Goal: Task Accomplishment & Management: Manage account settings

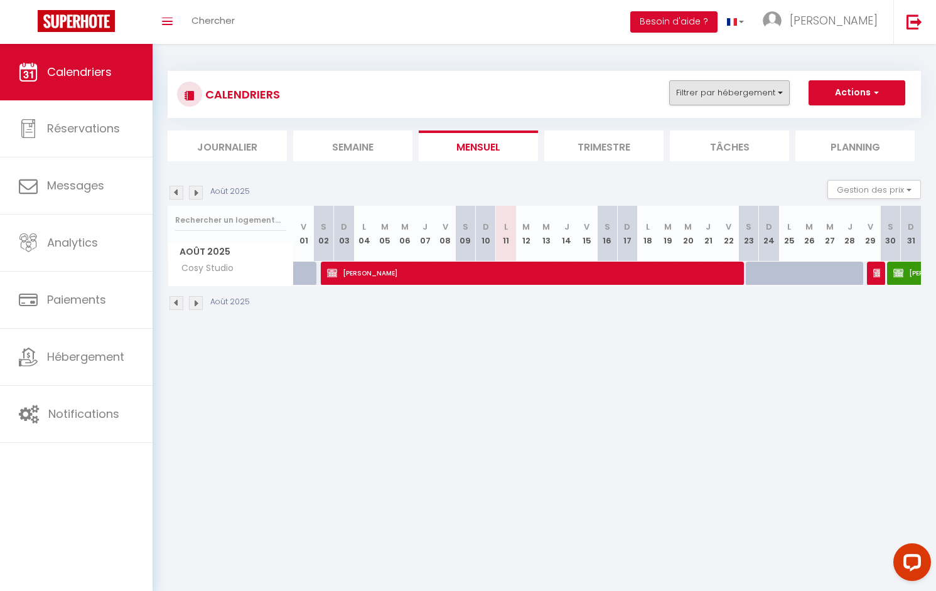
click at [716, 92] on button "Filtrer par hébergement" at bounding box center [729, 92] width 121 height 25
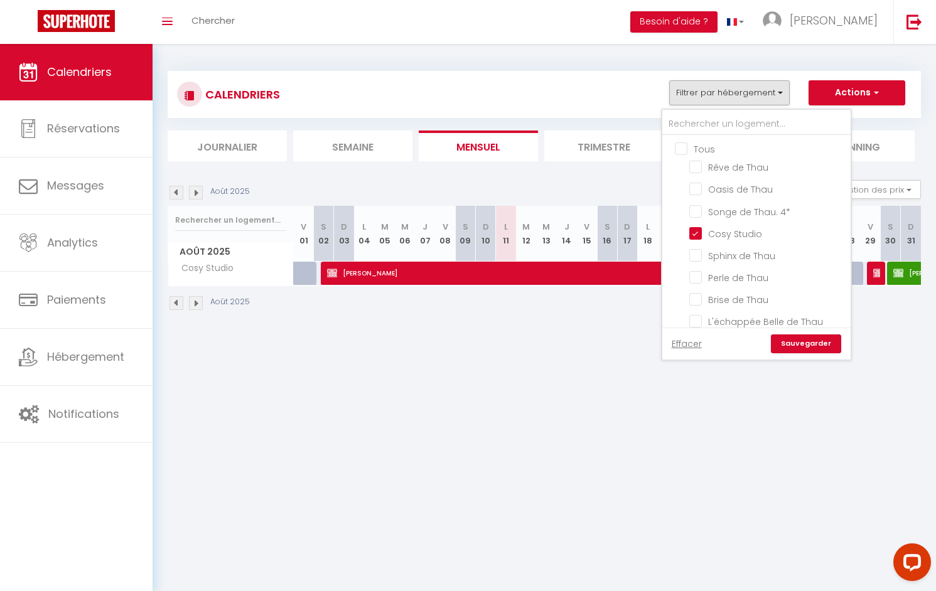
click at [681, 151] on input "Tous" at bounding box center [769, 148] width 188 height 13
checkbox input "true"
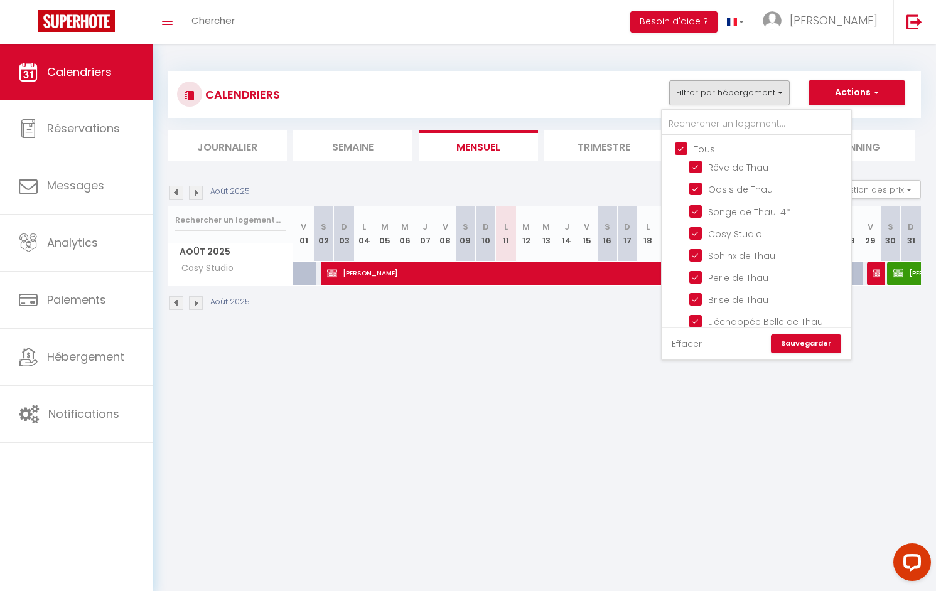
checkbox input "true"
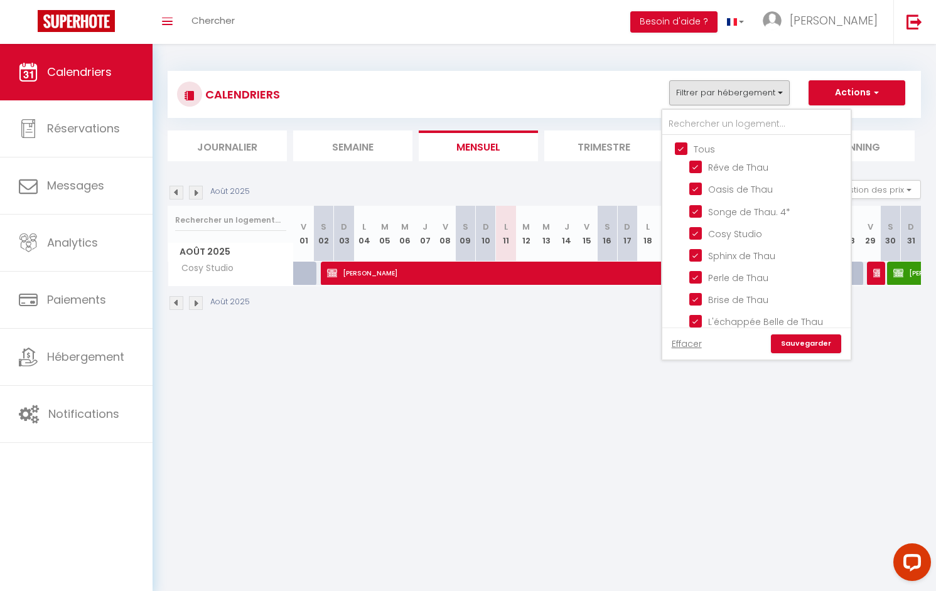
click at [807, 336] on link "Sauvegarder" at bounding box center [806, 344] width 70 height 19
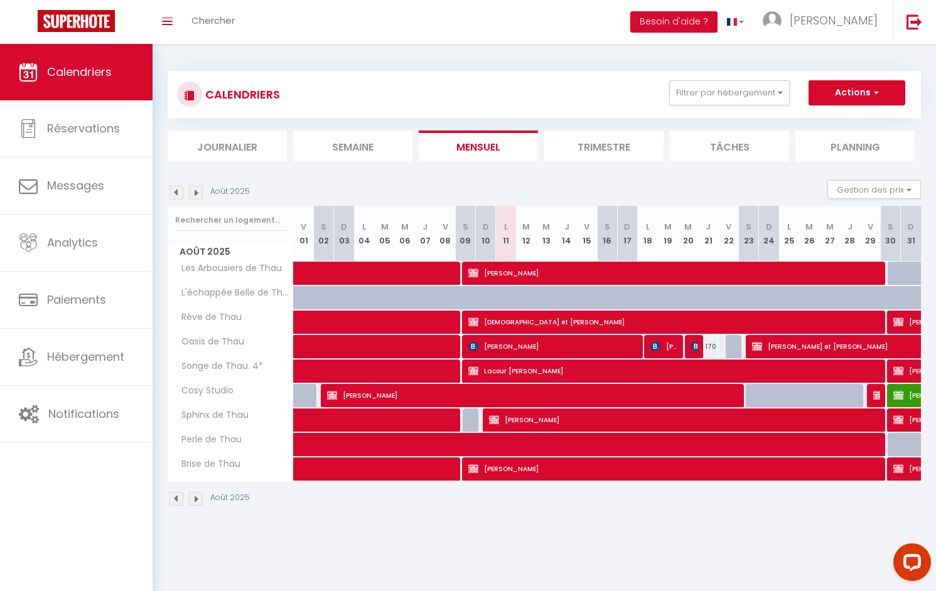
click at [195, 190] on img at bounding box center [196, 193] width 14 height 14
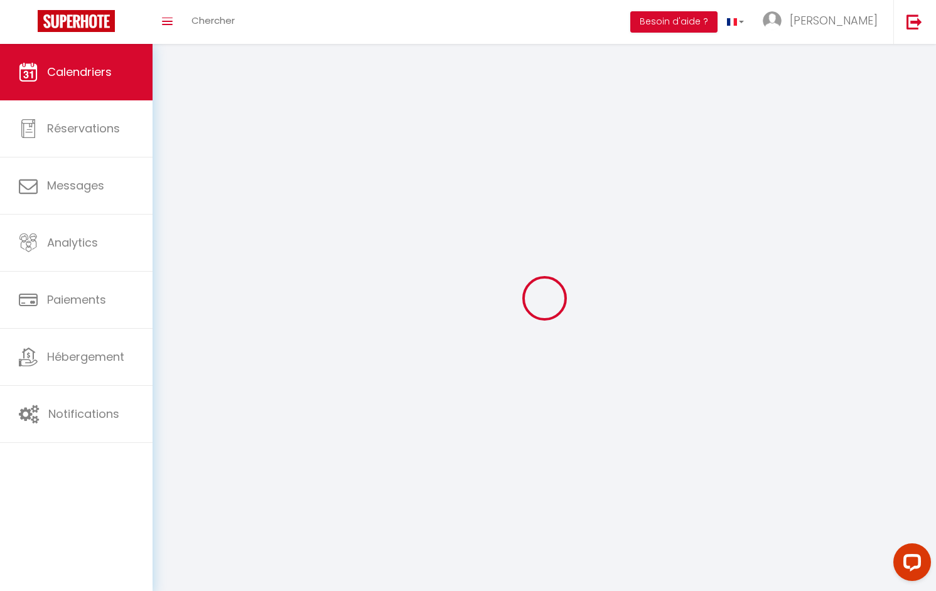
select select
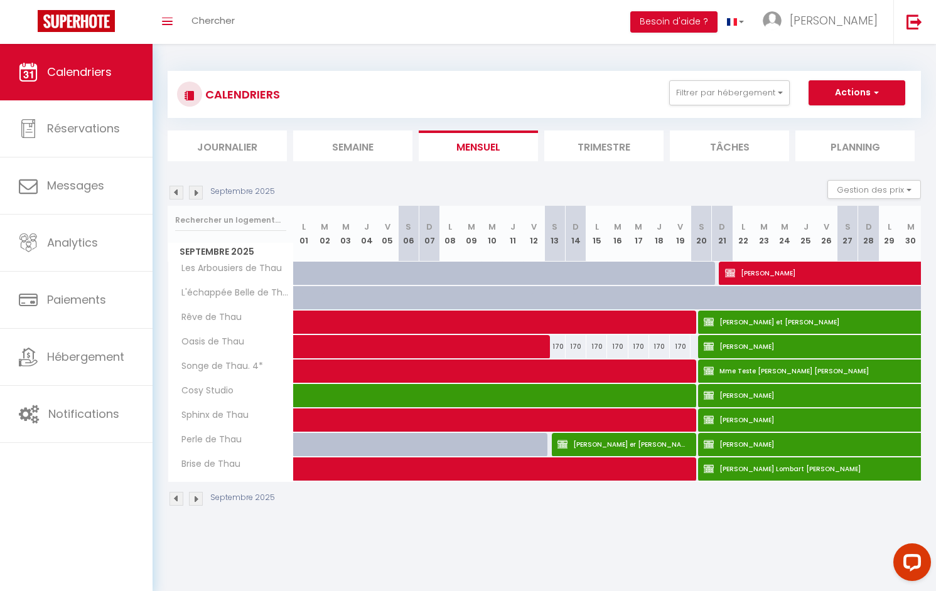
click at [602, 446] on span "[PERSON_NAME] er [PERSON_NAME]" at bounding box center [622, 445] width 131 height 24
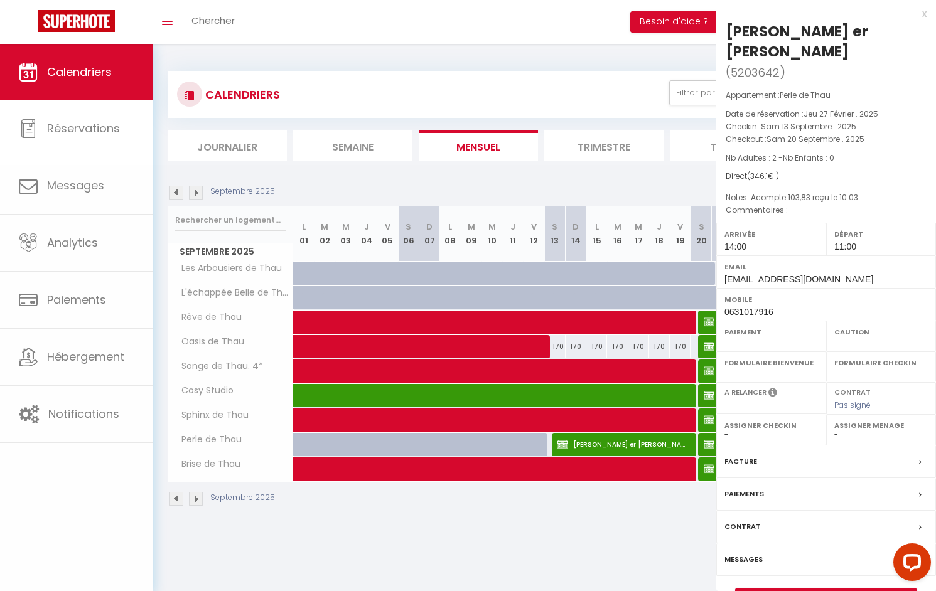
select select "OK"
select select "KO"
select select "0"
select select "1"
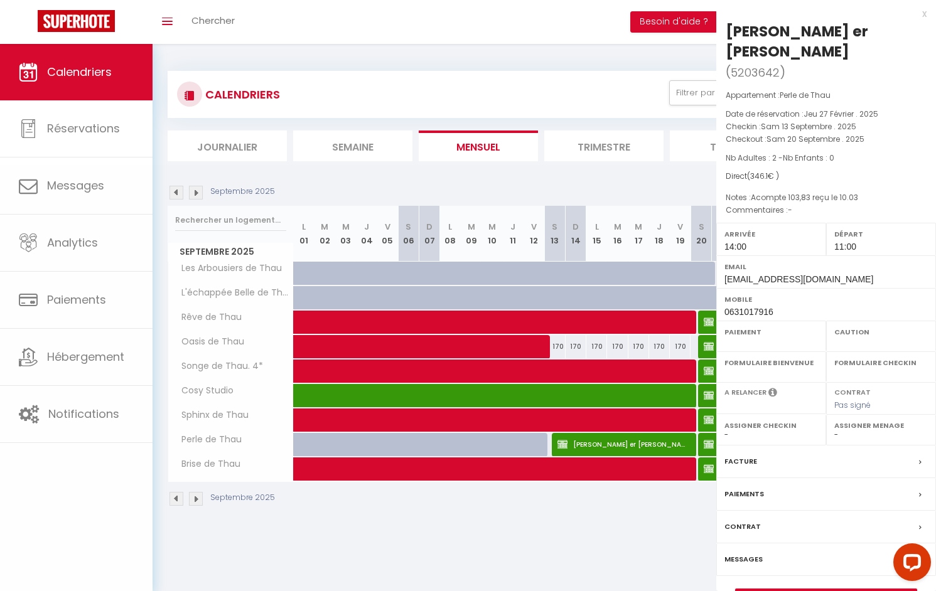
select select
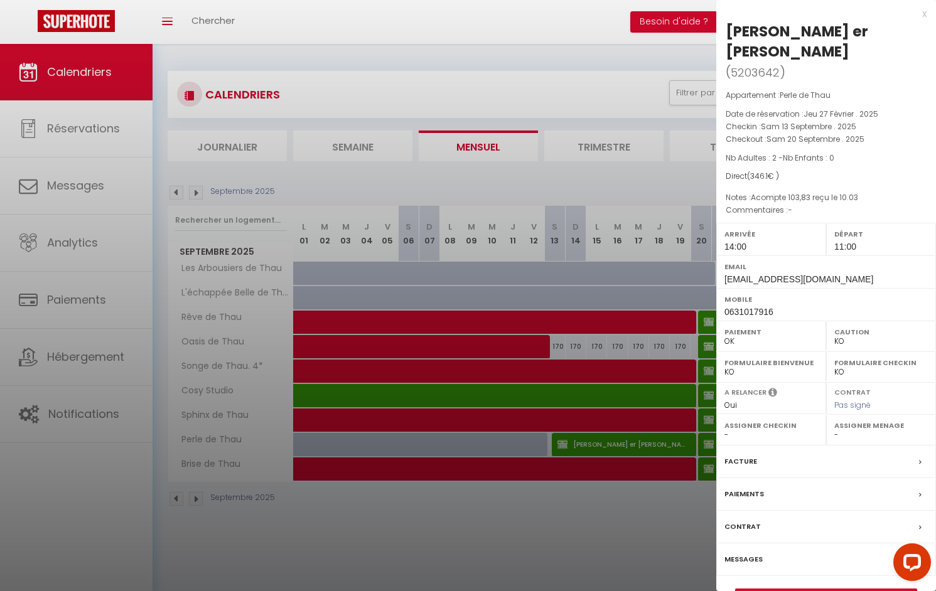
click at [578, 499] on div at bounding box center [468, 295] width 936 height 591
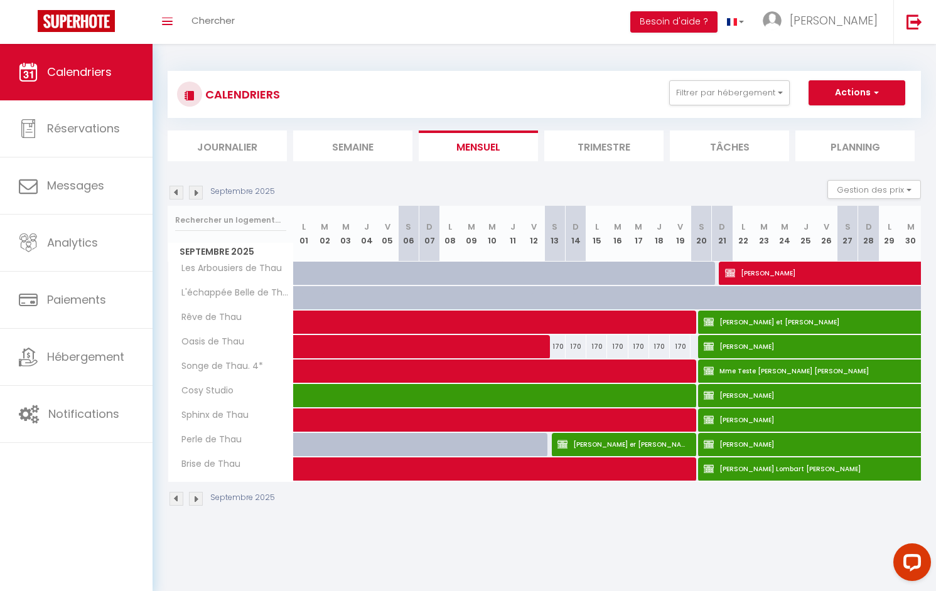
click at [558, 397] on span at bounding box center [581, 396] width 549 height 24
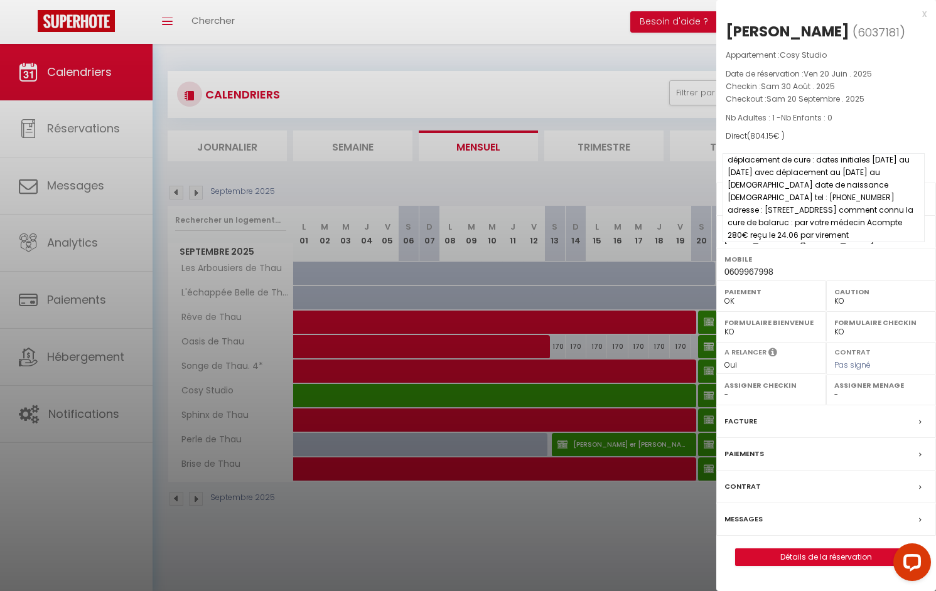
click at [816, 208] on span "déplacement de cure : dates initiales [DATE] au [DATE] avec déplacement au [DAT…" at bounding box center [824, 197] width 202 height 89
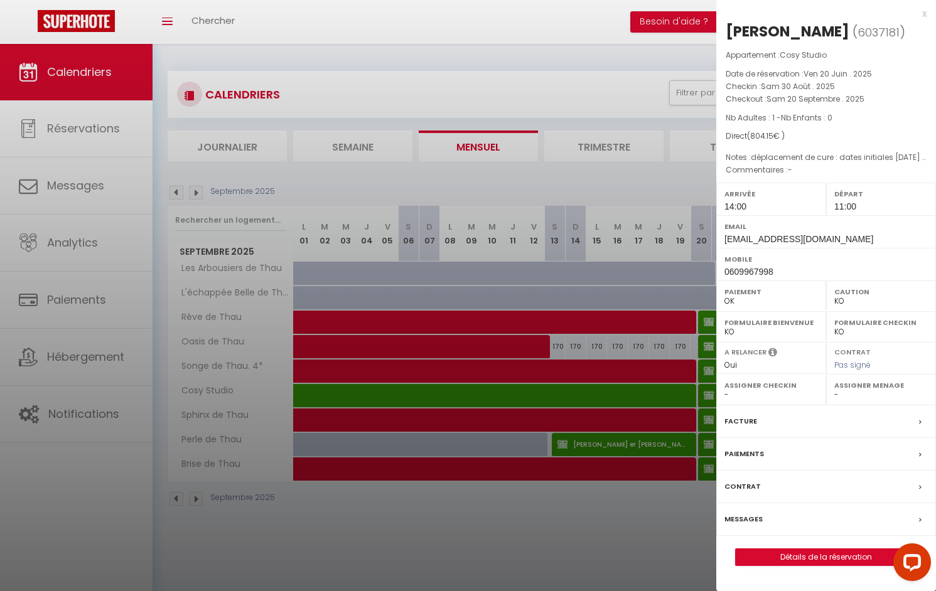
click at [738, 431] on div "Facture" at bounding box center [826, 422] width 220 height 33
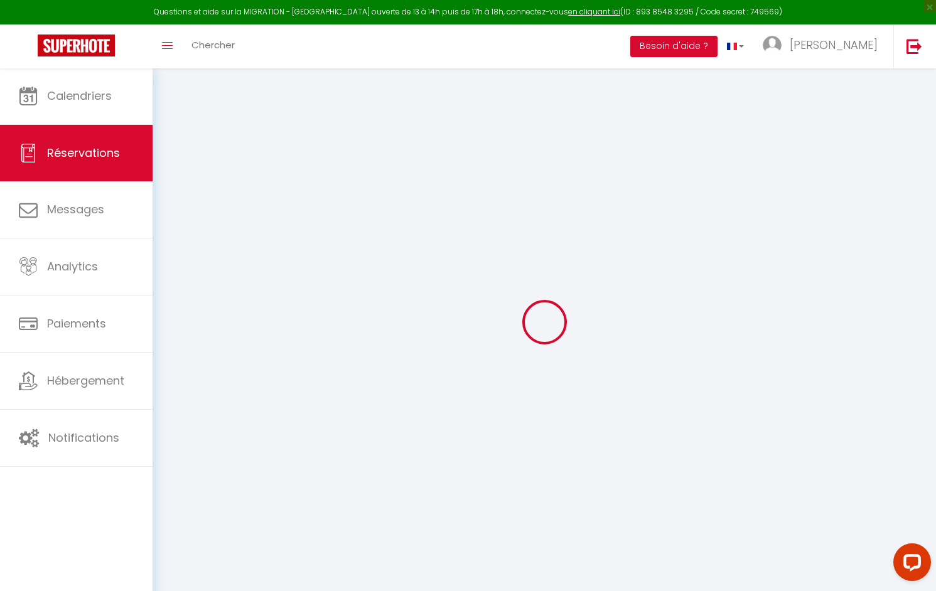
select select
checkbox input "true"
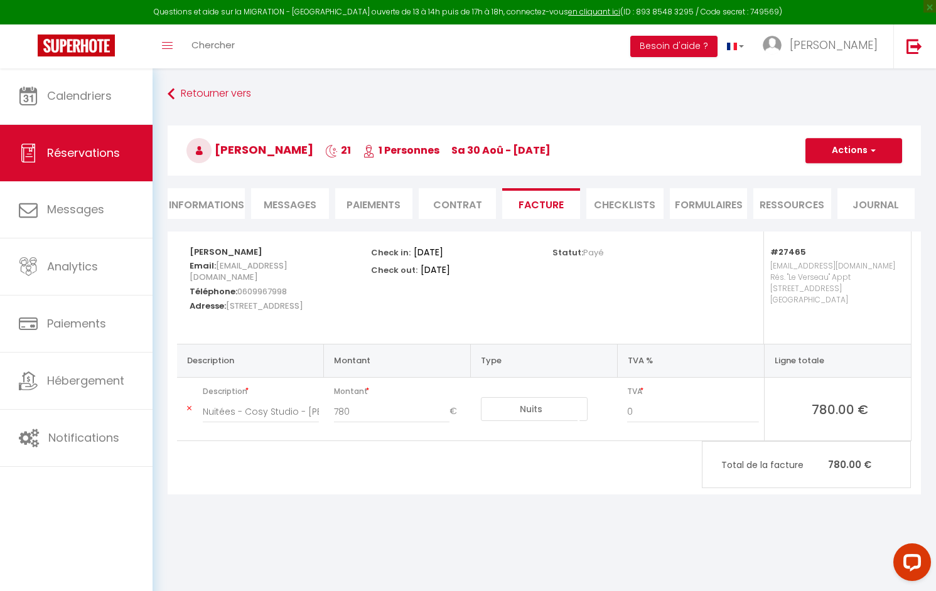
click at [192, 208] on li "Informations" at bounding box center [206, 203] width 77 height 31
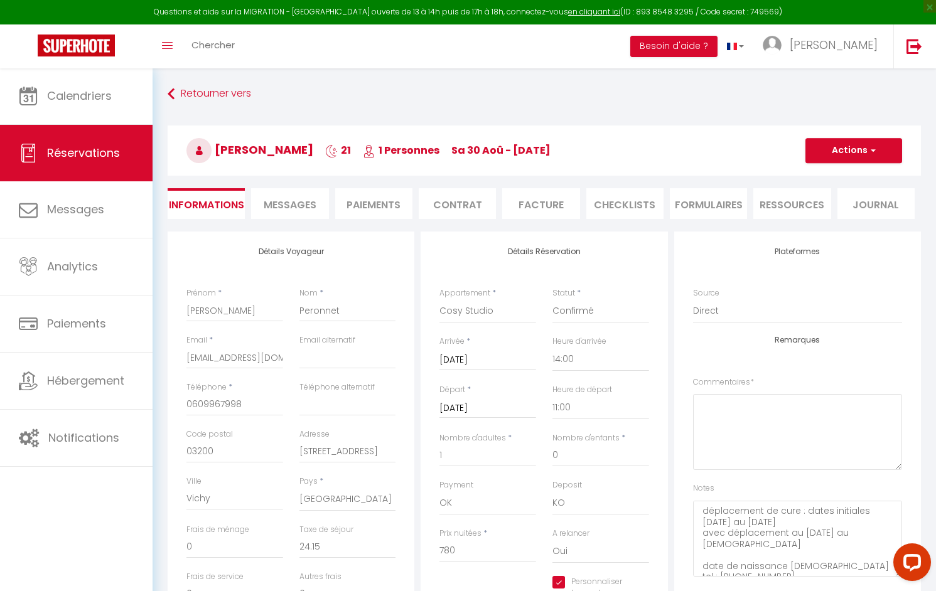
click at [845, 161] on button "Actions" at bounding box center [853, 150] width 97 height 25
click at [708, 170] on h3 "[PERSON_NAME] 21 1 Personnes sa 30 Aoû - [DATE]" at bounding box center [544, 151] width 753 height 50
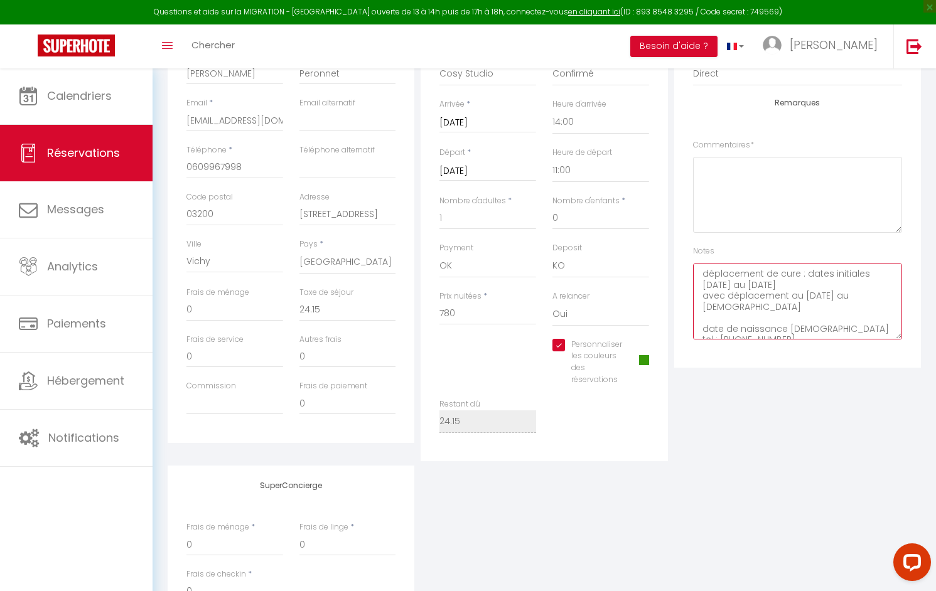
click at [839, 336] on textarea "déplacement de cure : dates initiales [DATE] au [DATE] avec déplacement au [DAT…" at bounding box center [797, 302] width 209 height 76
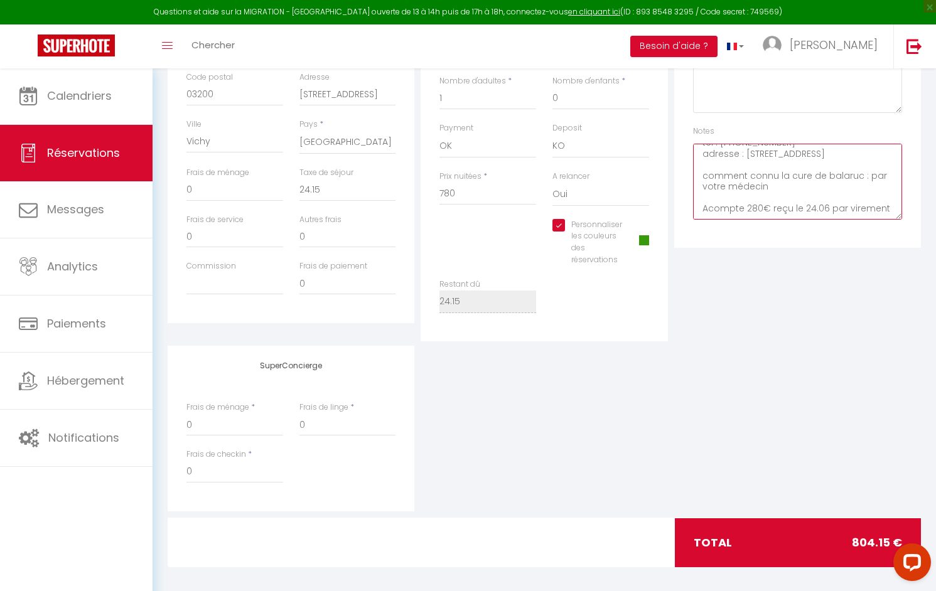
click at [792, 212] on textarea "déplacement de cure : dates initiales [DATE] au [DATE] avec déplacement au [DAT…" at bounding box center [797, 182] width 209 height 76
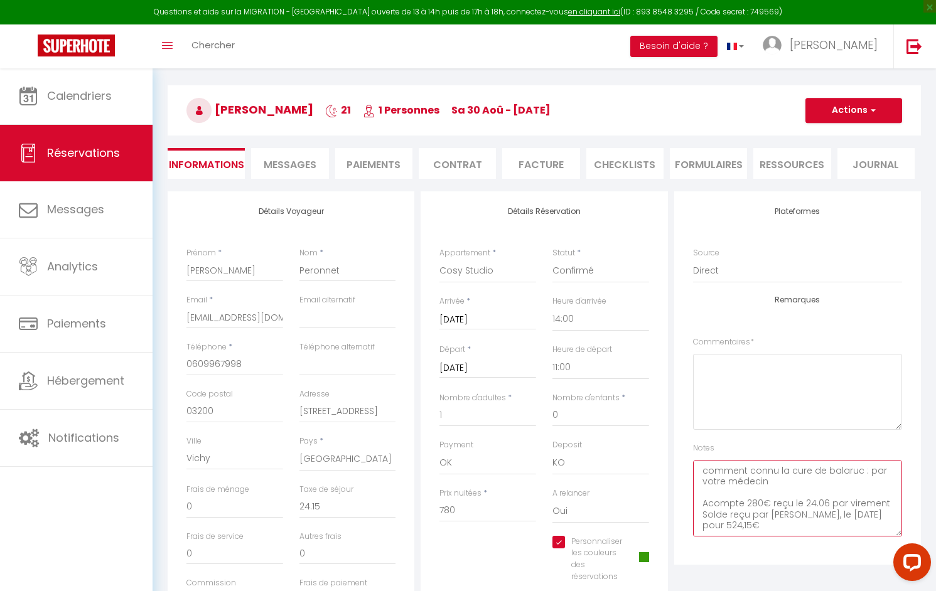
scroll to position [0, 0]
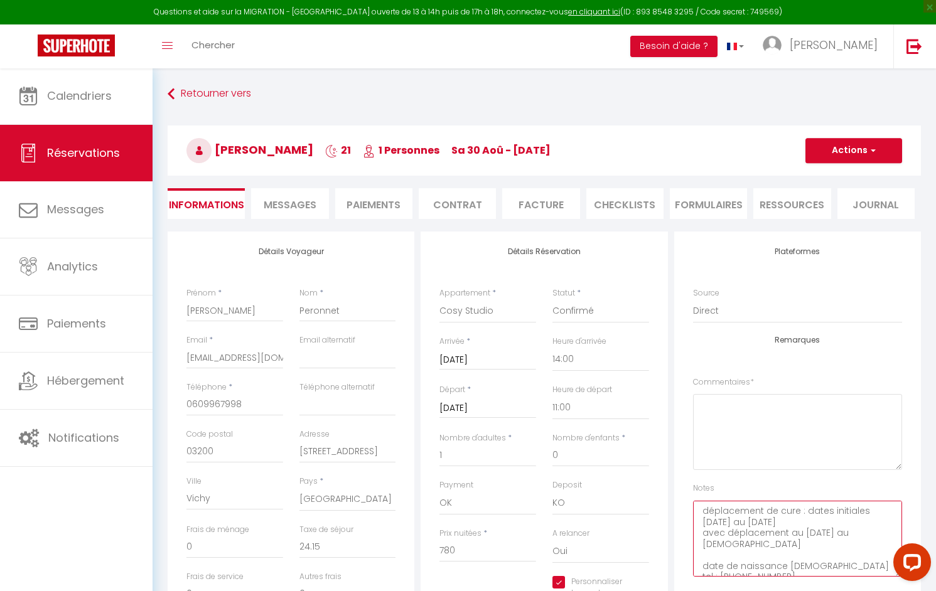
type textarea "déplacement de cure : dates initiales [DATE] au [DATE] avec déplacement au [DAT…"
click at [871, 143] on button "Actions" at bounding box center [853, 150] width 97 height 25
click at [833, 181] on link "Enregistrer" at bounding box center [841, 178] width 99 height 16
select select "not_cancelled"
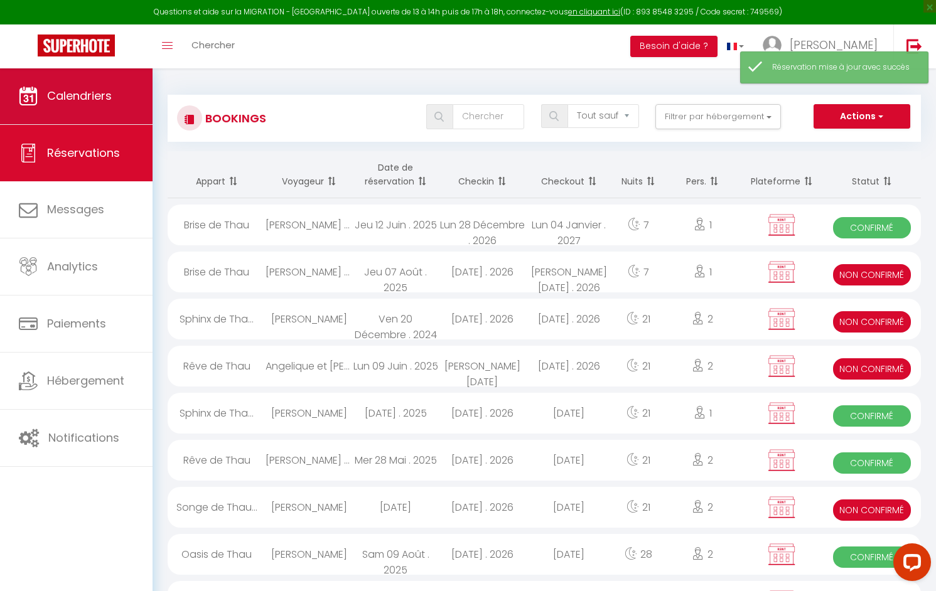
click at [136, 100] on link "Calendriers" at bounding box center [76, 96] width 153 height 57
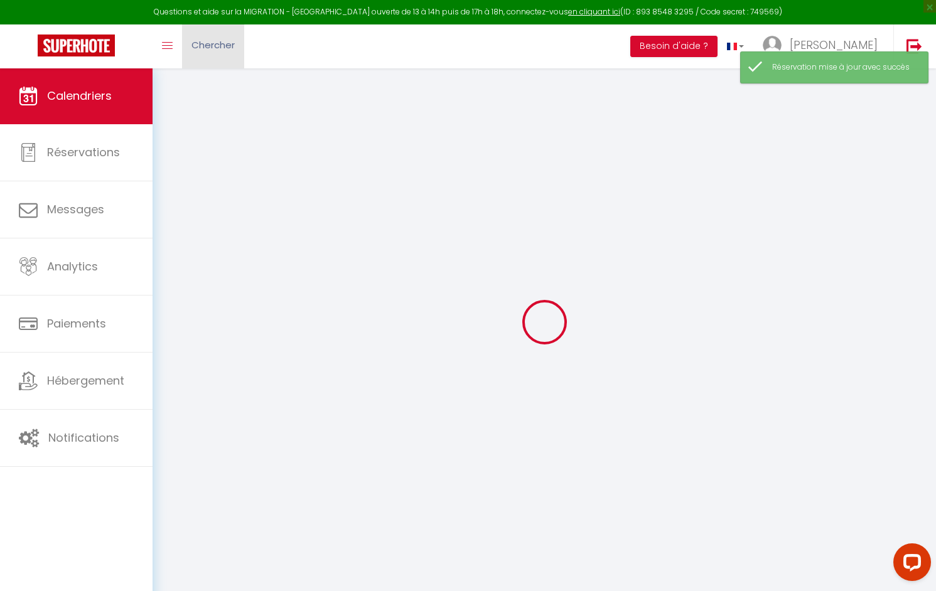
select select
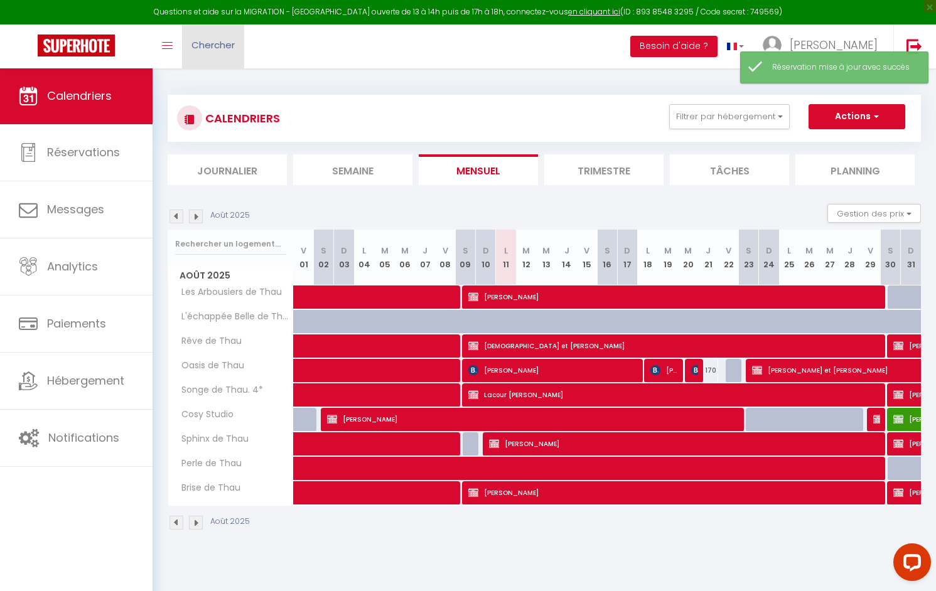
click at [229, 42] on span "Chercher" at bounding box center [212, 44] width 43 height 13
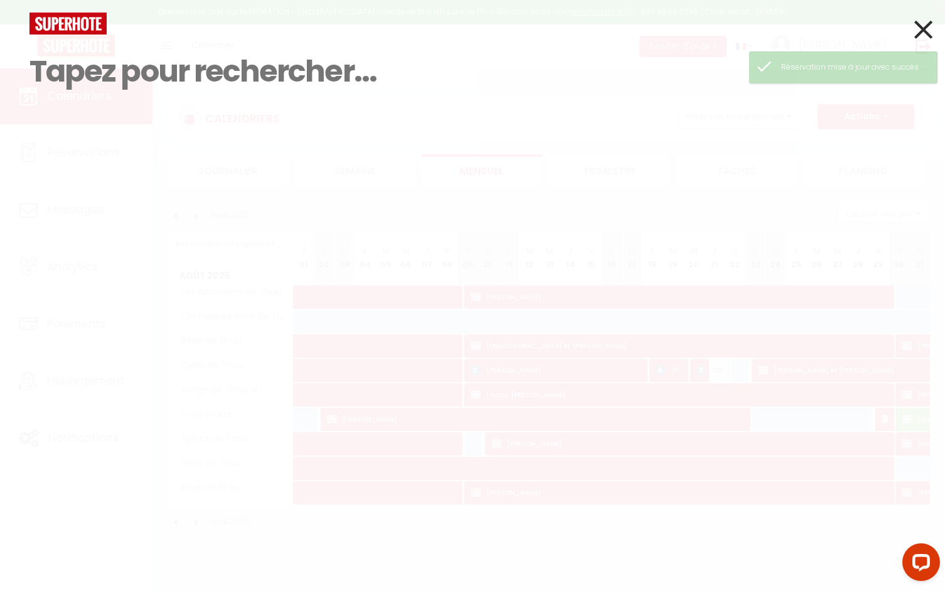
click at [922, 30] on icon at bounding box center [924, 29] width 18 height 31
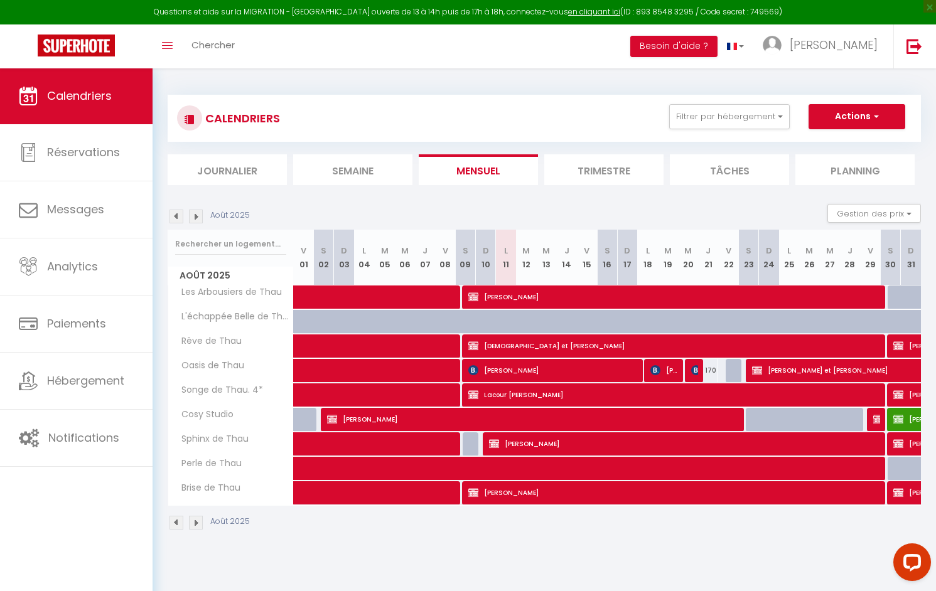
click at [898, 419] on img at bounding box center [898, 419] width 10 height 10
select select "OK"
select select "KO"
select select "0"
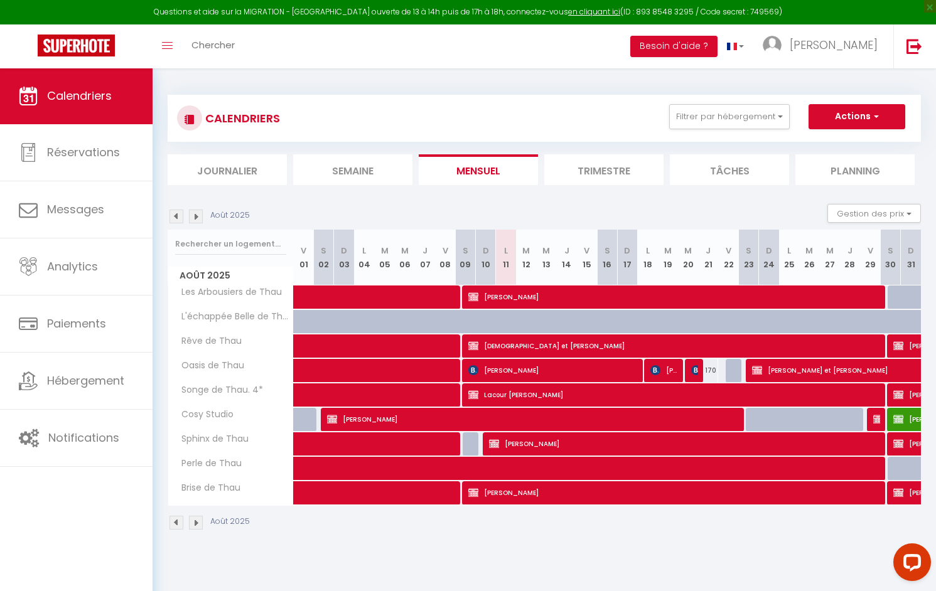
select select "1"
select select
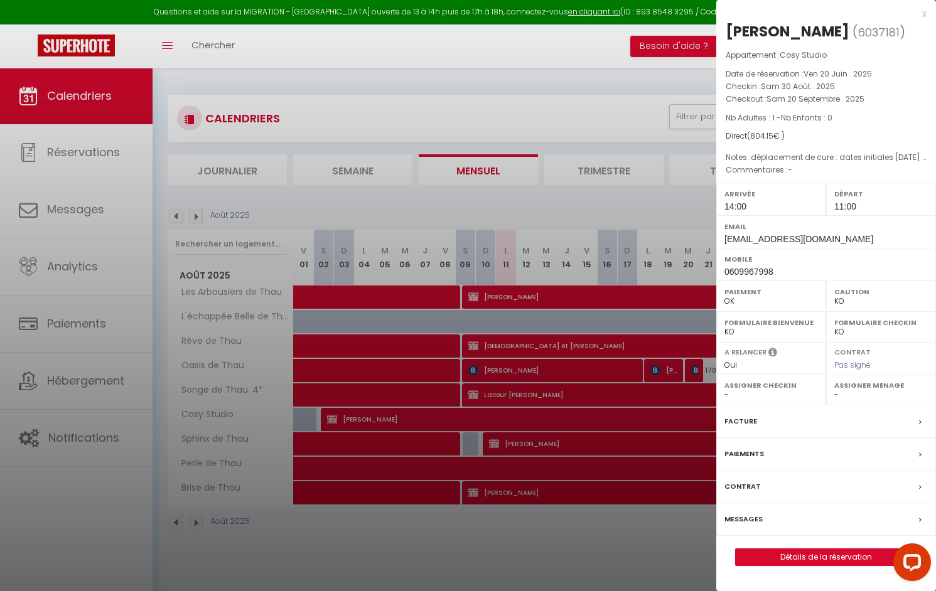
click at [746, 456] on label "Paiements" at bounding box center [744, 454] width 40 height 13
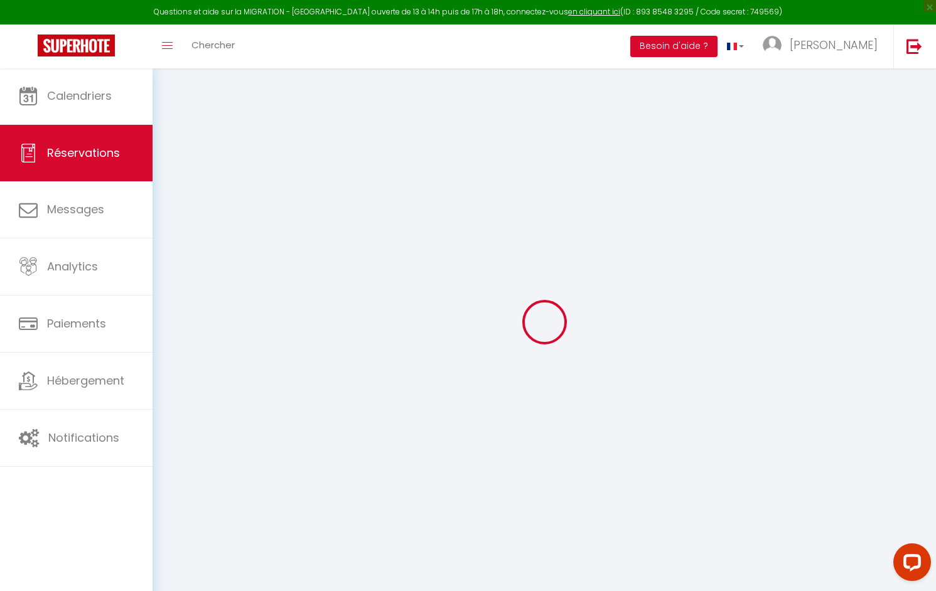
select select
checkbox input "true"
select select
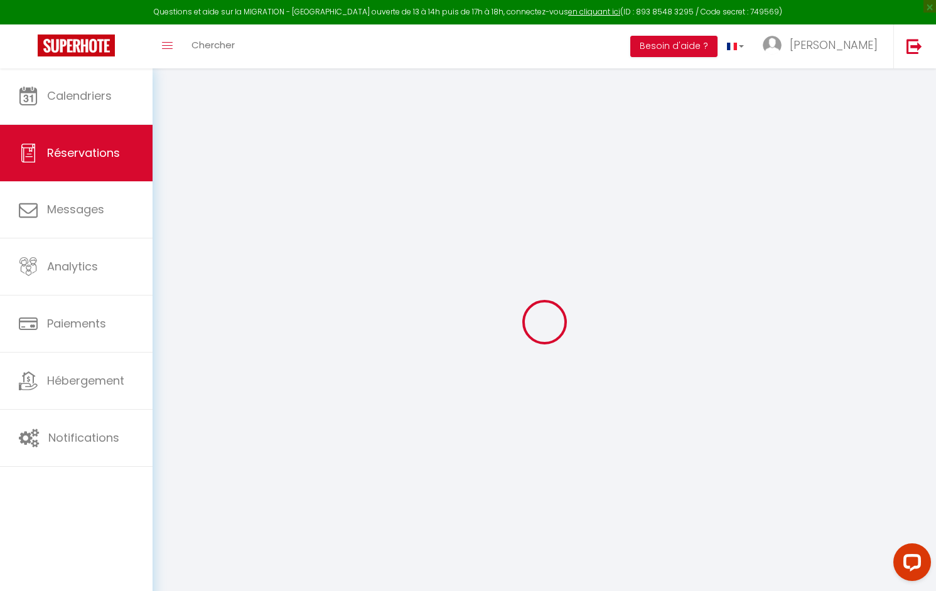
checkbox input "true"
type textarea "déplacement de cure : dates initiales [DATE] au [DATE] avec déplacement au [DAT…"
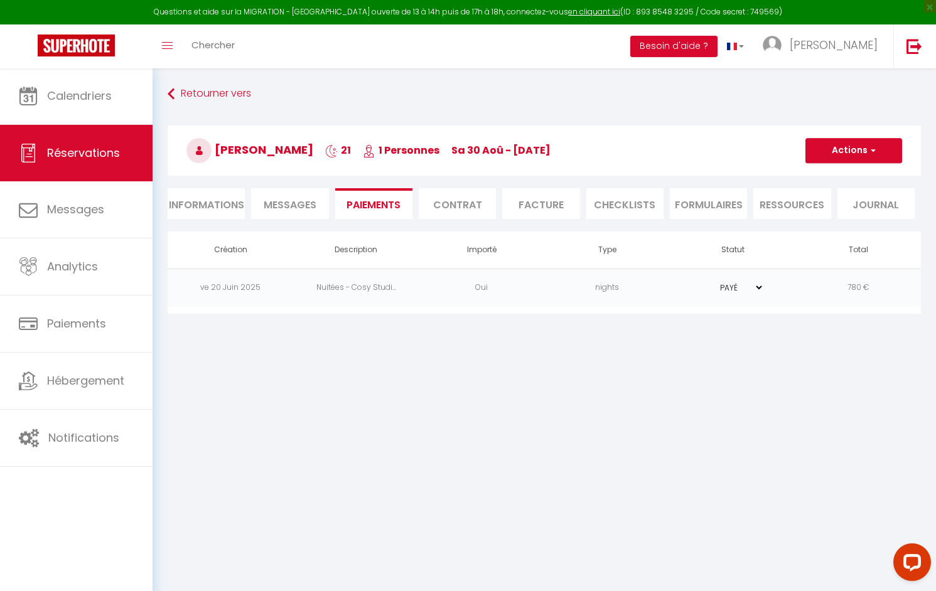
click at [878, 159] on button "Actions" at bounding box center [853, 150] width 97 height 25
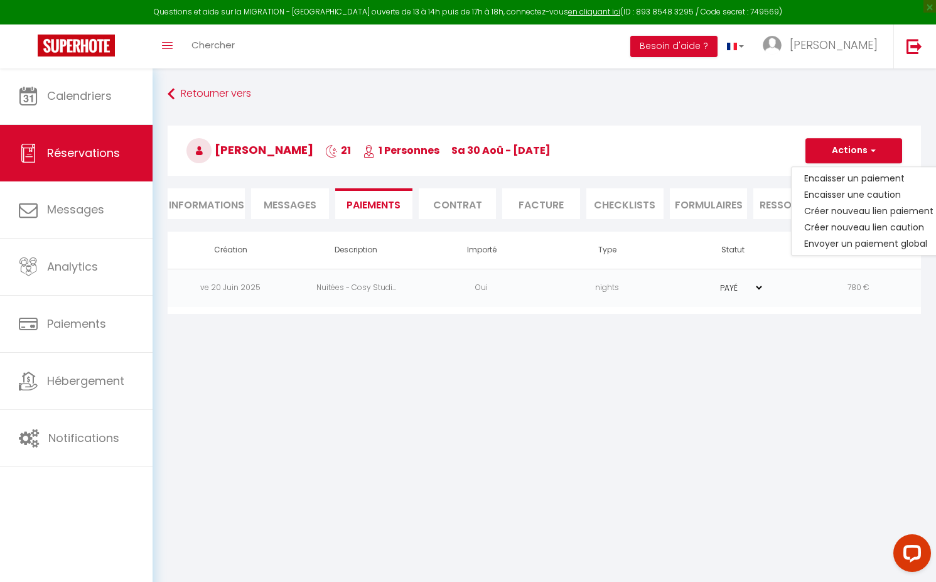
click at [557, 375] on body "Questions et aide sur la MIGRATION - [GEOGRAPHIC_DATA] ouverte de 13 à 14h puis…" at bounding box center [468, 359] width 936 height 582
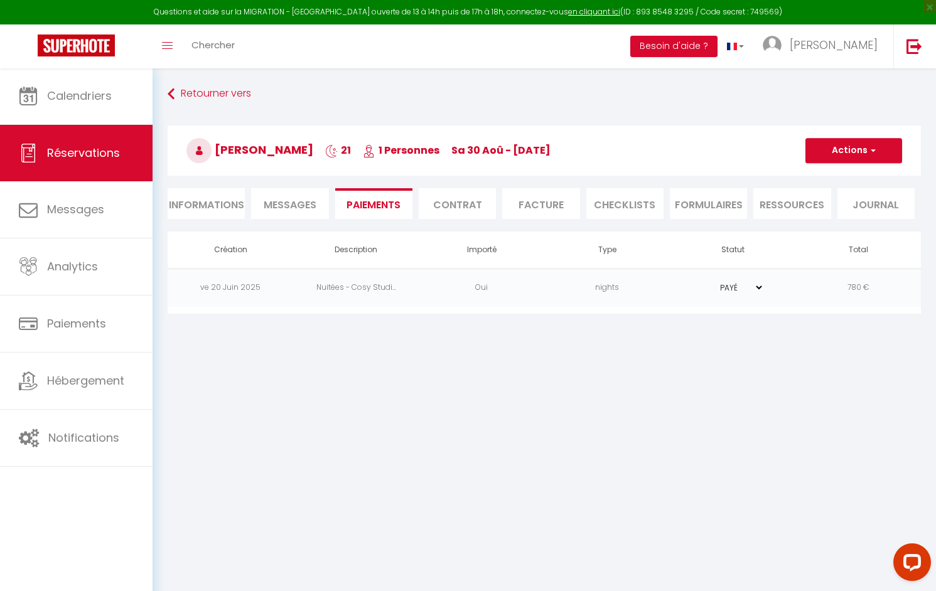
click at [465, 211] on li "Contrat" at bounding box center [457, 203] width 77 height 31
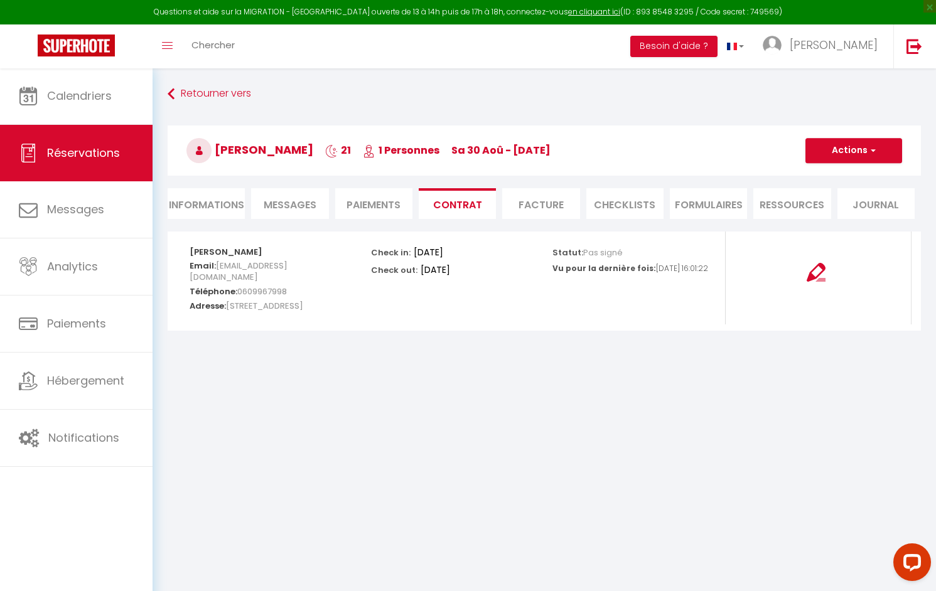
click at [303, 213] on li "Messages" at bounding box center [289, 203] width 77 height 31
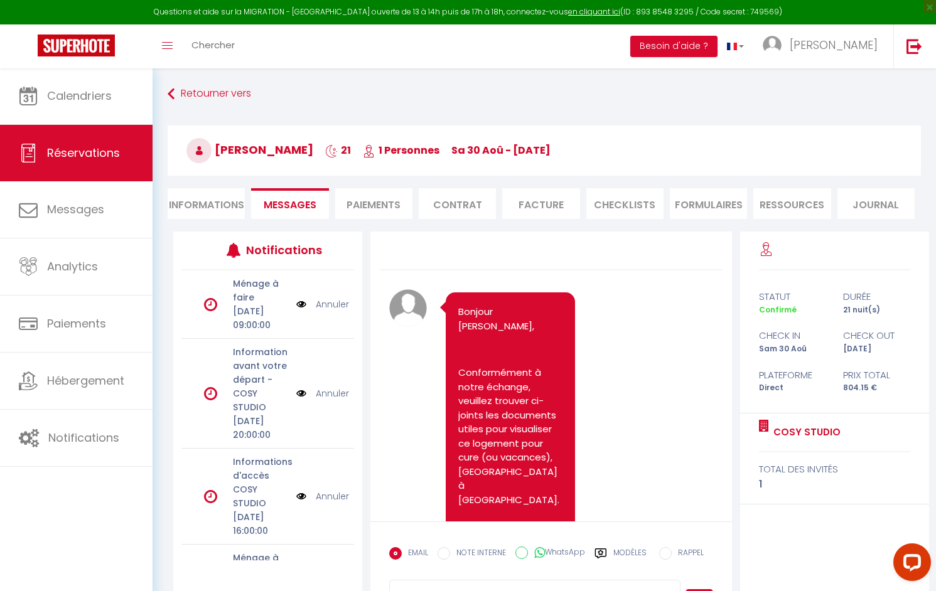
click at [211, 201] on li "Informations" at bounding box center [206, 203] width 77 height 31
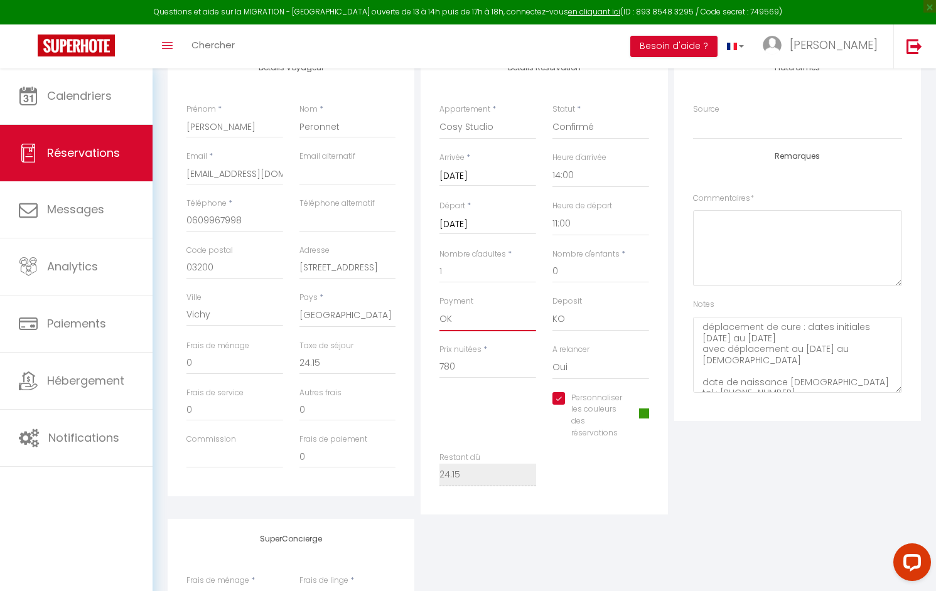
scroll to position [175, 0]
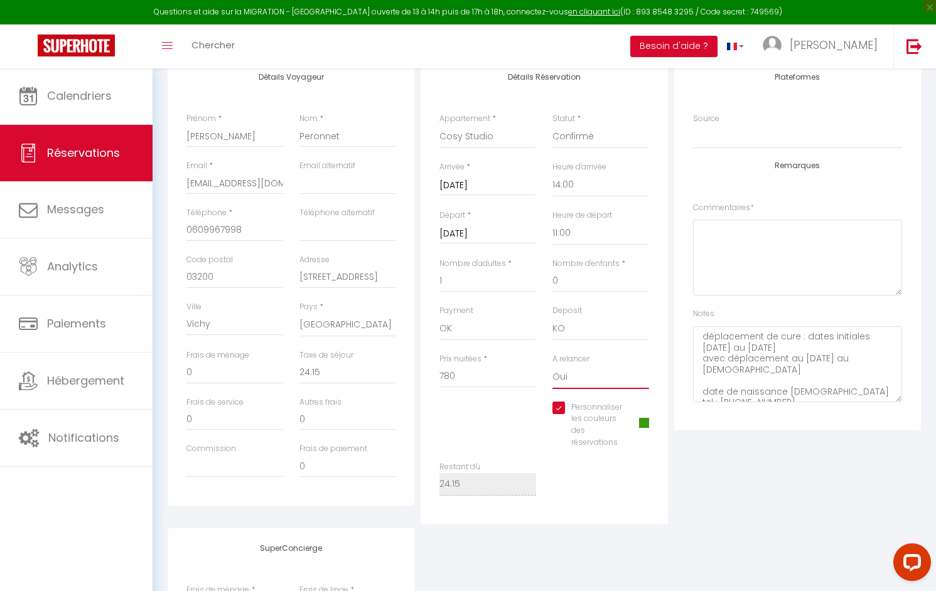
select select "0"
checkbox input "true"
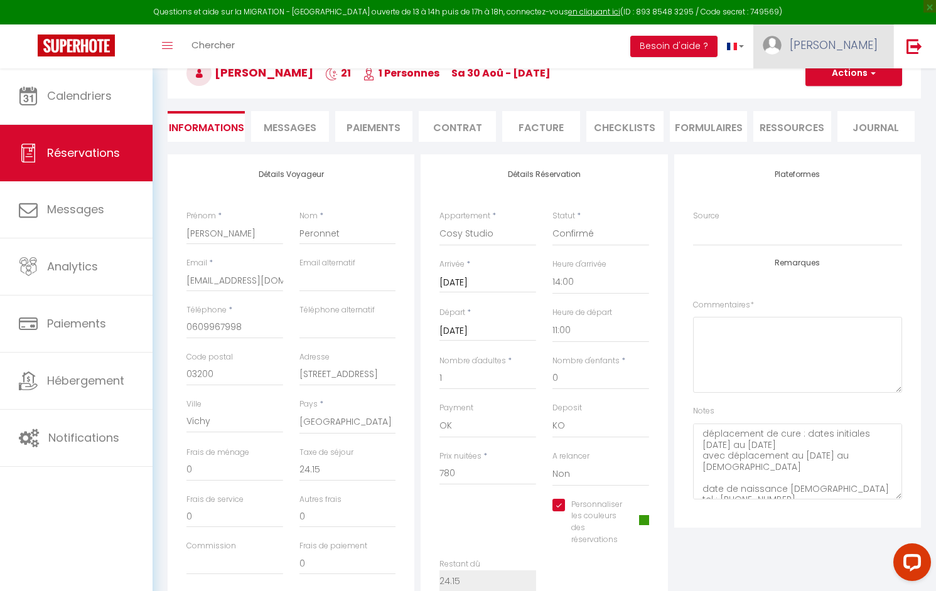
click at [859, 67] on link "[PERSON_NAME]" at bounding box center [823, 46] width 140 height 44
click at [670, 85] on h3 "[PERSON_NAME] 21 1 Personnes sa 30 Aoû - [DATE]" at bounding box center [544, 73] width 753 height 50
click at [853, 77] on button "Actions" at bounding box center [853, 73] width 97 height 25
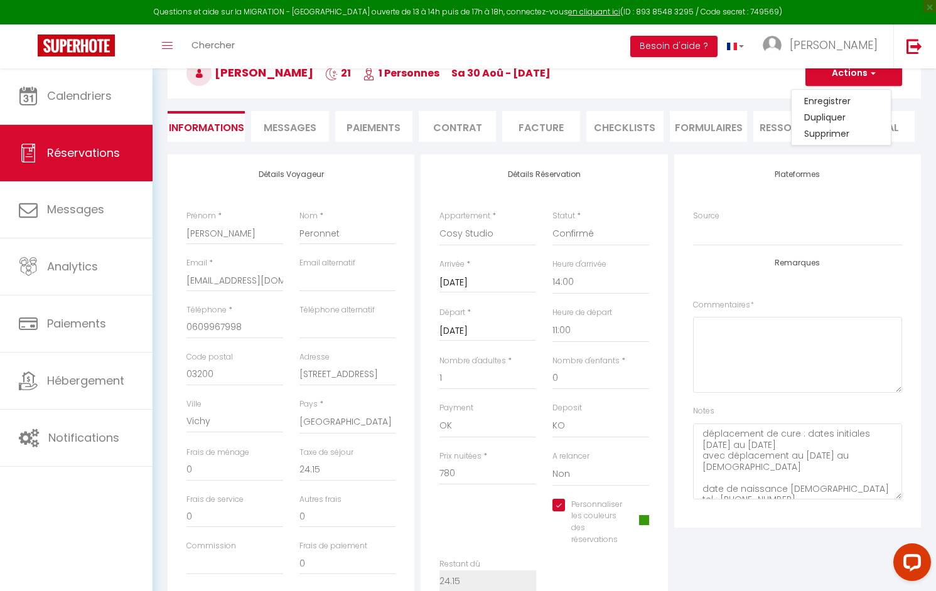
click at [481, 168] on div "Détails Réservation Appartement * Rêve de Thau Oasis de Thau Songe de Thau. 4* …" at bounding box center [544, 387] width 247 height 467
click at [459, 139] on li "Contrat" at bounding box center [457, 126] width 77 height 31
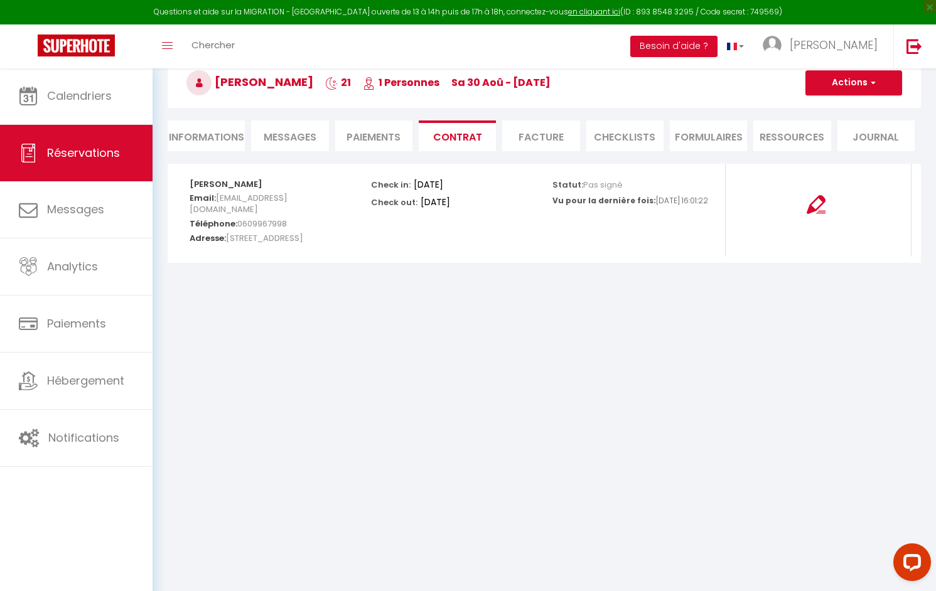
scroll to position [68, 0]
click at [529, 137] on li "Facture" at bounding box center [540, 136] width 77 height 31
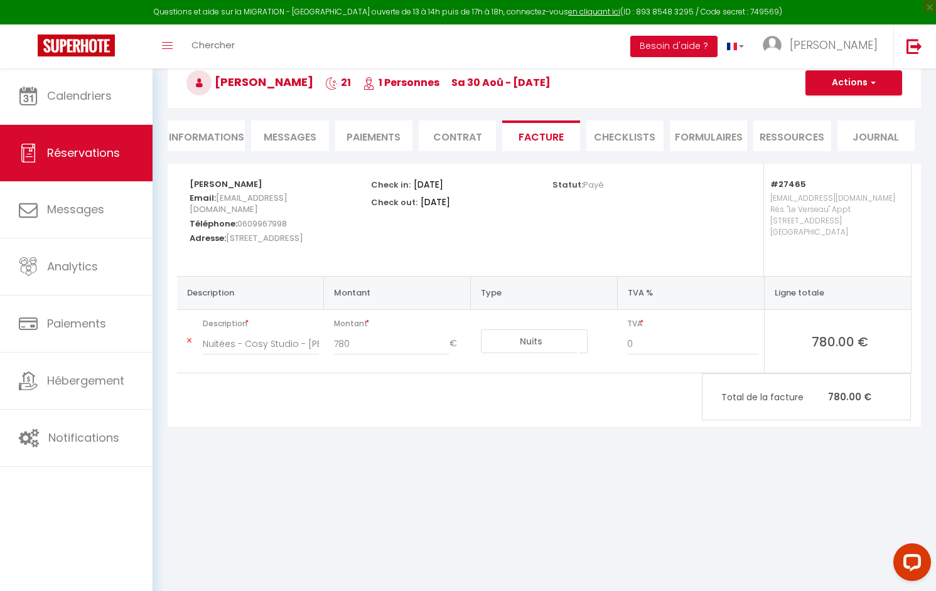
click at [384, 139] on li "Paiements" at bounding box center [373, 136] width 77 height 31
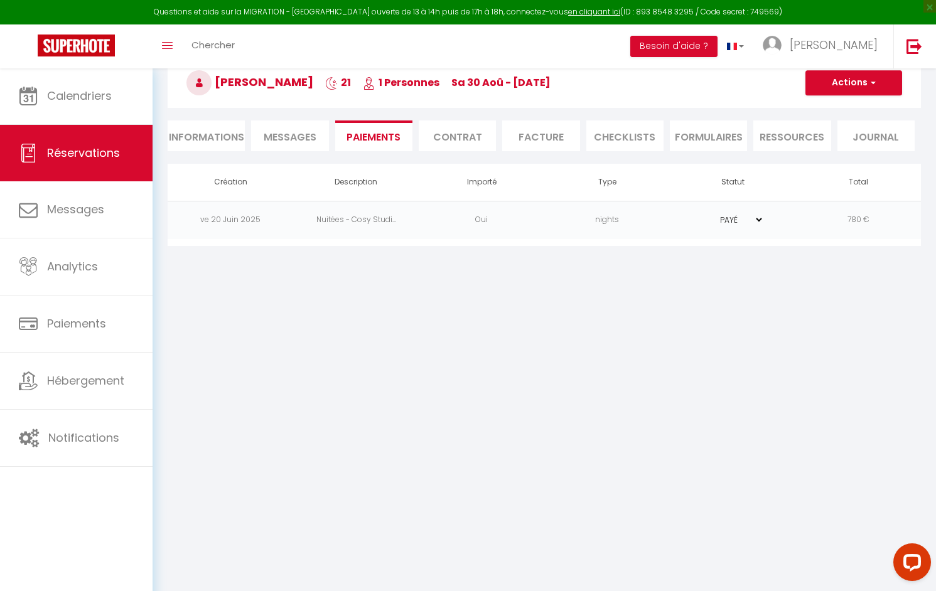
click at [841, 85] on button "Actions" at bounding box center [853, 82] width 97 height 25
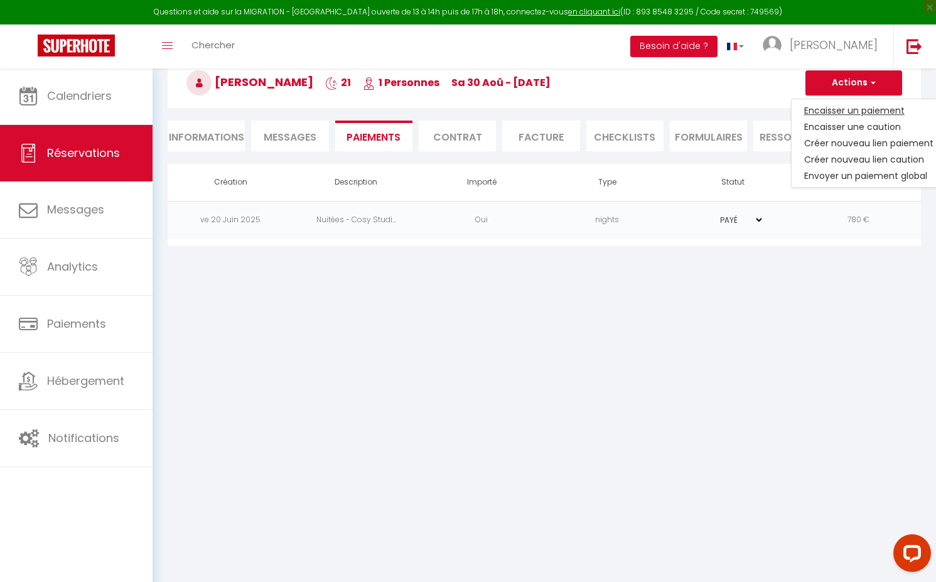
click at [844, 114] on link "Encaisser un paiement" at bounding box center [869, 110] width 154 height 16
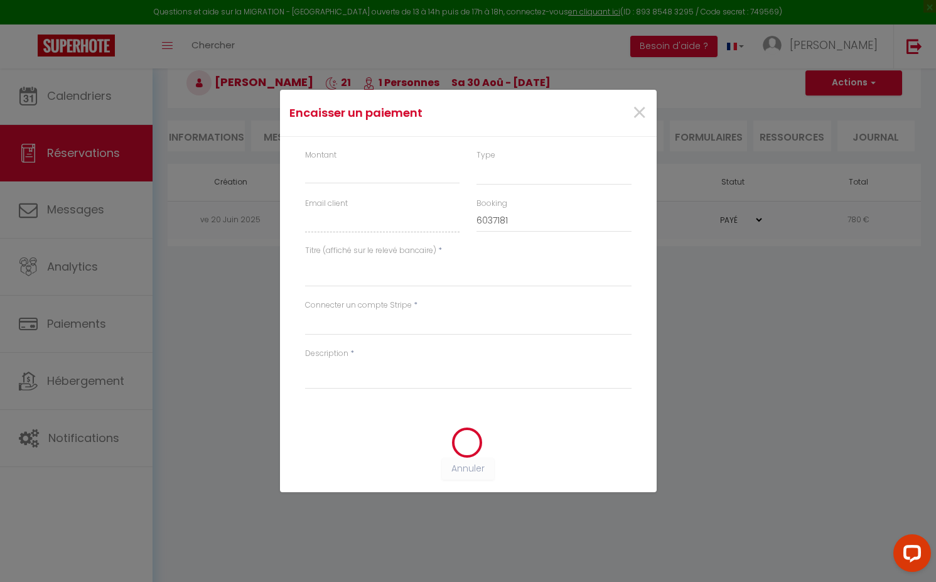
select select "nights"
type input "[EMAIL_ADDRESS][DOMAIN_NAME]"
select select "2554"
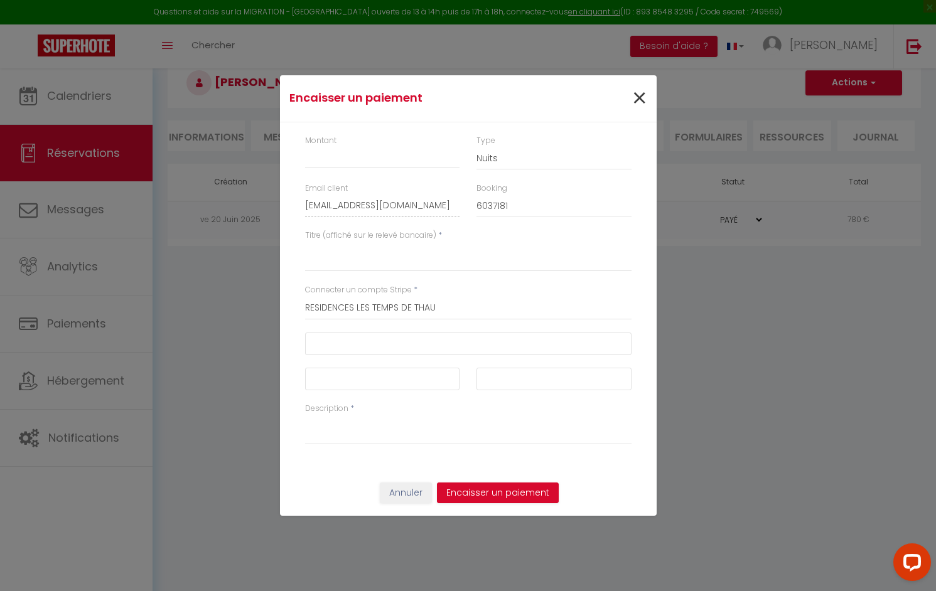
click at [641, 97] on span "×" at bounding box center [640, 99] width 16 height 38
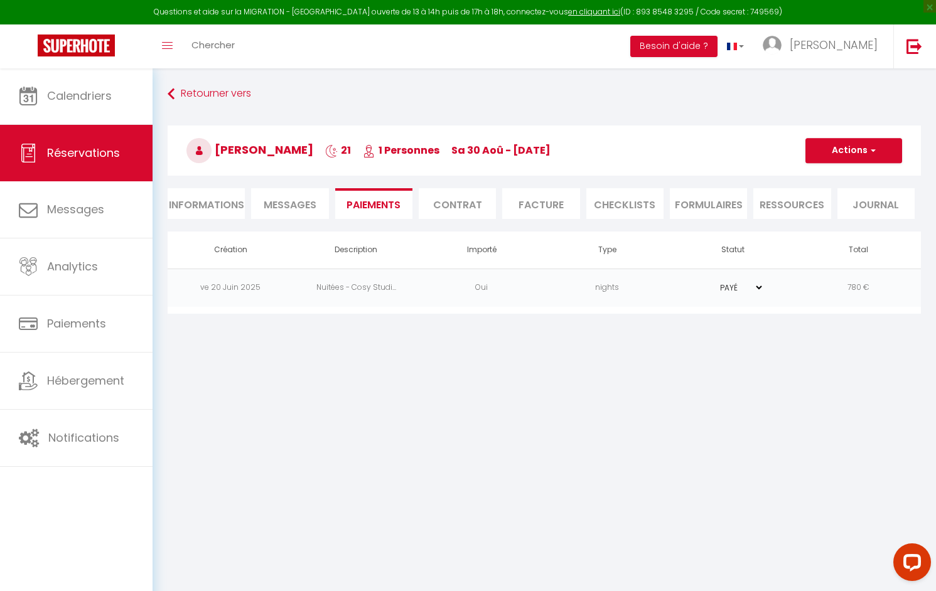
click at [215, 205] on li "Informations" at bounding box center [206, 203] width 77 height 31
select select "0"
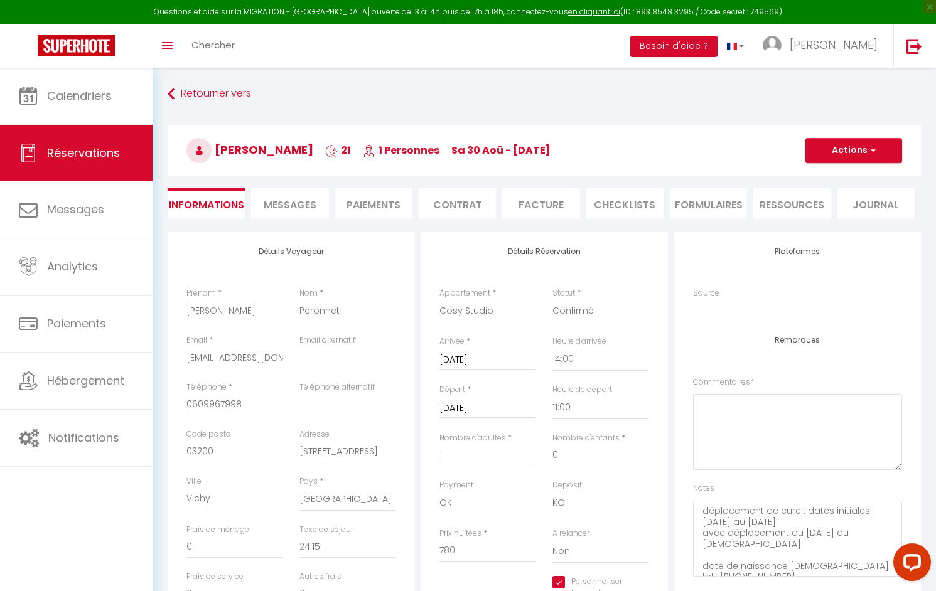
checkbox input "true"
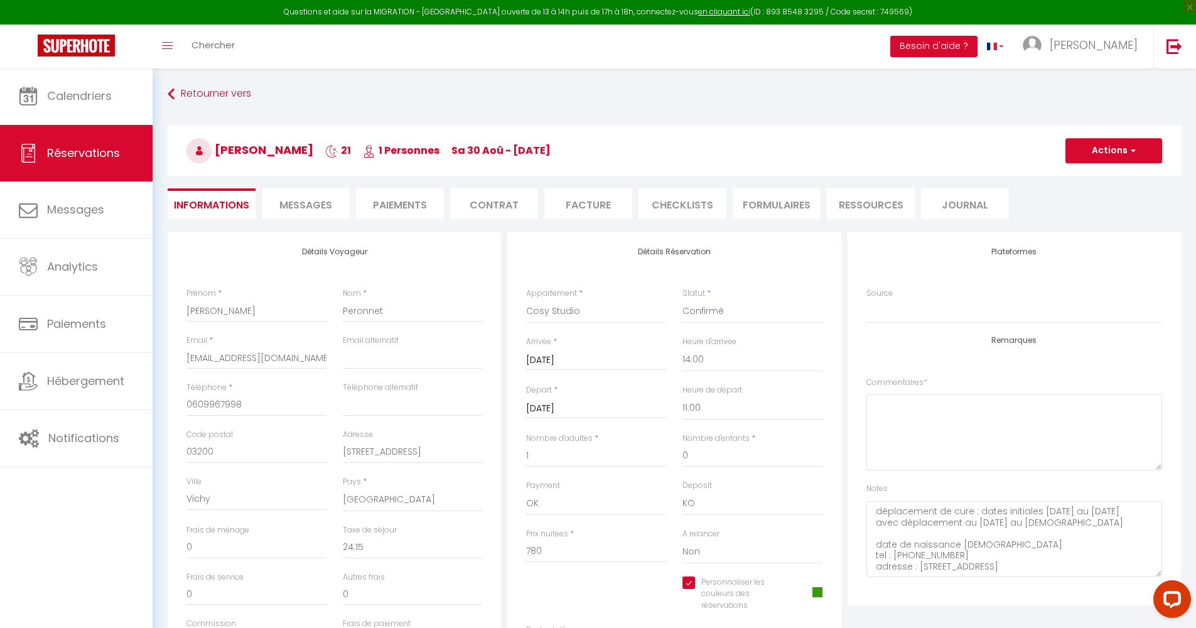
click at [935, 205] on ul "Informations Messages Paiements Contrat Facture CHECKLISTS FORMULAIRES Ressourc…" at bounding box center [674, 203] width 1013 height 31
click at [935, 208] on li "Journal" at bounding box center [965, 203] width 88 height 31
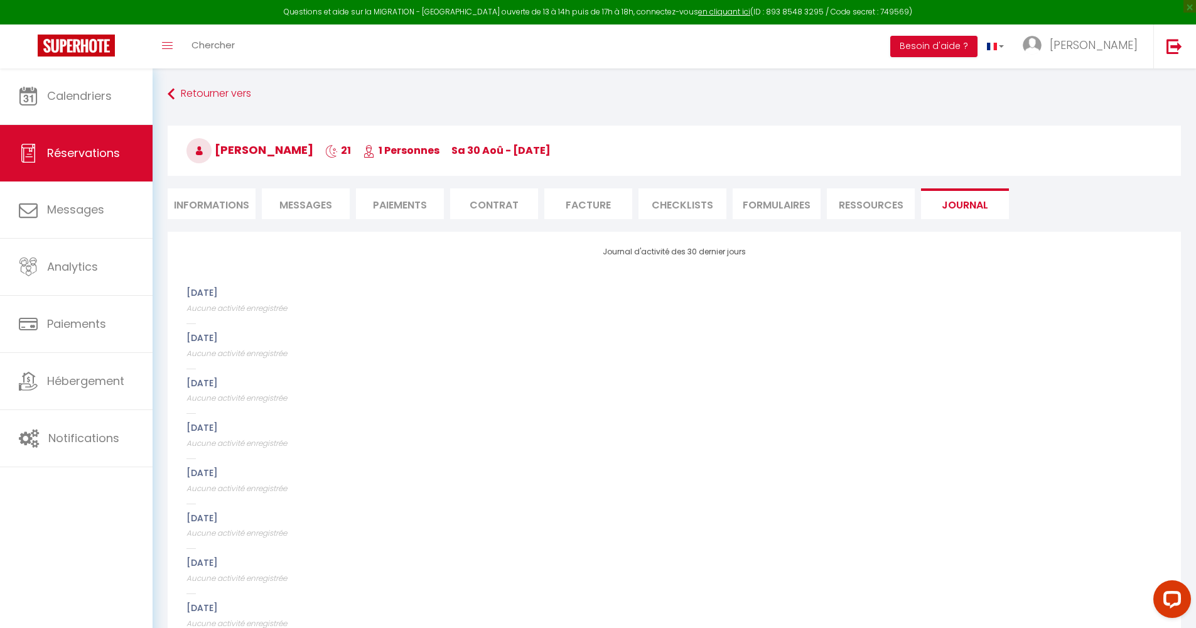
click at [207, 210] on li "Informations" at bounding box center [212, 203] width 88 height 31
select select "0"
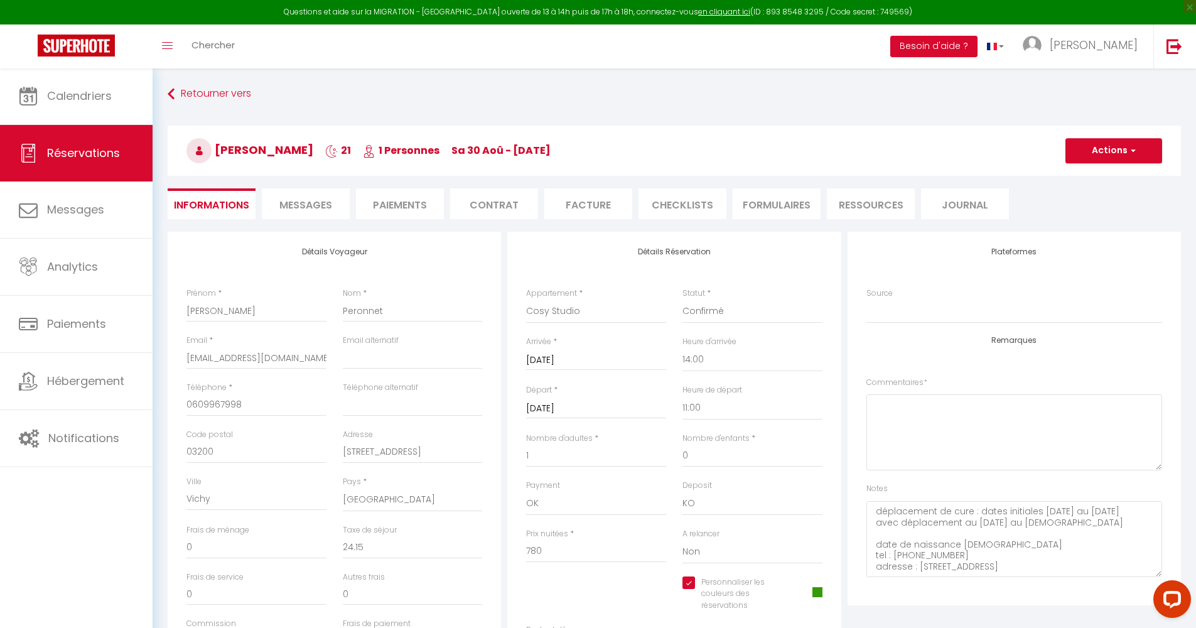
click at [578, 211] on li "Facture" at bounding box center [588, 203] width 88 height 31
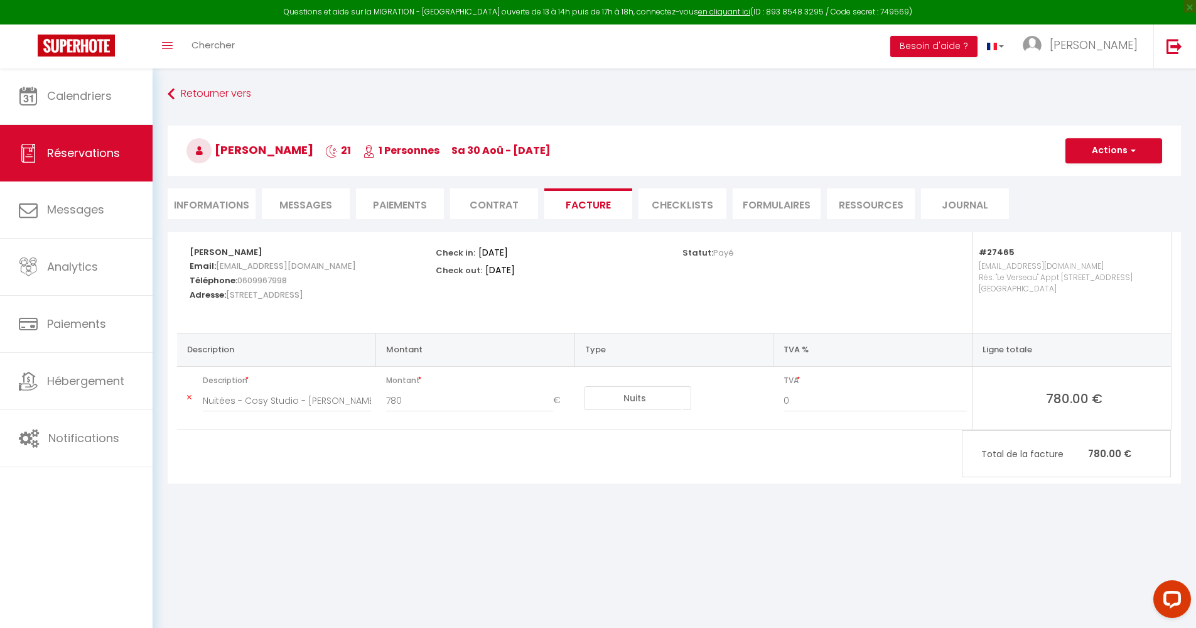
click at [229, 208] on li "Informations" at bounding box center [212, 203] width 88 height 31
select select "0"
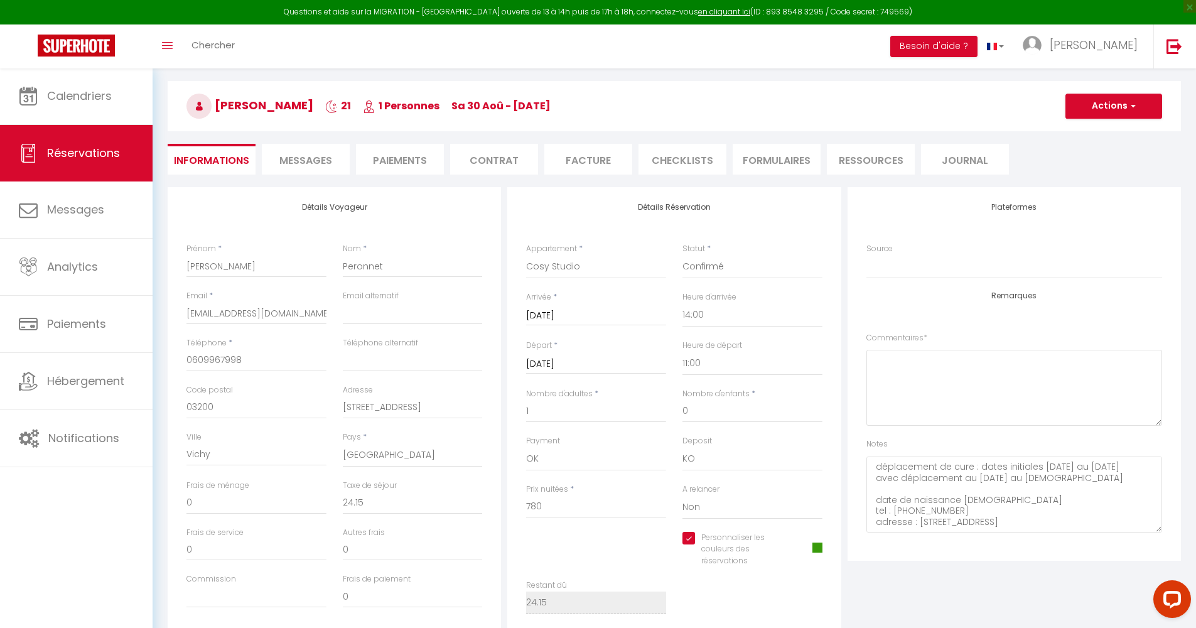
scroll to position [58, 0]
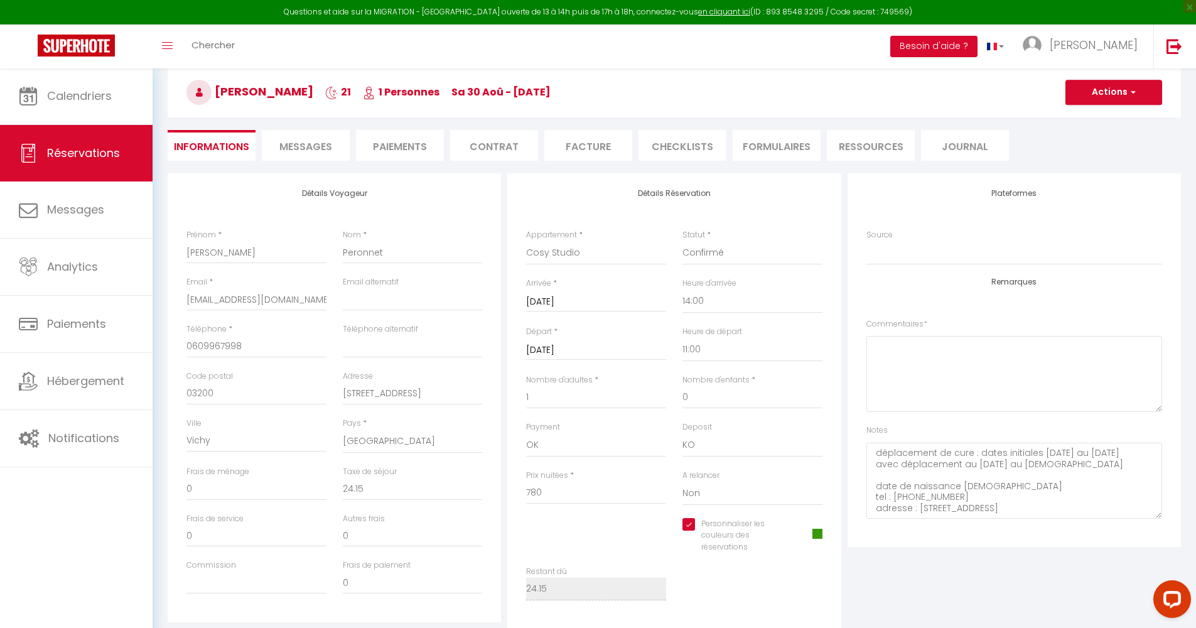
checkbox input "true"
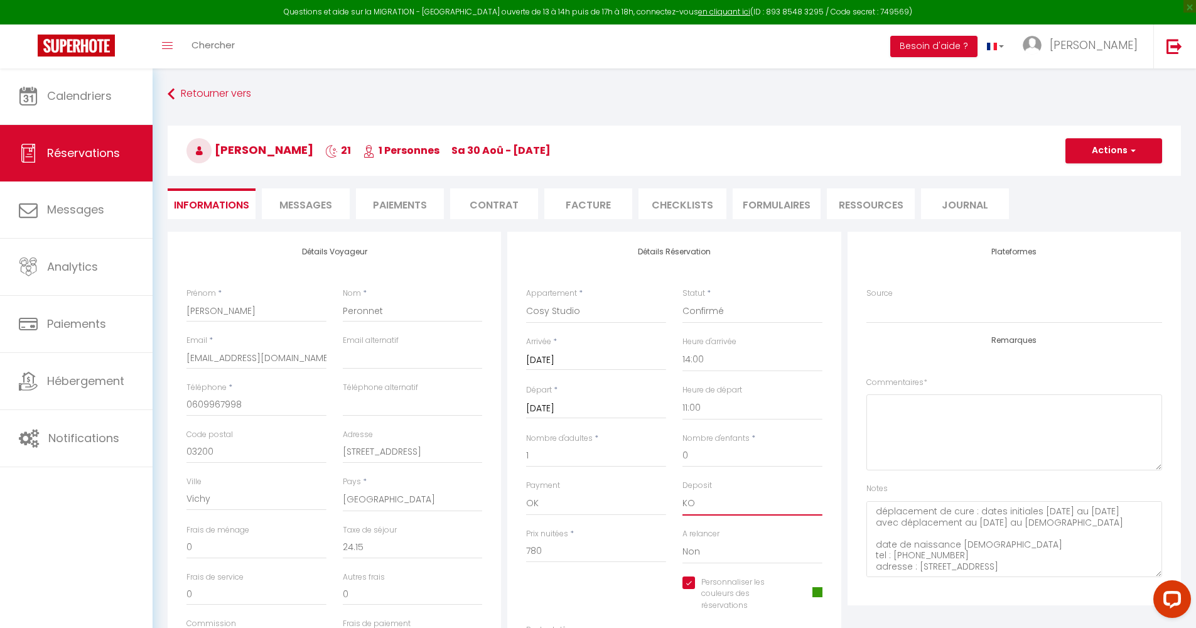
select select "15"
checkbox input "true"
click at [935, 156] on button "Actions" at bounding box center [1113, 150] width 97 height 25
click at [935, 178] on link "Enregistrer" at bounding box center [1101, 178] width 99 height 16
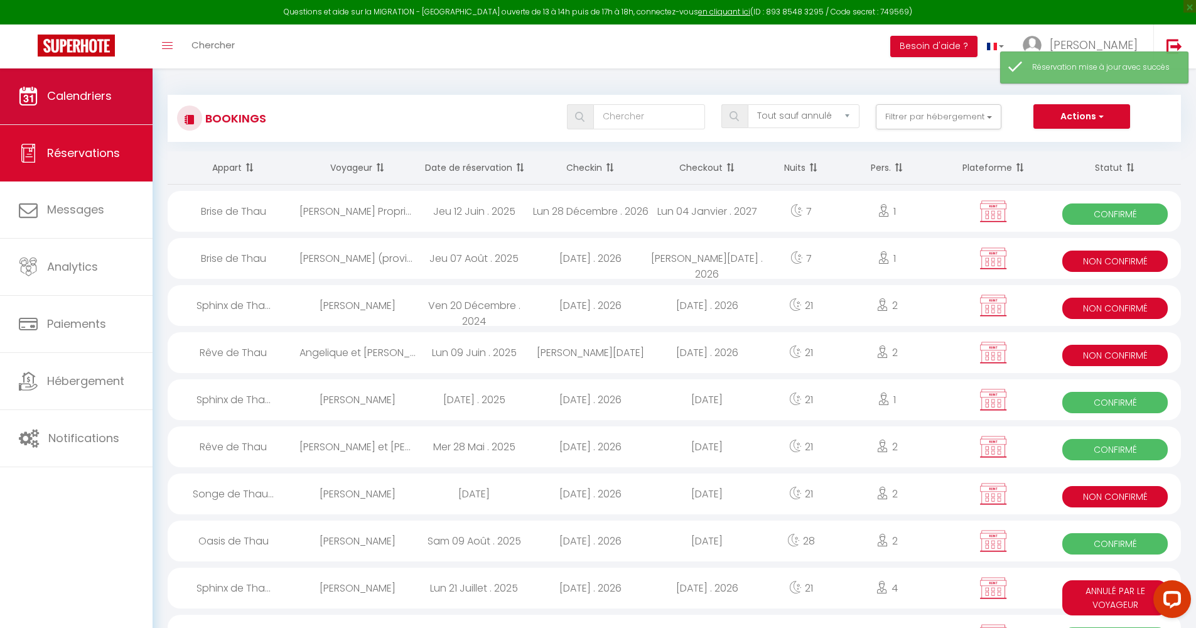
click at [52, 113] on link "Calendriers" at bounding box center [76, 96] width 153 height 57
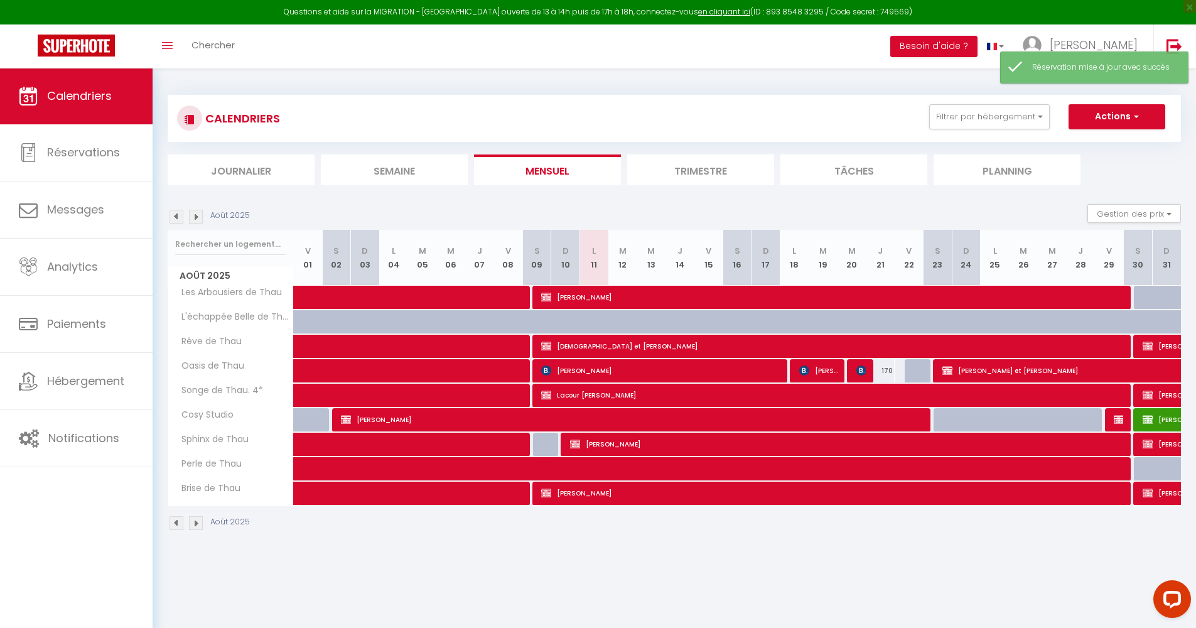
select select "OK"
select select "0"
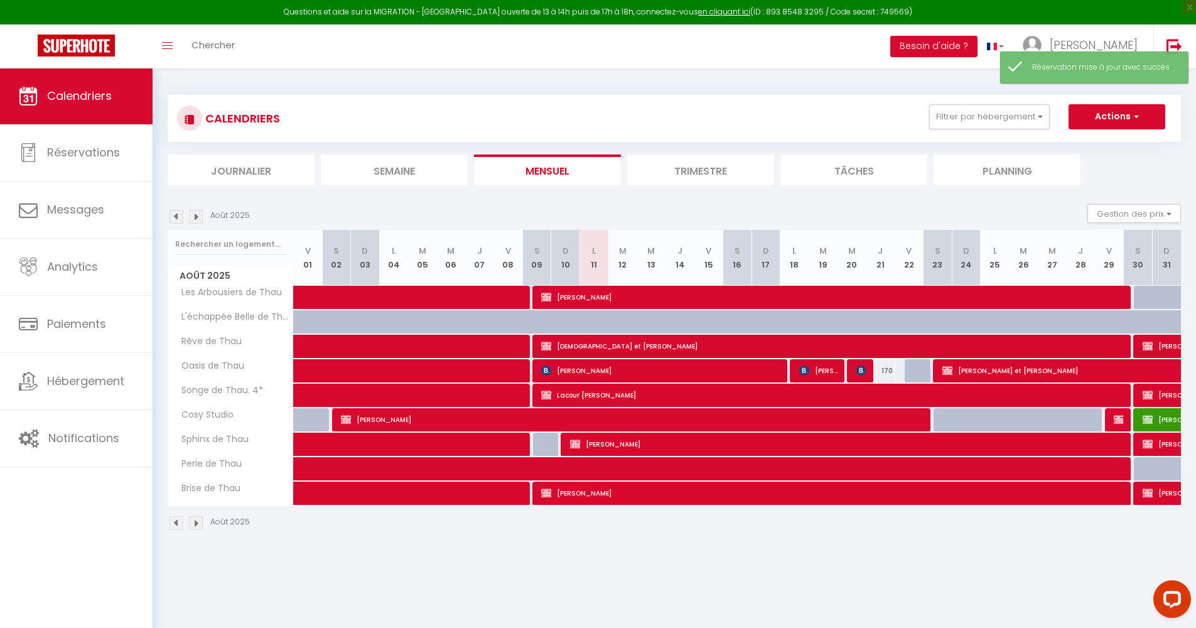
select select "0"
select select
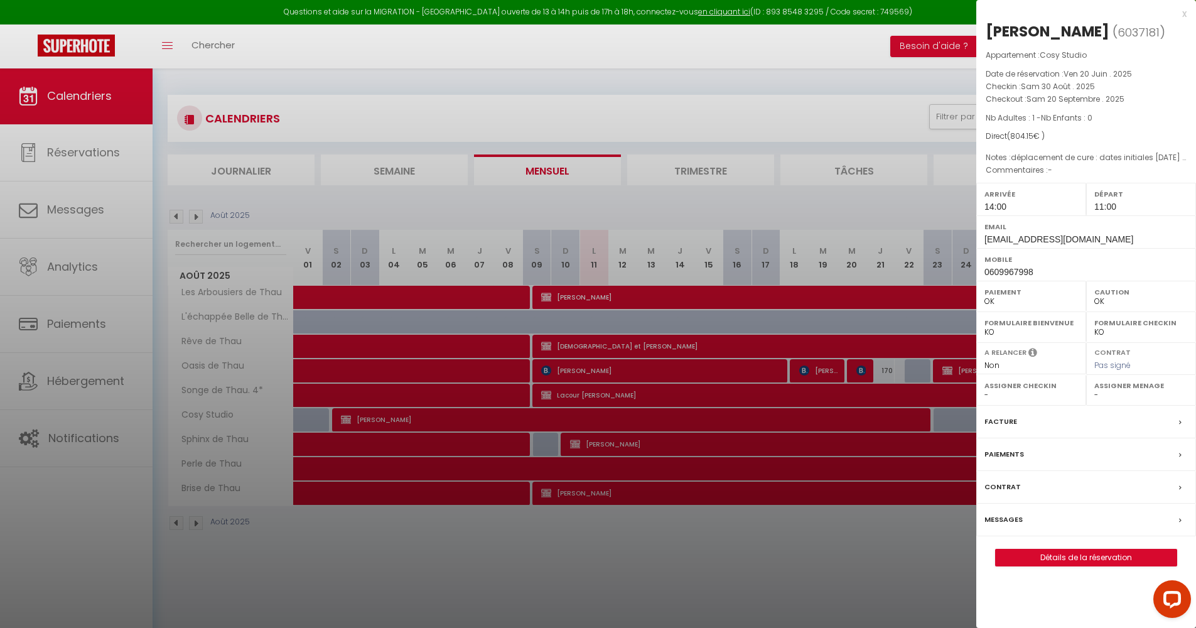
click at [935, 561] on link "Détails de la réservation" at bounding box center [1086, 557] width 181 height 16
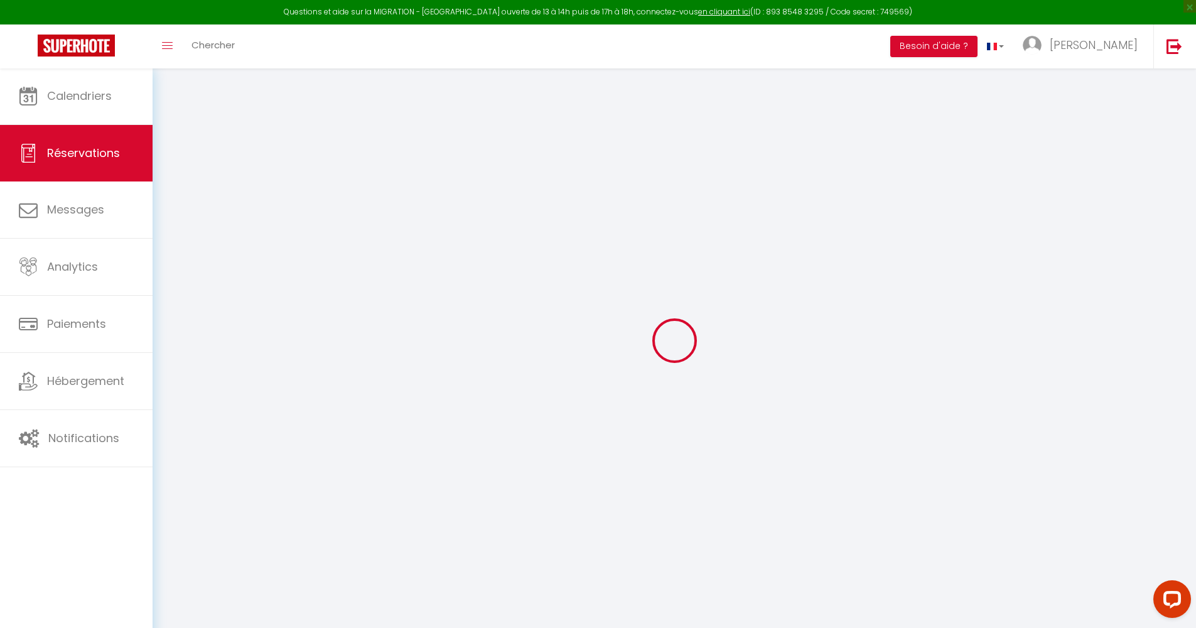
type input "[PERSON_NAME]"
type input "Peronnet"
type input "[EMAIL_ADDRESS][DOMAIN_NAME]"
type input "0609967998"
type input "03200"
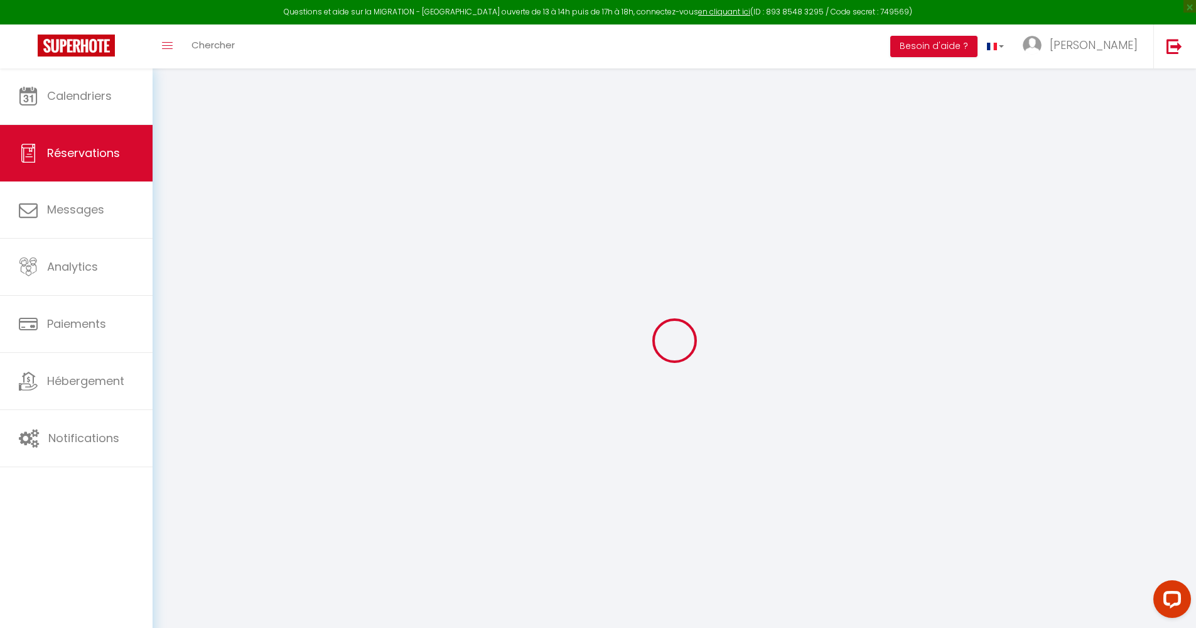
type input "[STREET_ADDRESS]"
type input "Vichy"
select select "FR"
select select "27465"
select select "1"
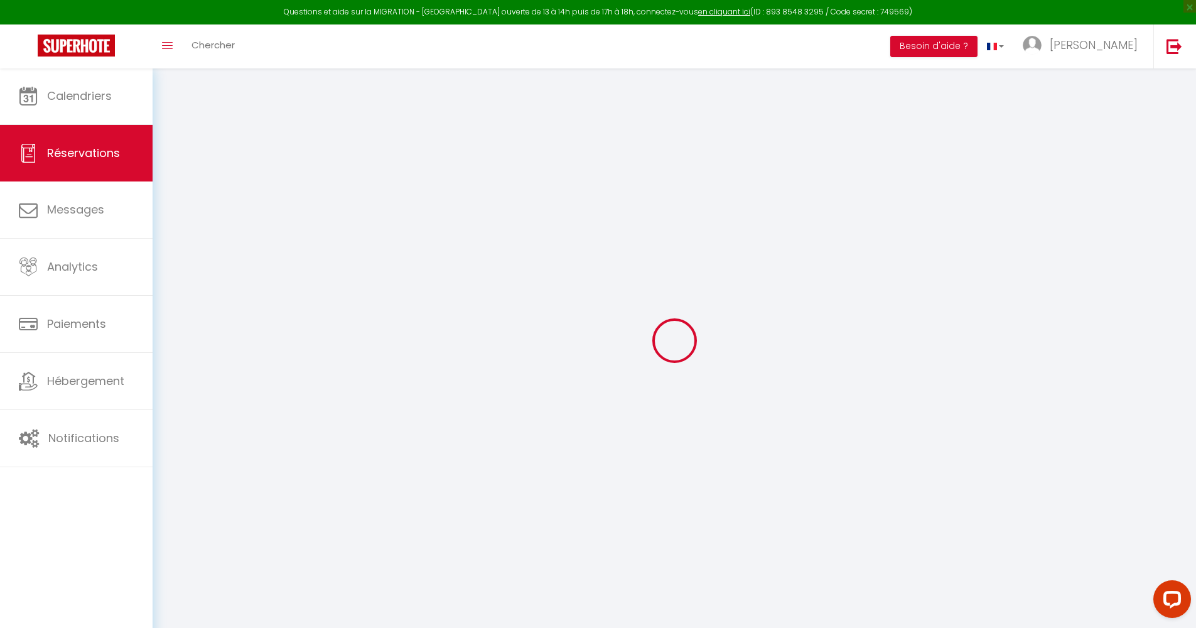
type input "[DATE]"
select select
type input "[DATE]"
select select
type input "1"
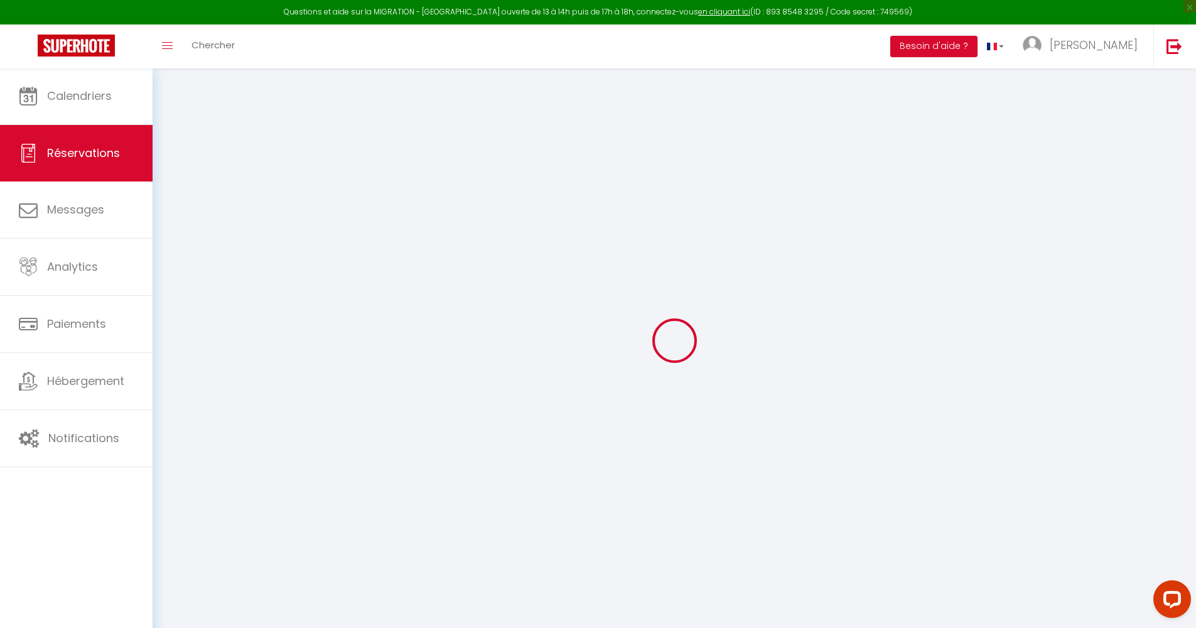
select select "12"
select select
type input "780"
checkbox input "true"
type input "24.15"
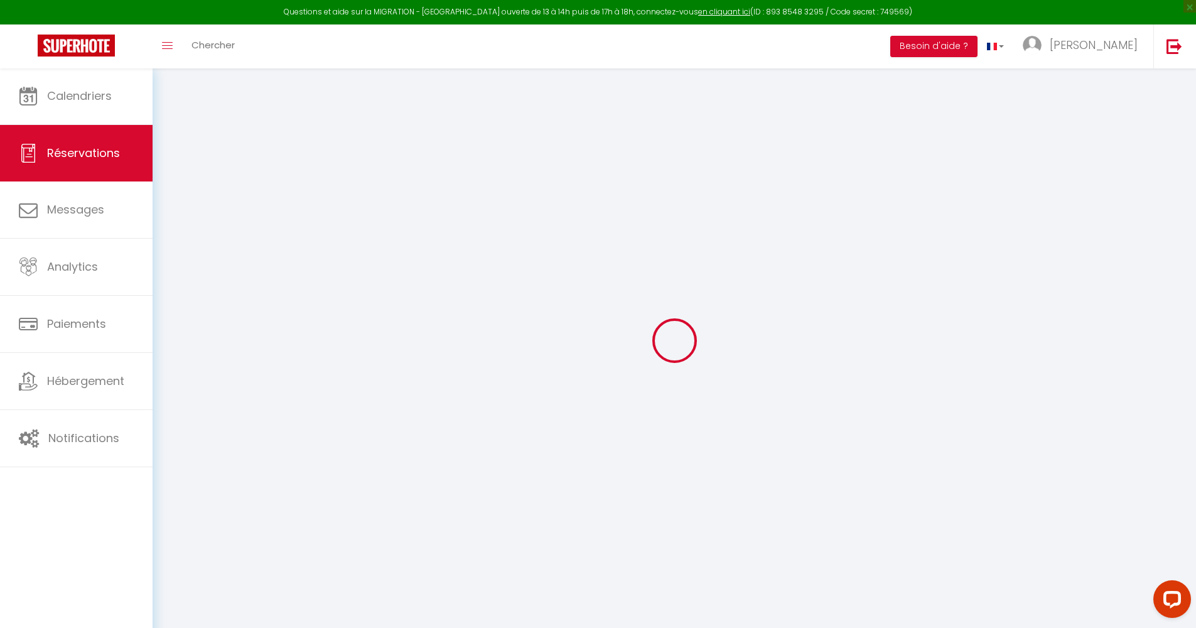
type input "0"
select select
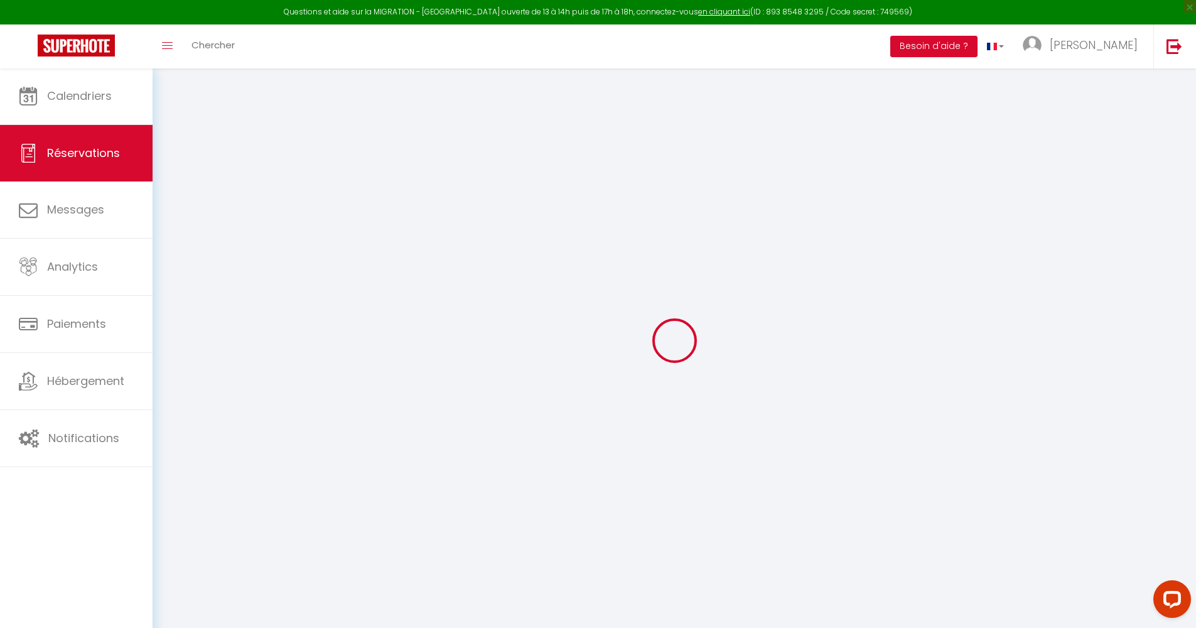
select select "15"
checkbox input "true"
select select
checkbox input "true"
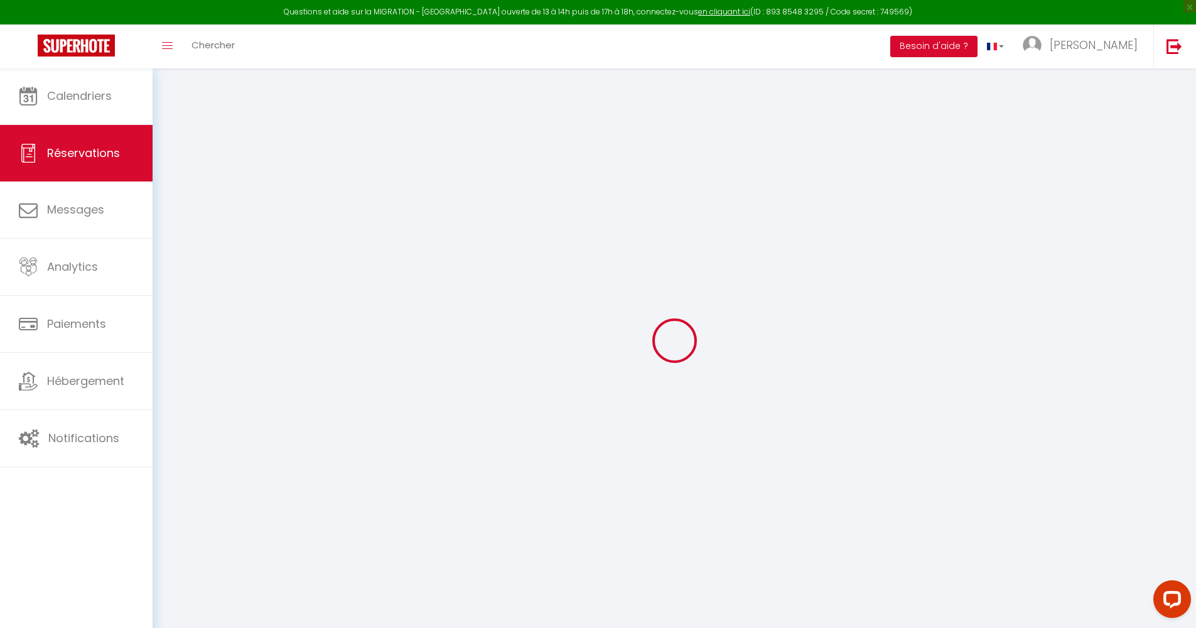
select select
checkbox input "true"
type textarea "déplacement de cure : dates initiales [DATE] au [DATE] avec déplacement au [DAT…"
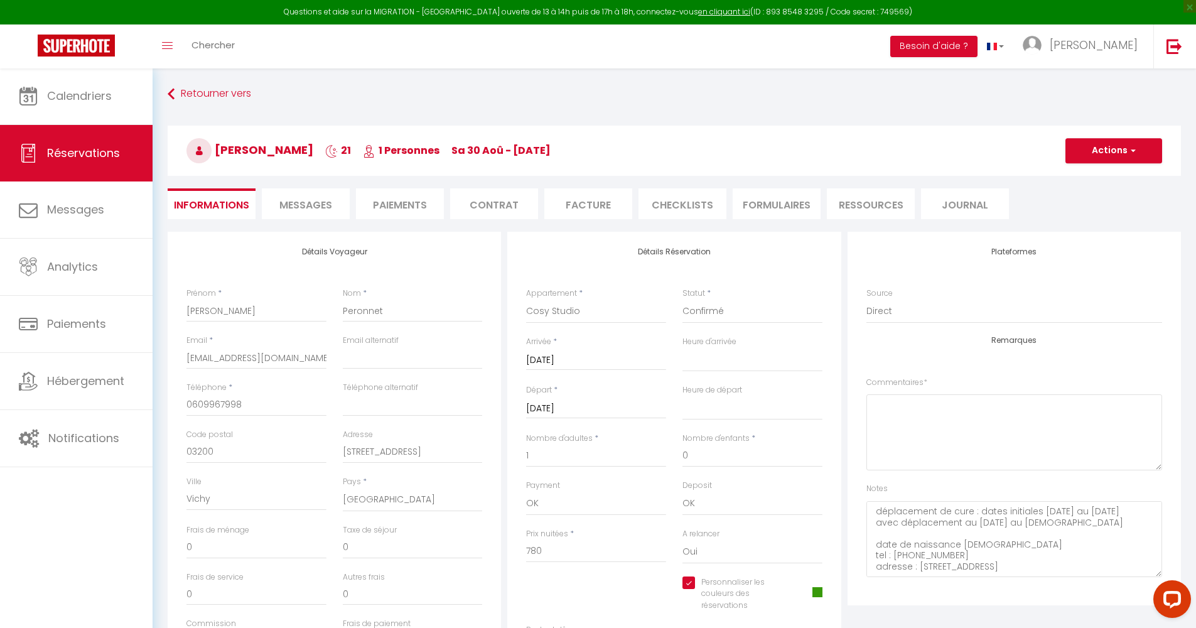
type input "24.15"
select select
checkbox input "true"
select select "14:00"
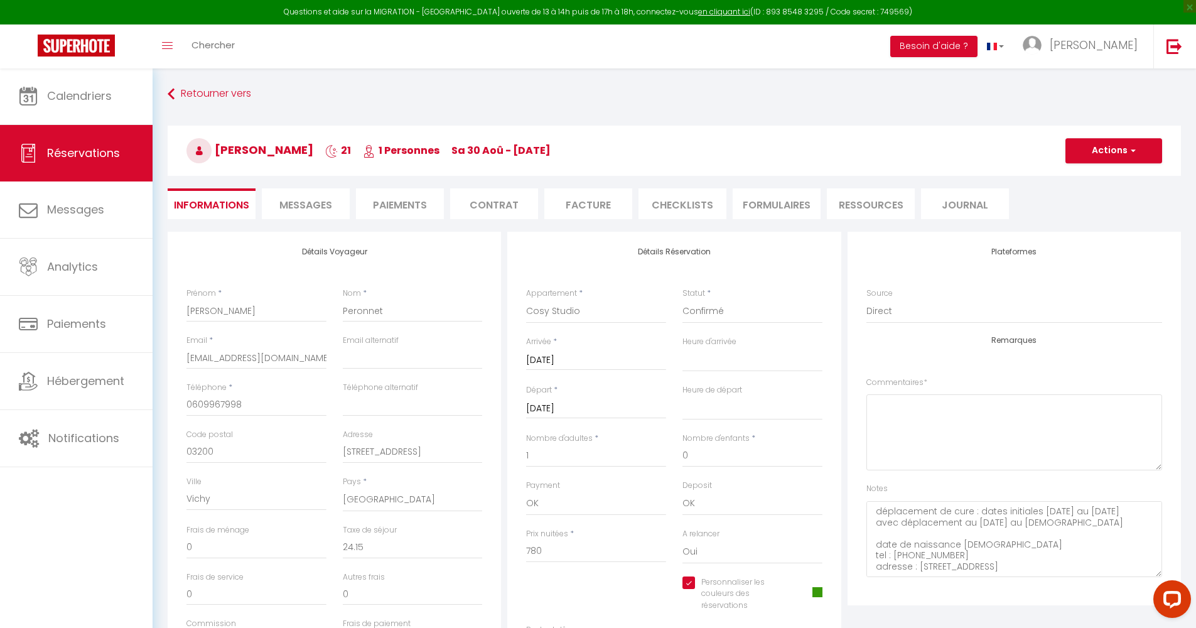
select select "11:00"
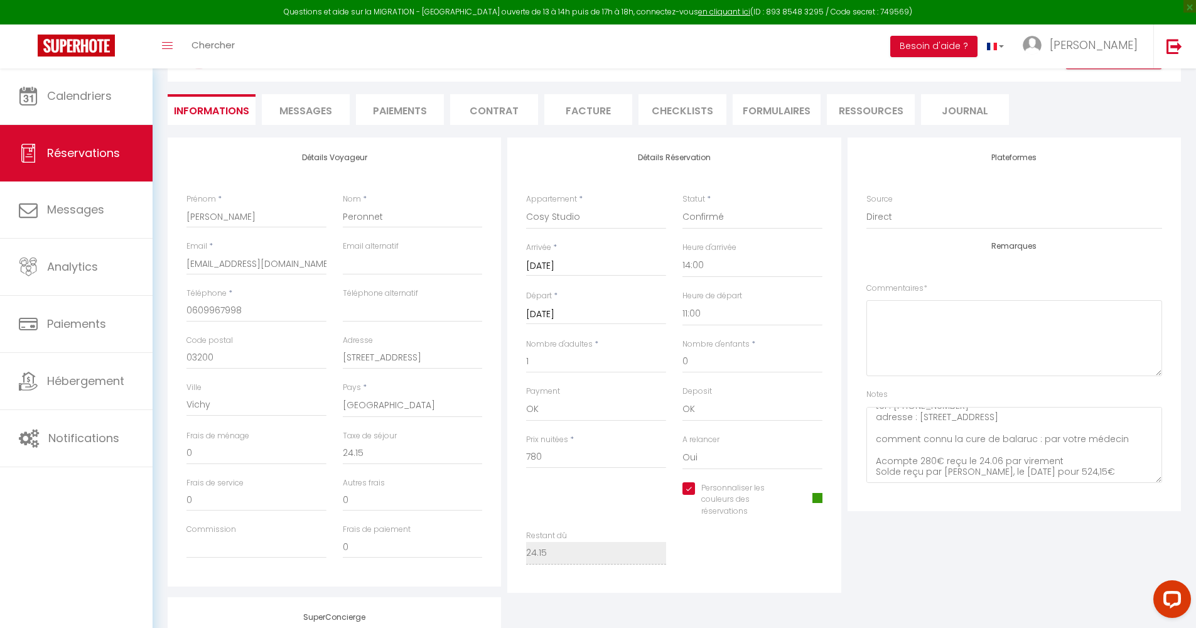
scroll to position [180, 0]
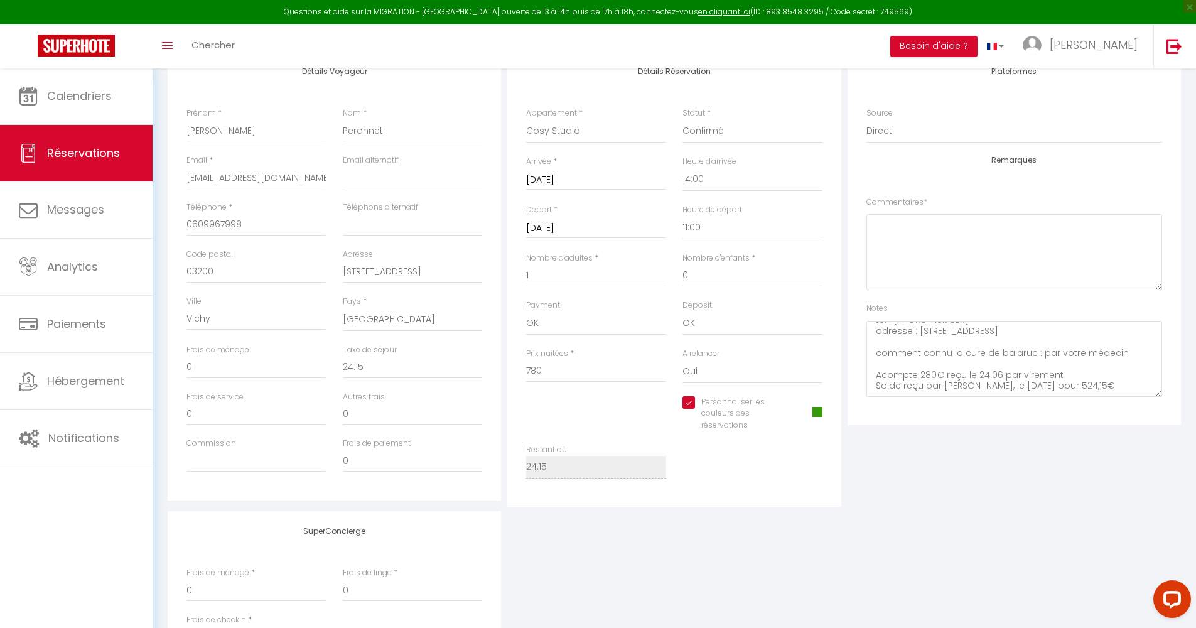
click at [813, 407] on span at bounding box center [817, 412] width 10 height 10
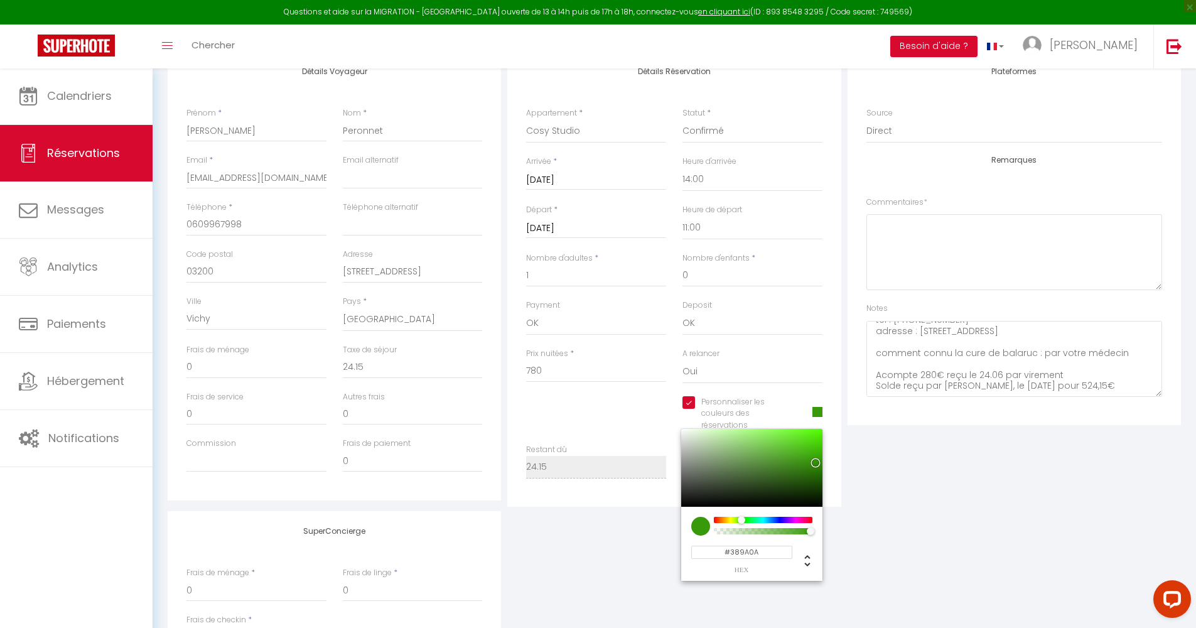
click at [935, 493] on div "Plateformes Source Direct [DOMAIN_NAME] [DOMAIN_NAME] Chalet montagne Expedia G…" at bounding box center [1014, 278] width 340 height 455
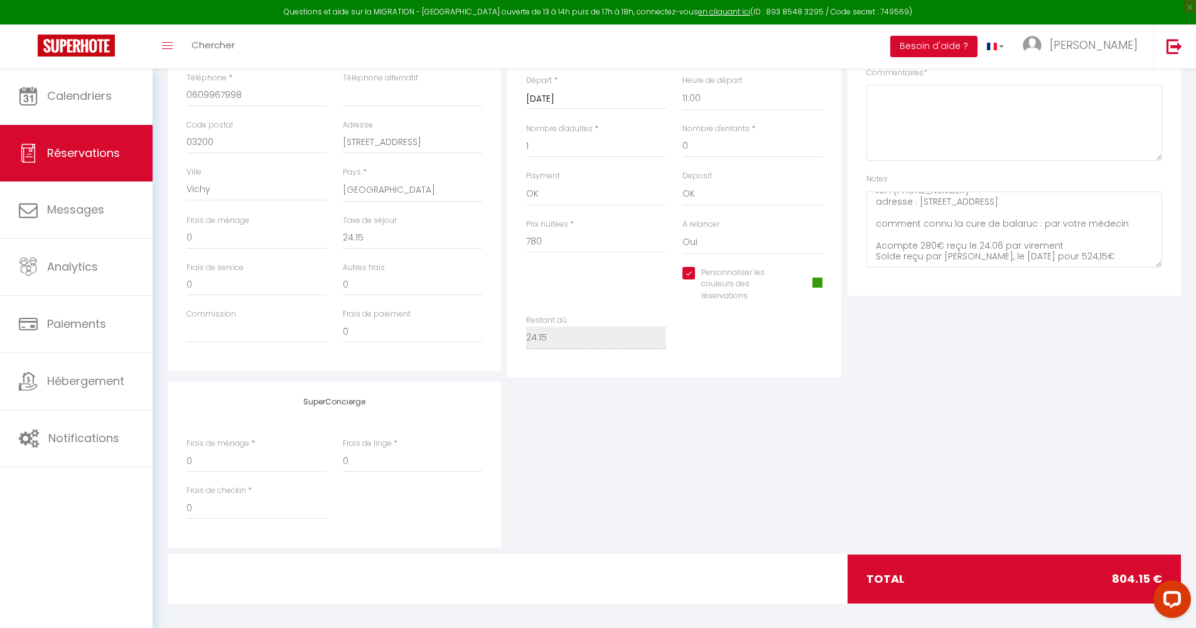
scroll to position [0, 0]
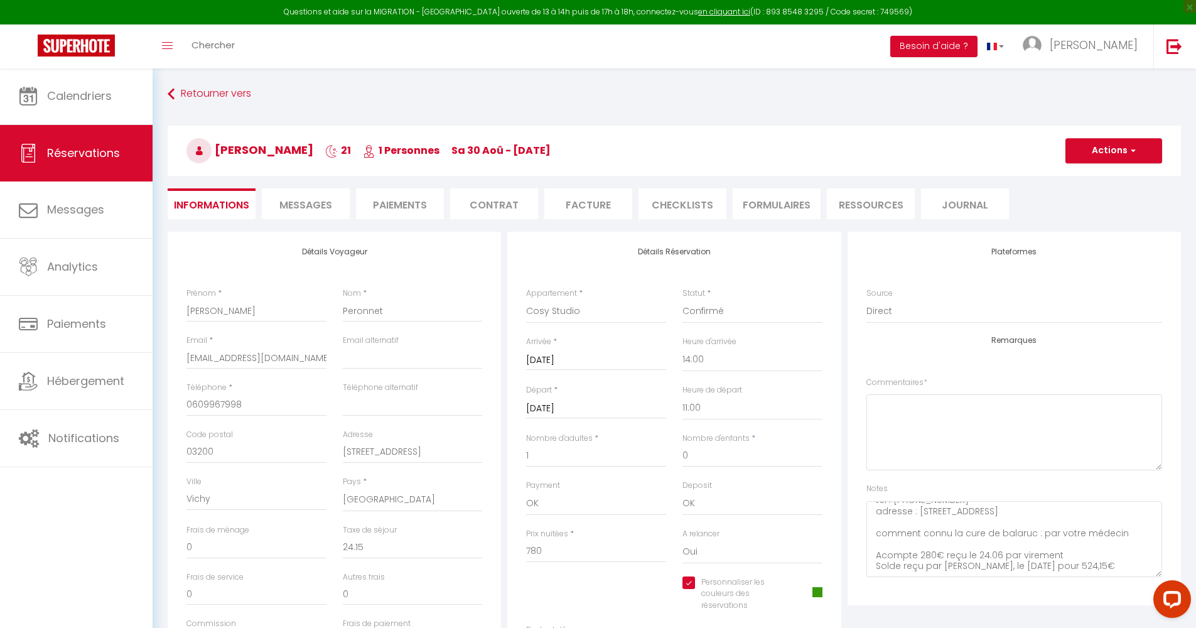
click at [935, 200] on li "Journal" at bounding box center [965, 203] width 88 height 31
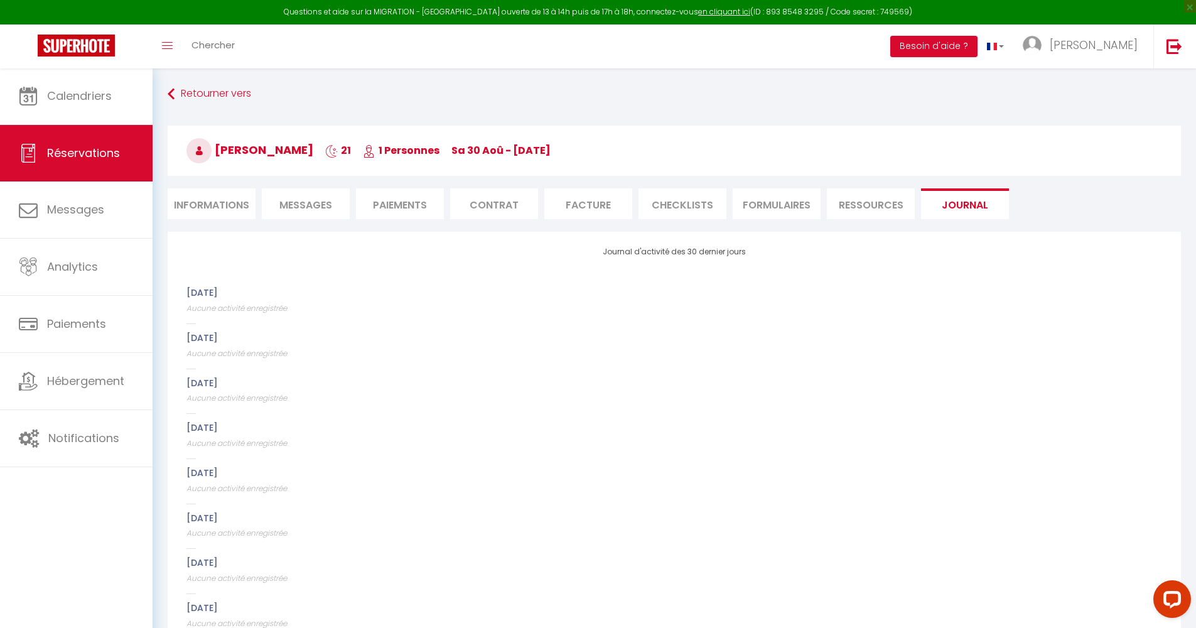
click at [208, 197] on li "Informations" at bounding box center [212, 203] width 88 height 31
select select "0"
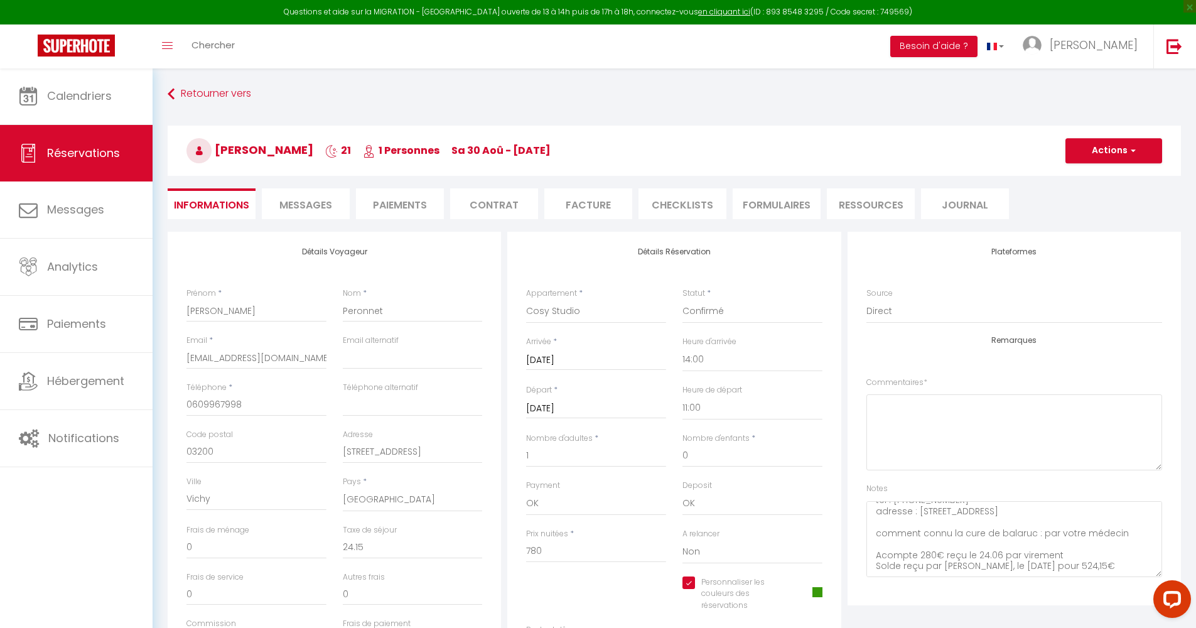
click at [313, 199] on span "Messages" at bounding box center [305, 205] width 53 height 14
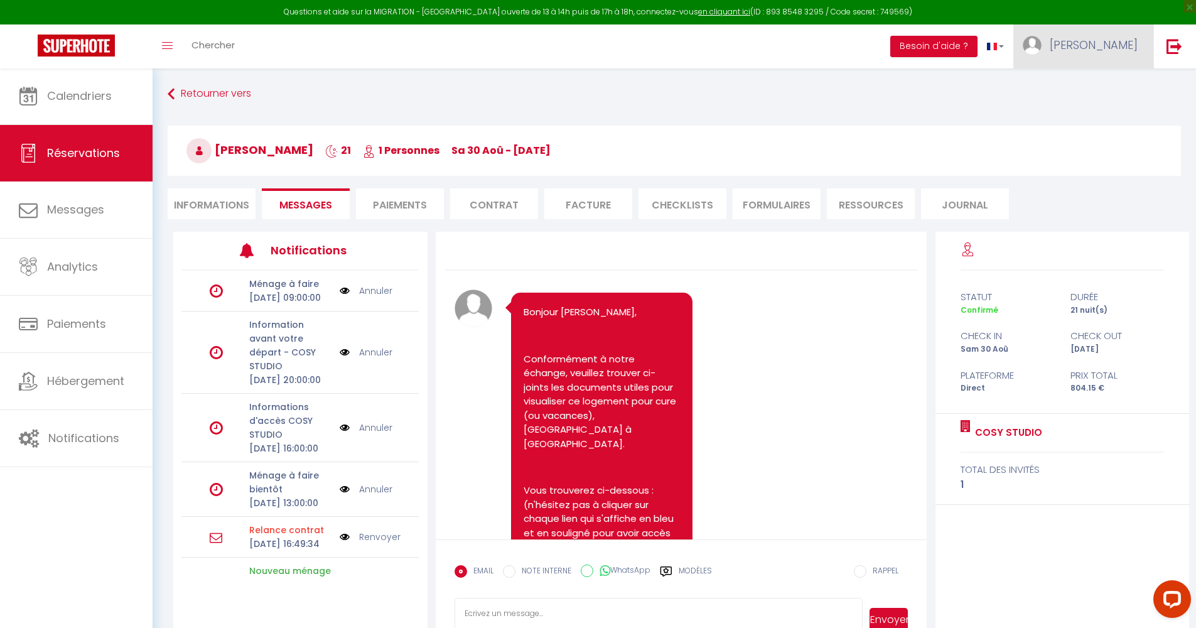
click at [935, 62] on link "[PERSON_NAME]" at bounding box center [1083, 46] width 140 height 44
click at [935, 83] on link "Paramètres" at bounding box center [1103, 87] width 93 height 21
select select "28"
select select "fr"
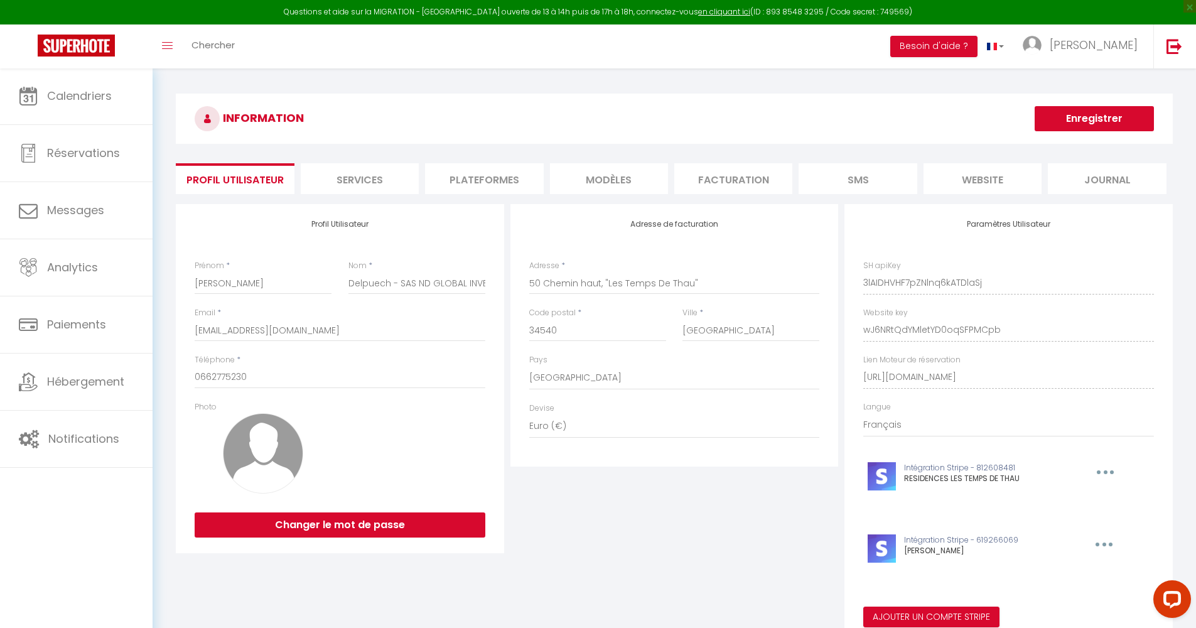
click at [389, 185] on li "Services" at bounding box center [360, 178] width 118 height 31
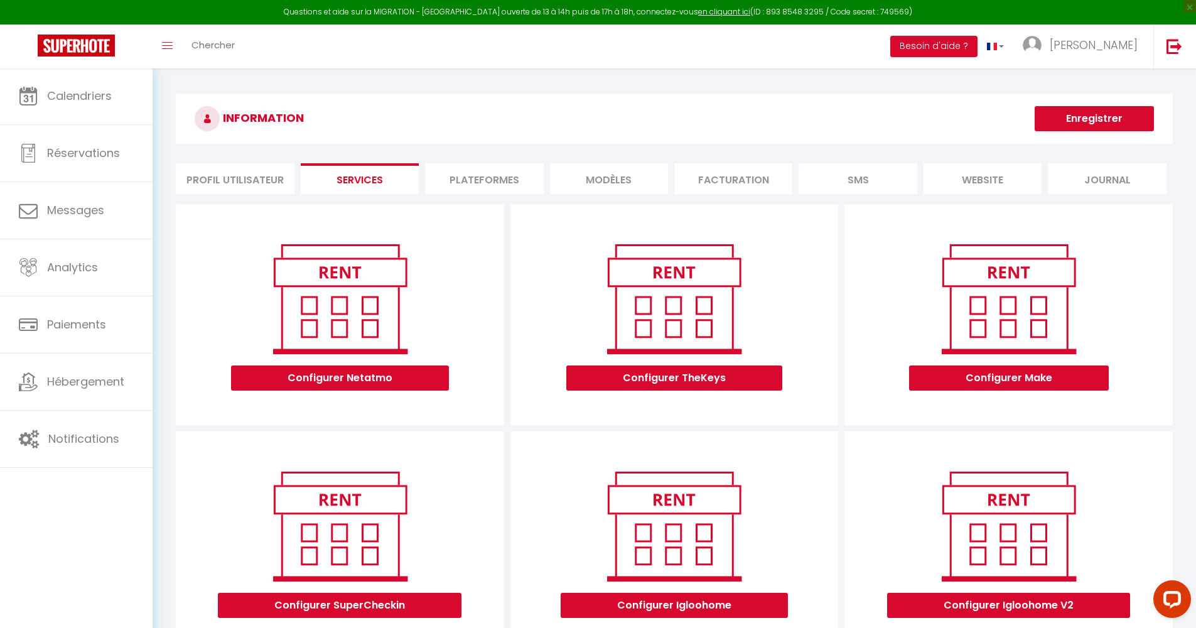
click at [483, 178] on li "Plateformes" at bounding box center [484, 178] width 118 height 31
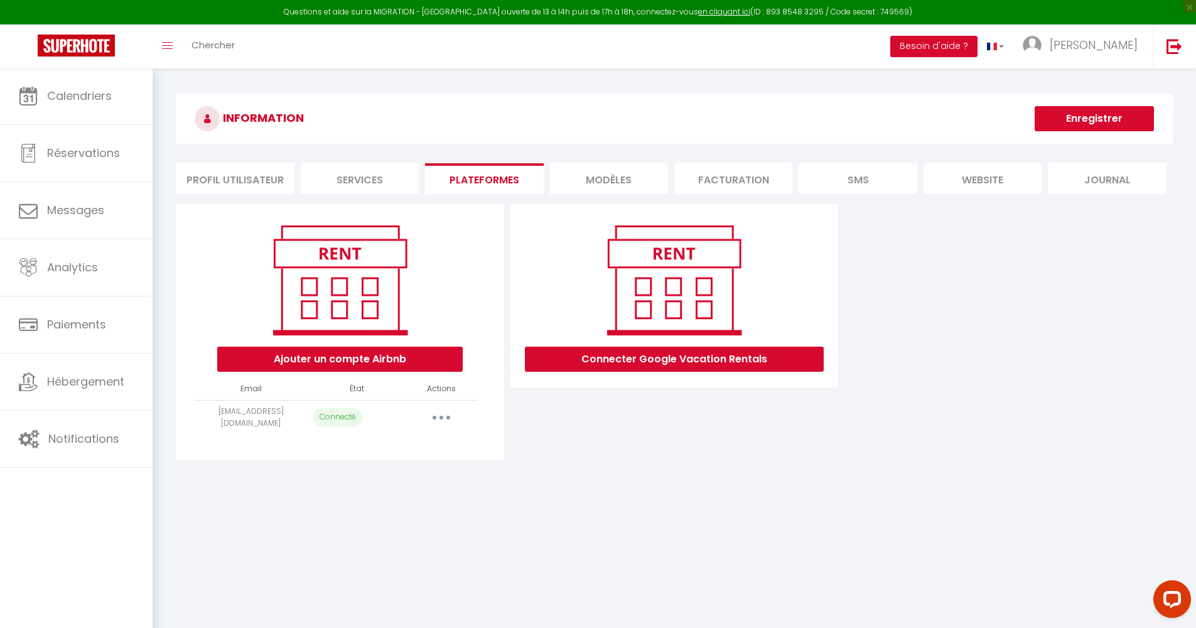
click at [614, 170] on li "MODÈLES" at bounding box center [609, 178] width 118 height 31
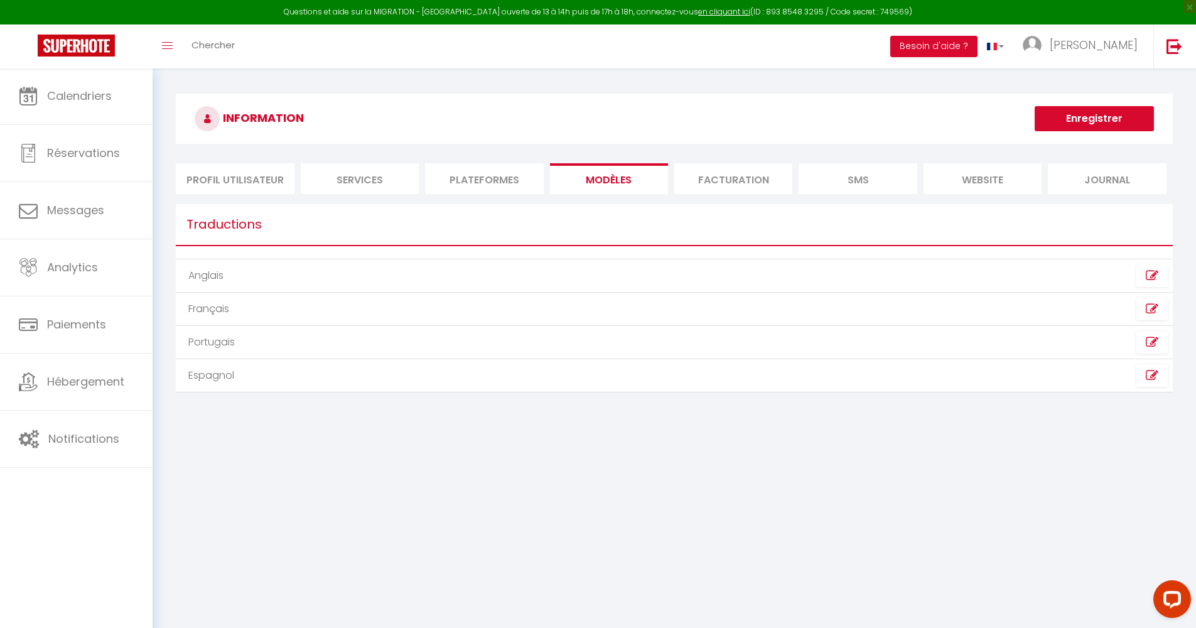
click at [709, 176] on li "Facturation" at bounding box center [733, 178] width 118 height 31
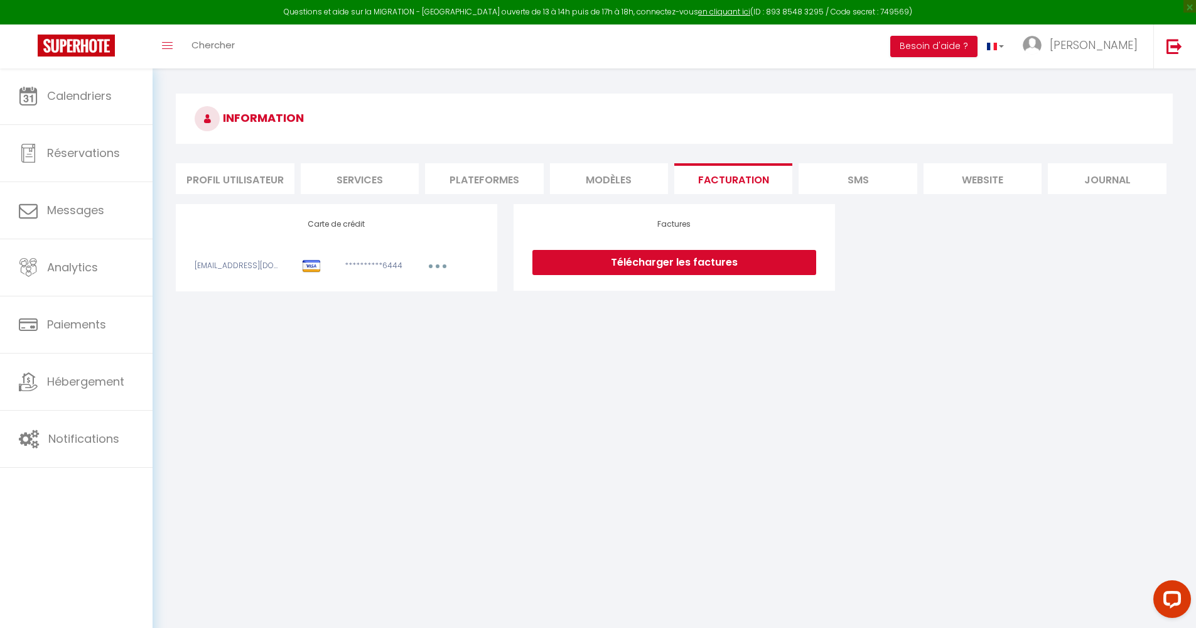
click at [864, 176] on li "SMS" at bounding box center [858, 178] width 118 height 31
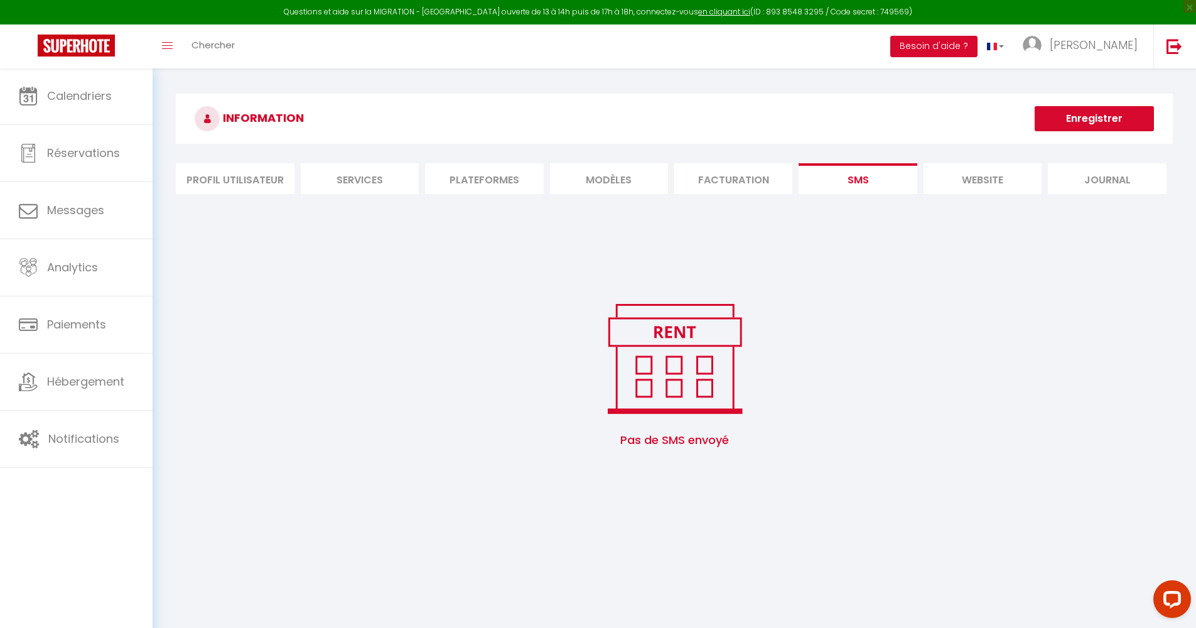
click at [935, 181] on li "website" at bounding box center [982, 178] width 118 height 31
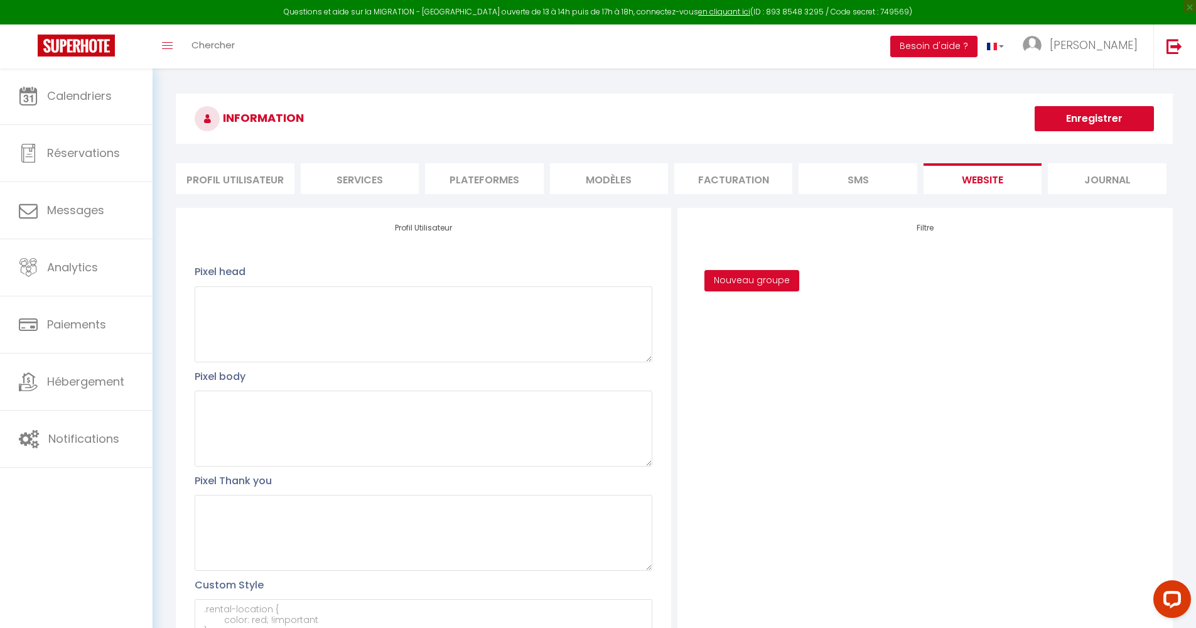
click at [935, 186] on li "Journal" at bounding box center [1107, 178] width 118 height 31
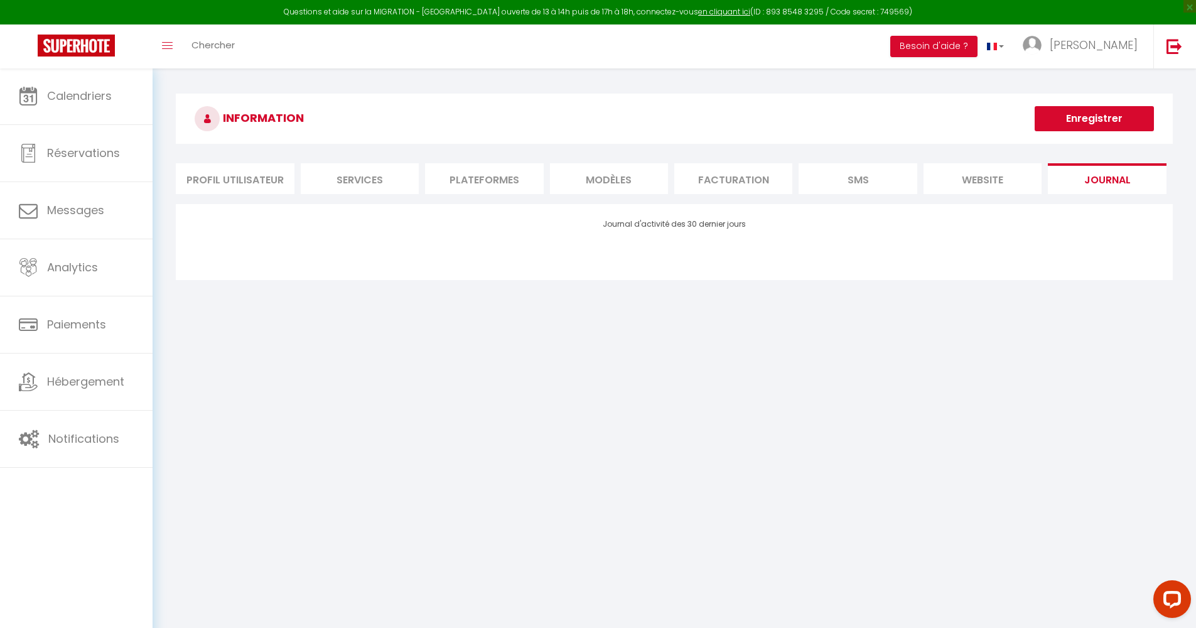
click at [625, 190] on li "MODÈLES" at bounding box center [609, 178] width 118 height 31
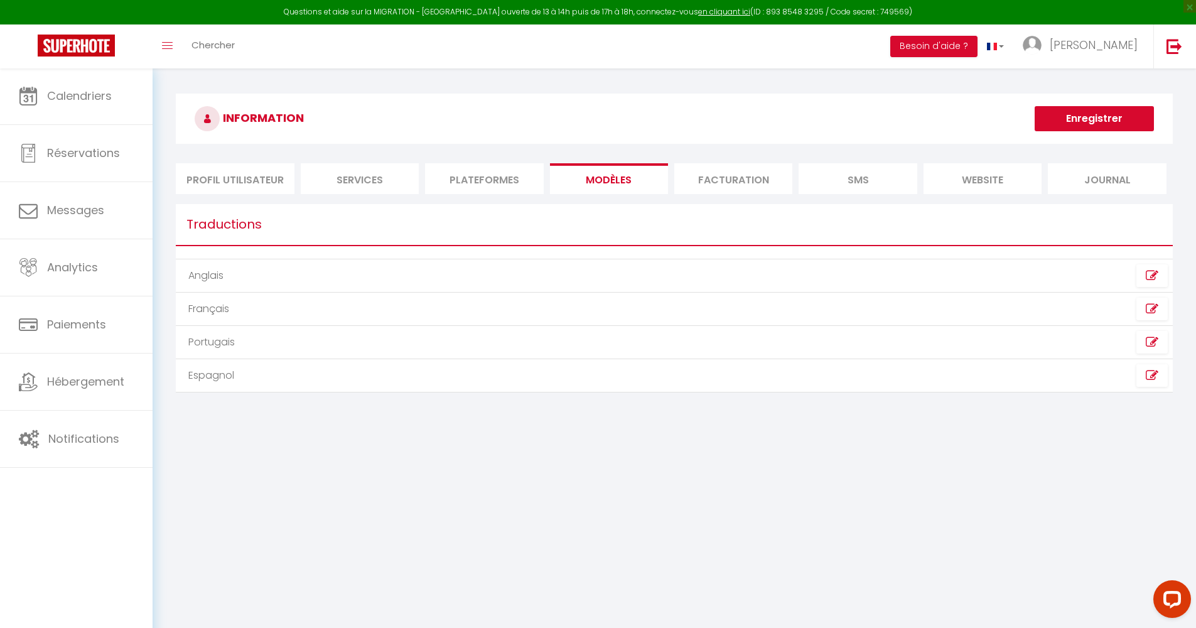
click at [521, 172] on li "Plateformes" at bounding box center [484, 178] width 118 height 31
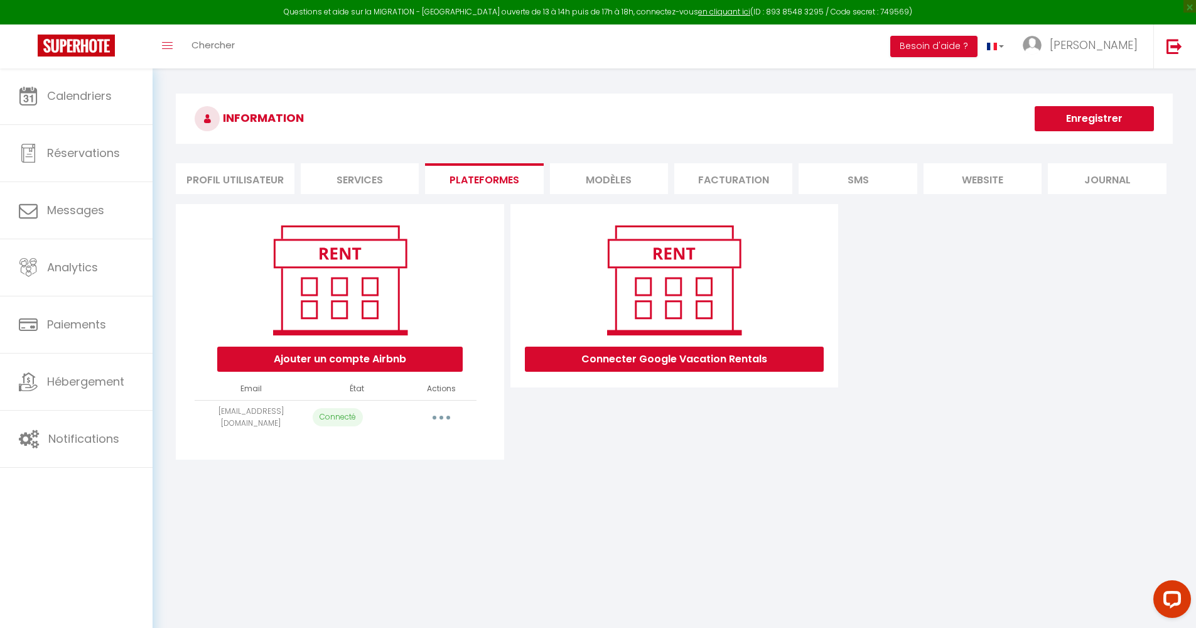
click at [347, 183] on li "Services" at bounding box center [360, 178] width 118 height 31
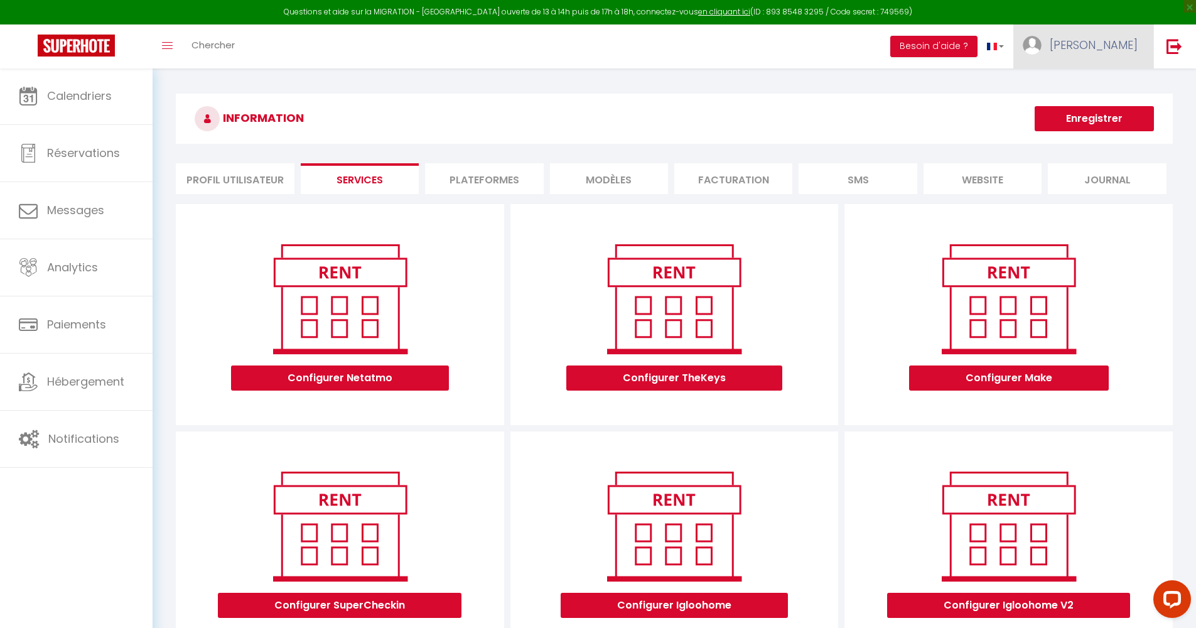
click at [935, 52] on link "[PERSON_NAME]" at bounding box center [1083, 46] width 140 height 44
click at [935, 82] on link "Paramètres" at bounding box center [1103, 87] width 93 height 21
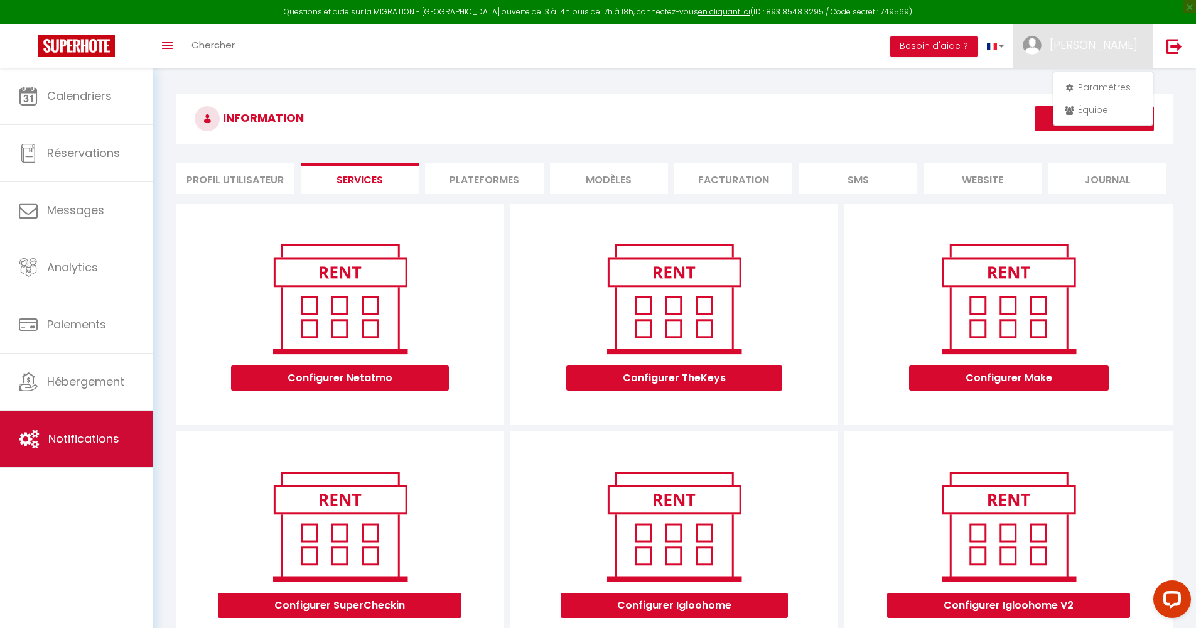
click at [85, 444] on span "Notifications" at bounding box center [83, 439] width 71 height 16
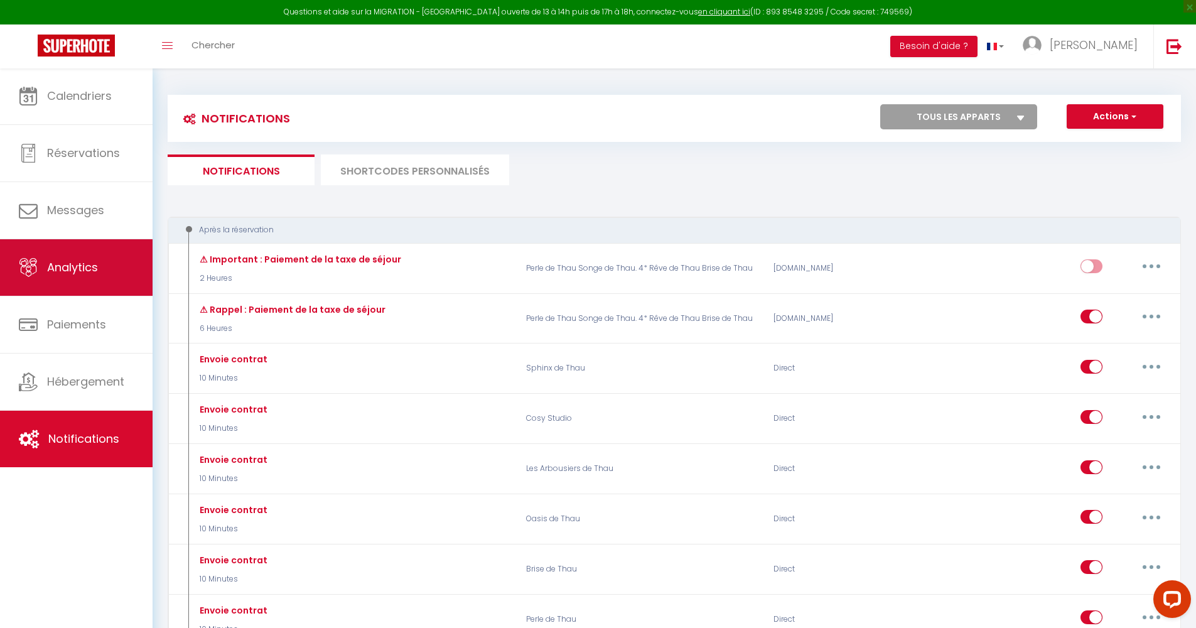
click at [95, 274] on span "Analytics" at bounding box center [72, 267] width 51 height 16
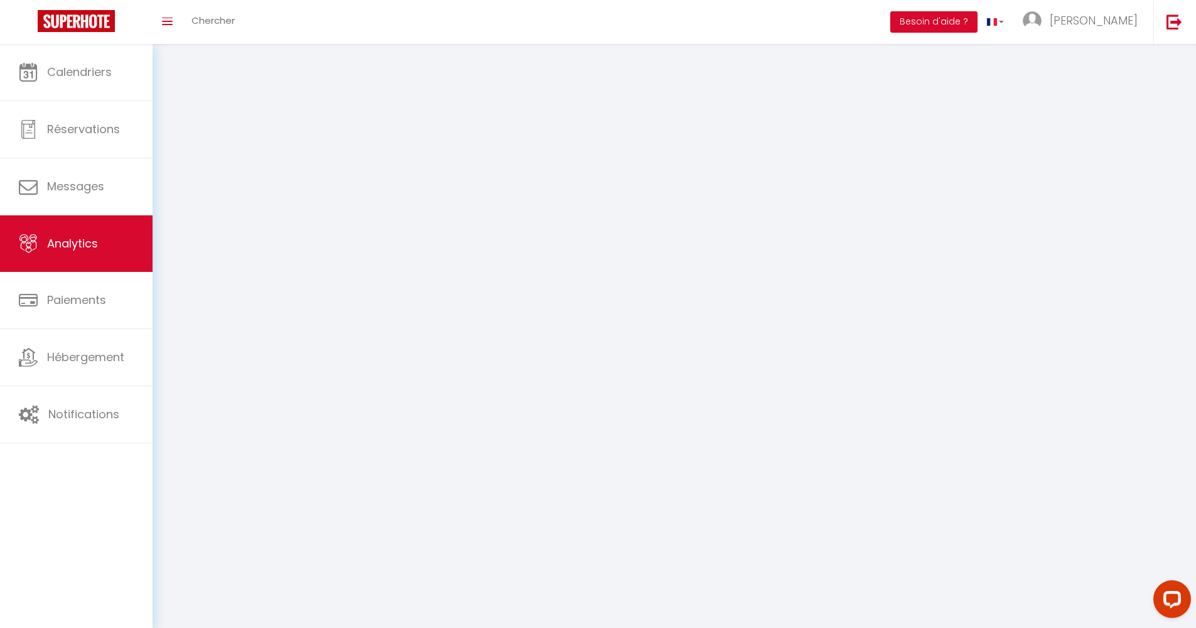
select select "2025"
select select "8"
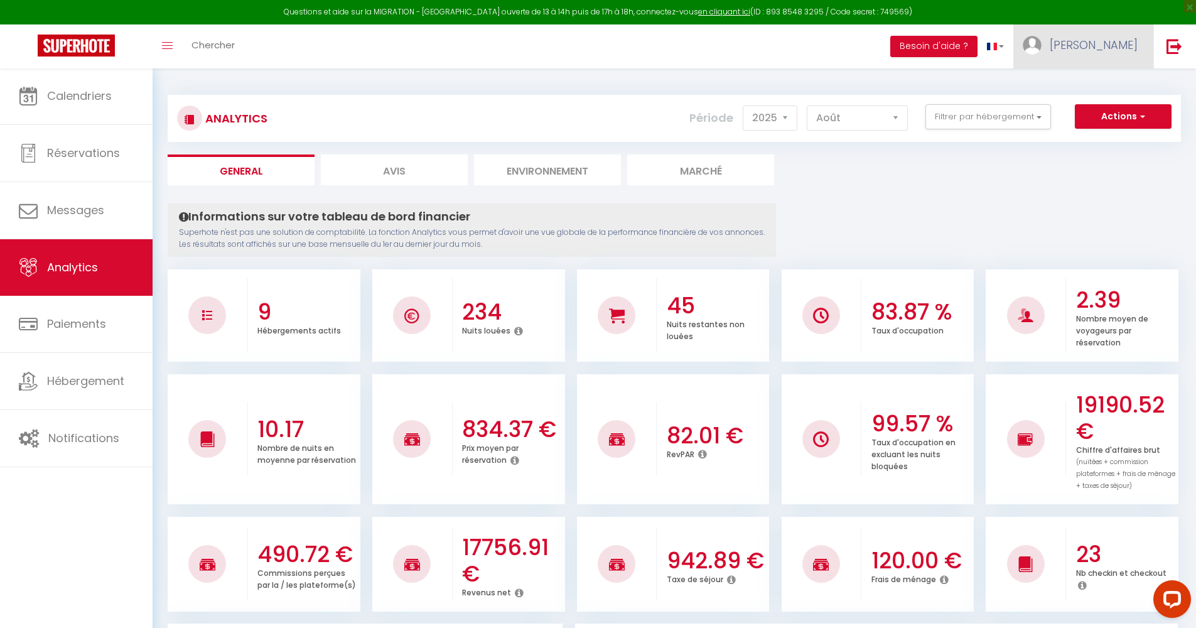
click at [935, 47] on span "[PERSON_NAME]" at bounding box center [1094, 45] width 88 height 16
click at [935, 80] on link "Paramètres" at bounding box center [1103, 87] width 93 height 21
select select "28"
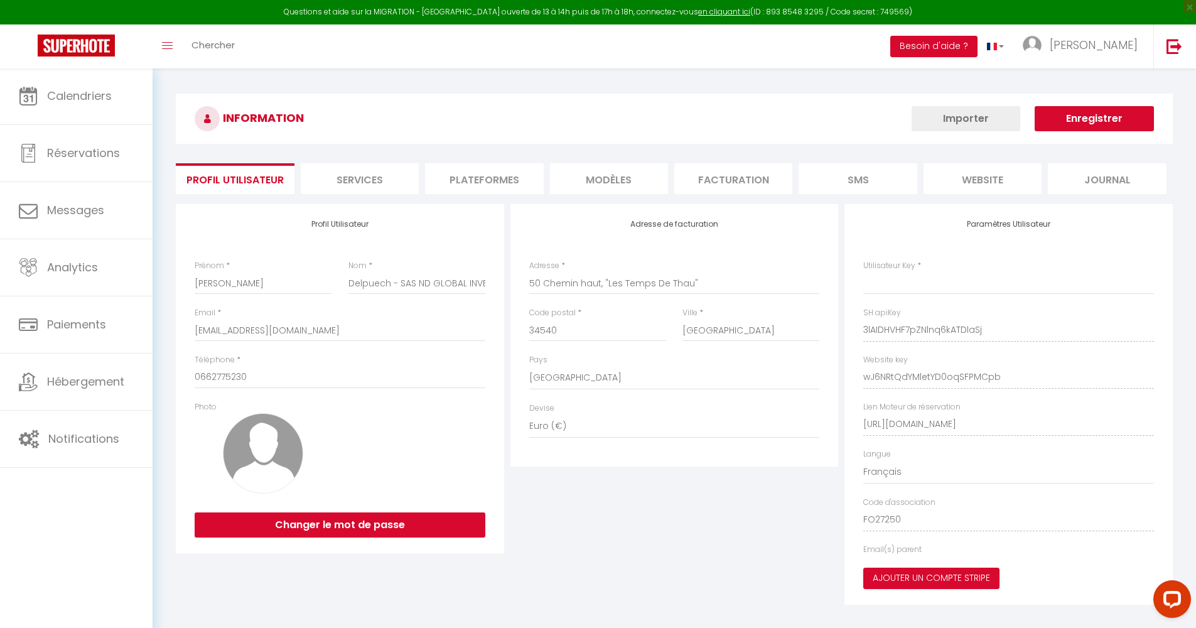
type input "3lAIDHVHF7pZNlnq6kATDlaSj"
type input "wJ6NRtQdYMletYD0oqSFPMCpb"
type input "[URL][DOMAIN_NAME]"
select select "fr"
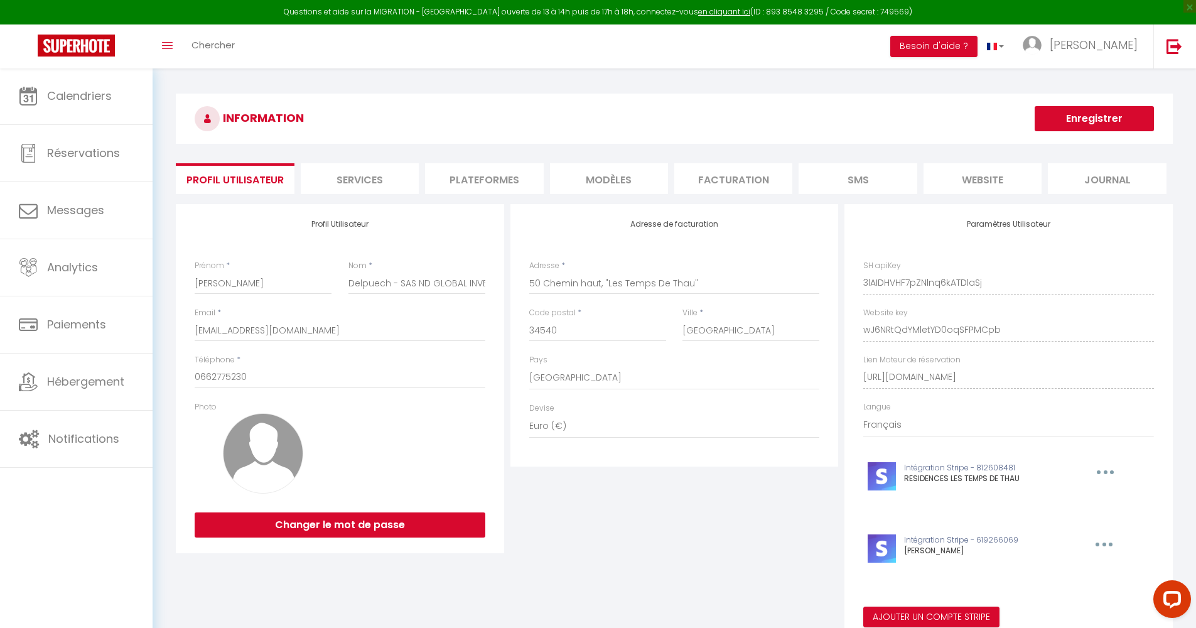
scroll to position [68, 0]
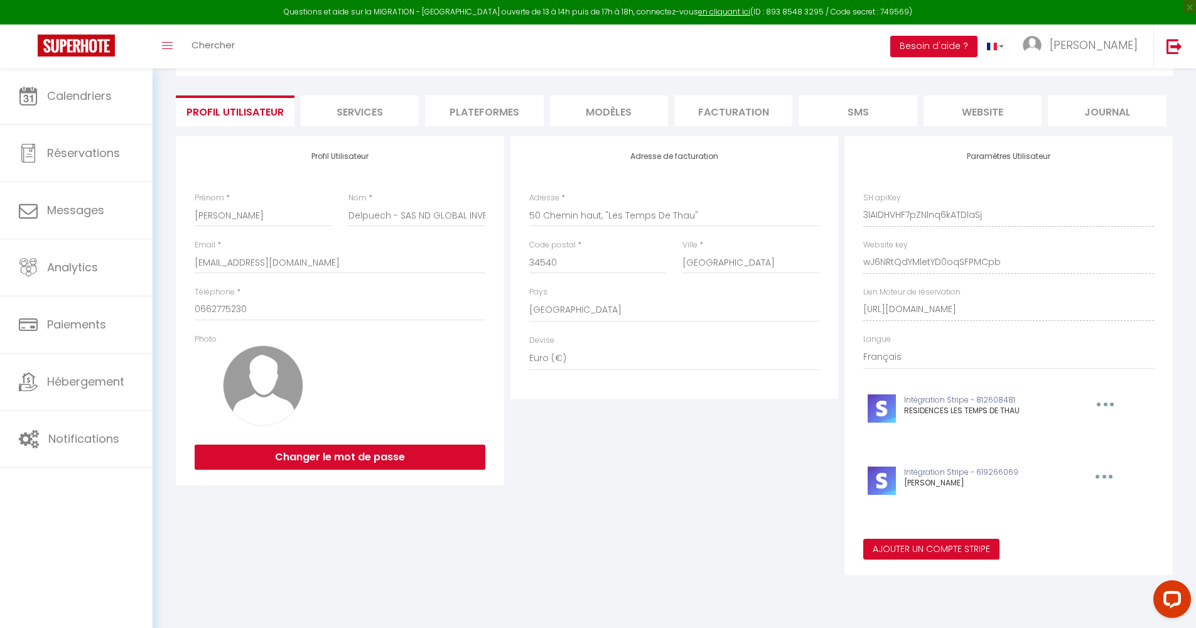
click at [375, 115] on li "Services" at bounding box center [360, 110] width 118 height 31
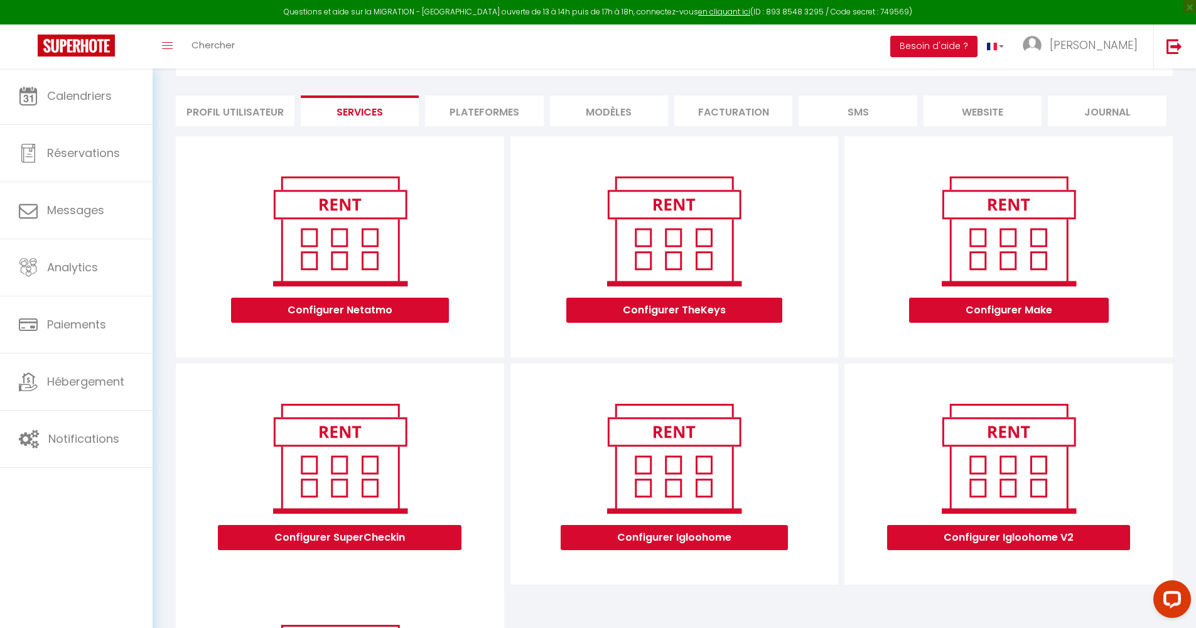
click at [833, 110] on li "SMS" at bounding box center [858, 110] width 118 height 31
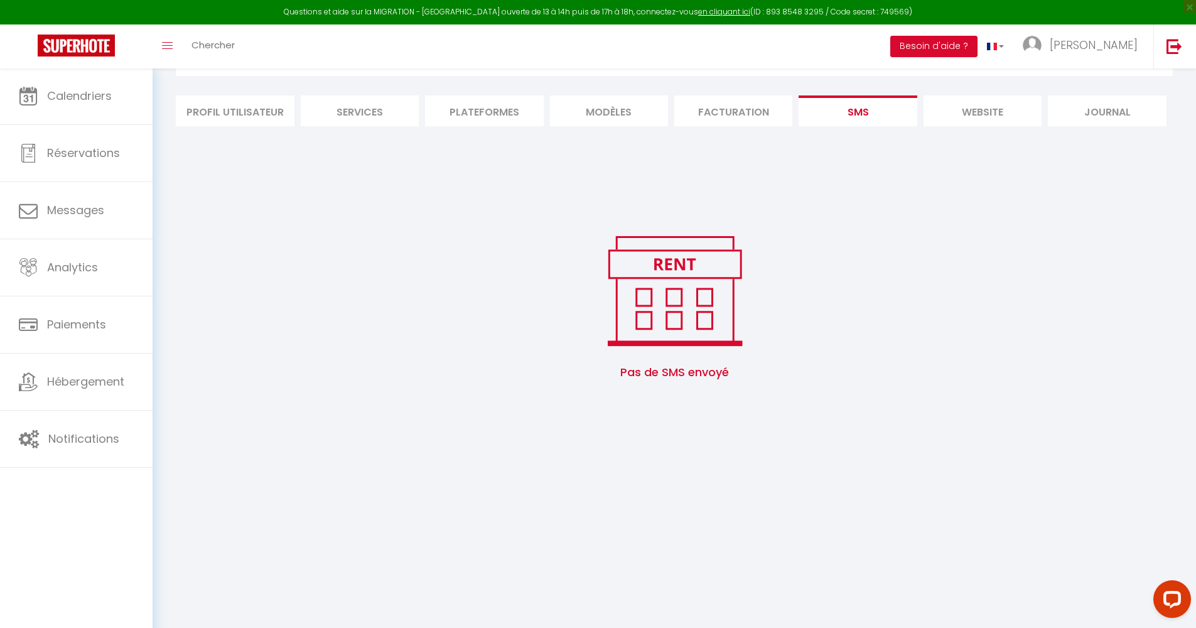
click at [935, 102] on li "website" at bounding box center [982, 110] width 118 height 31
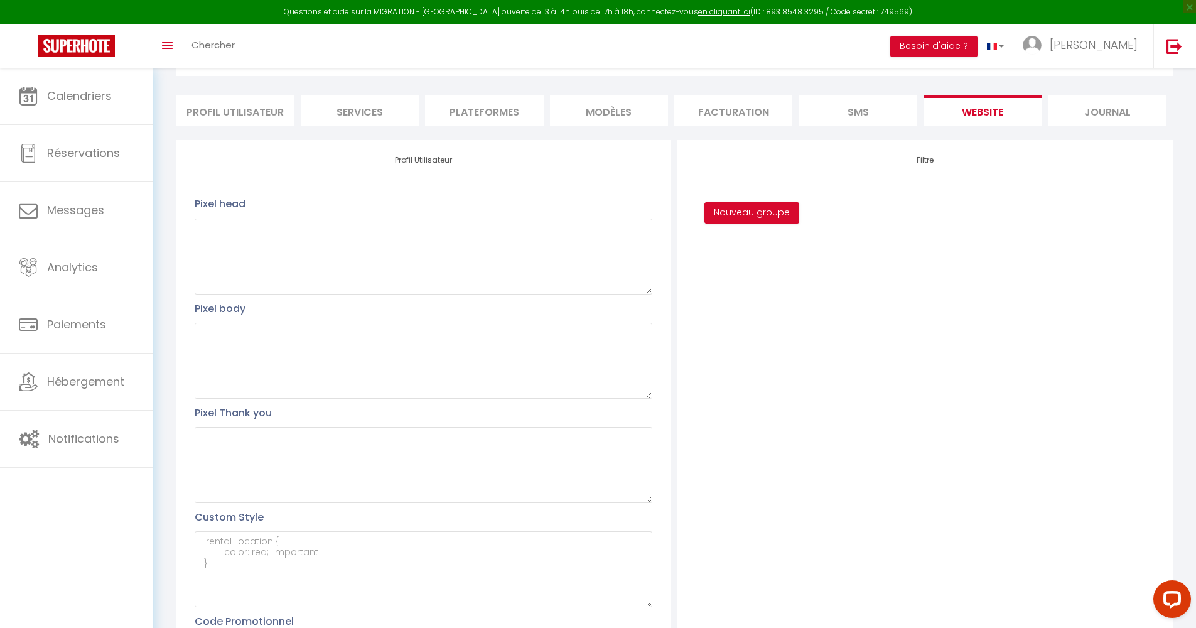
click at [935, 105] on li "Journal" at bounding box center [1107, 110] width 118 height 31
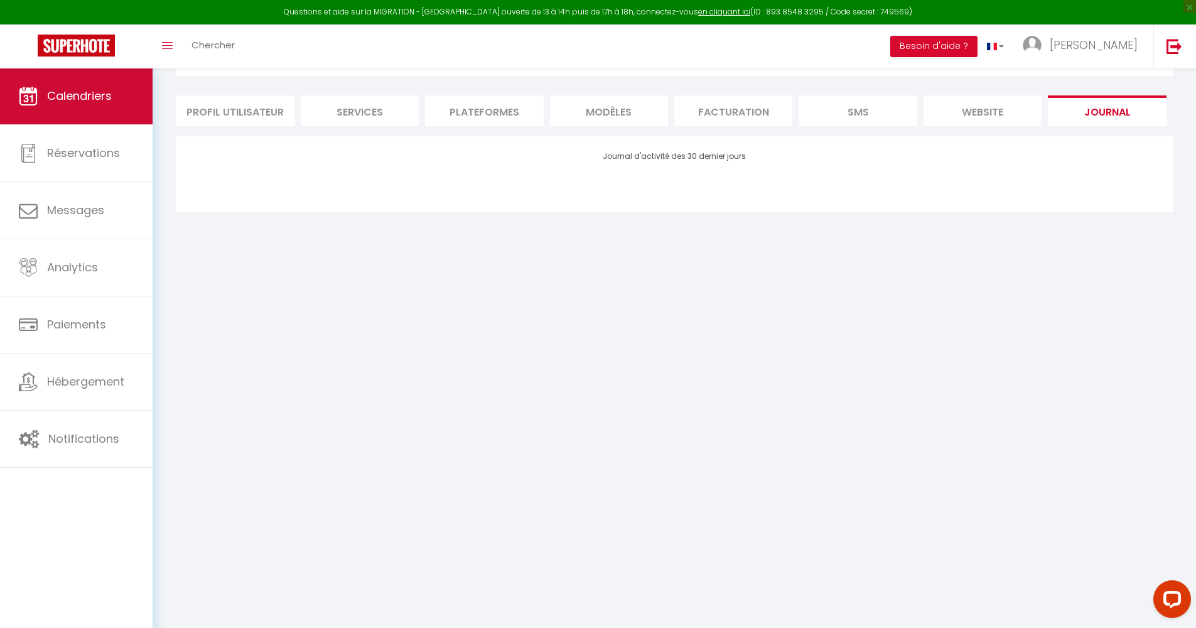
click at [89, 103] on span "Calendriers" at bounding box center [79, 96] width 65 height 16
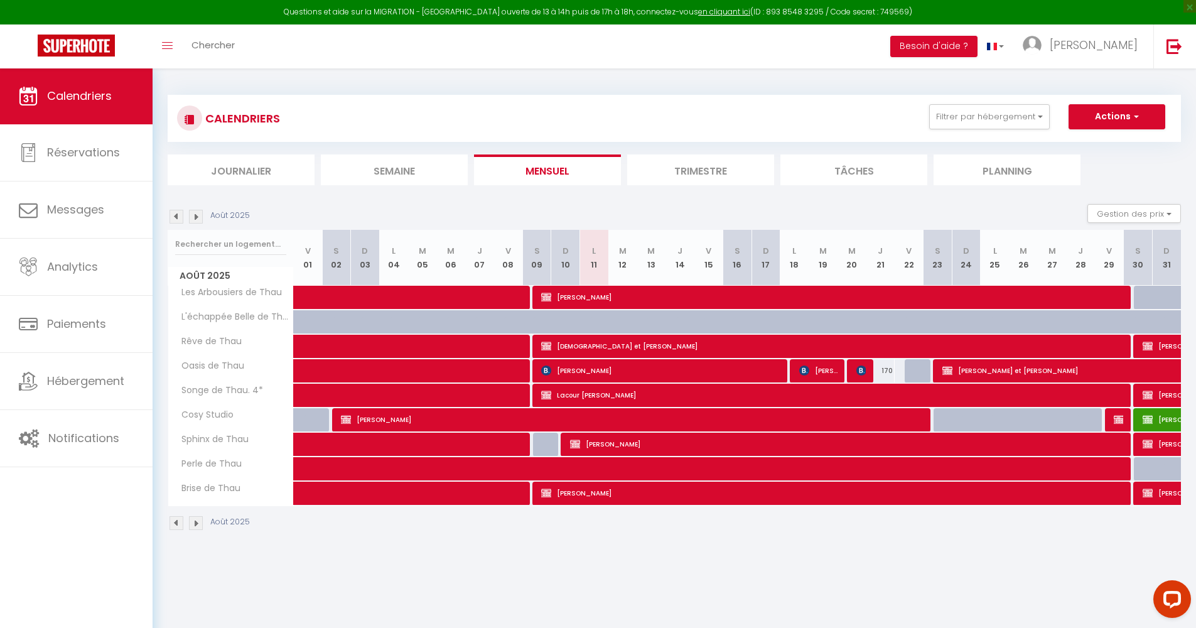
select select "OK"
select select "0"
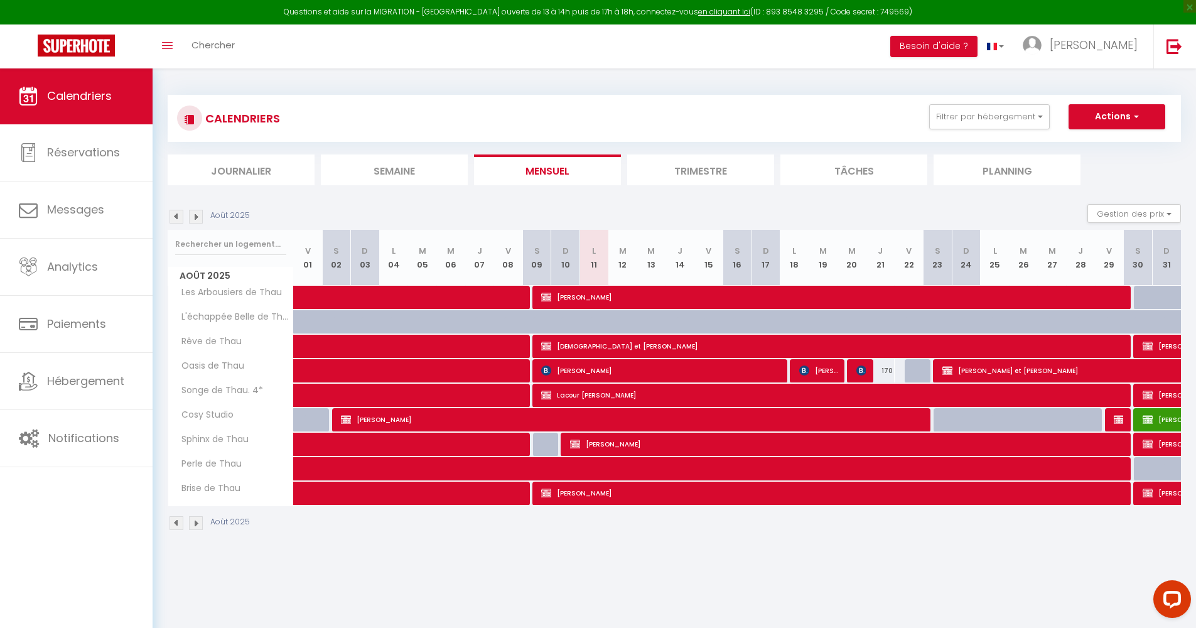
select select "0"
select select
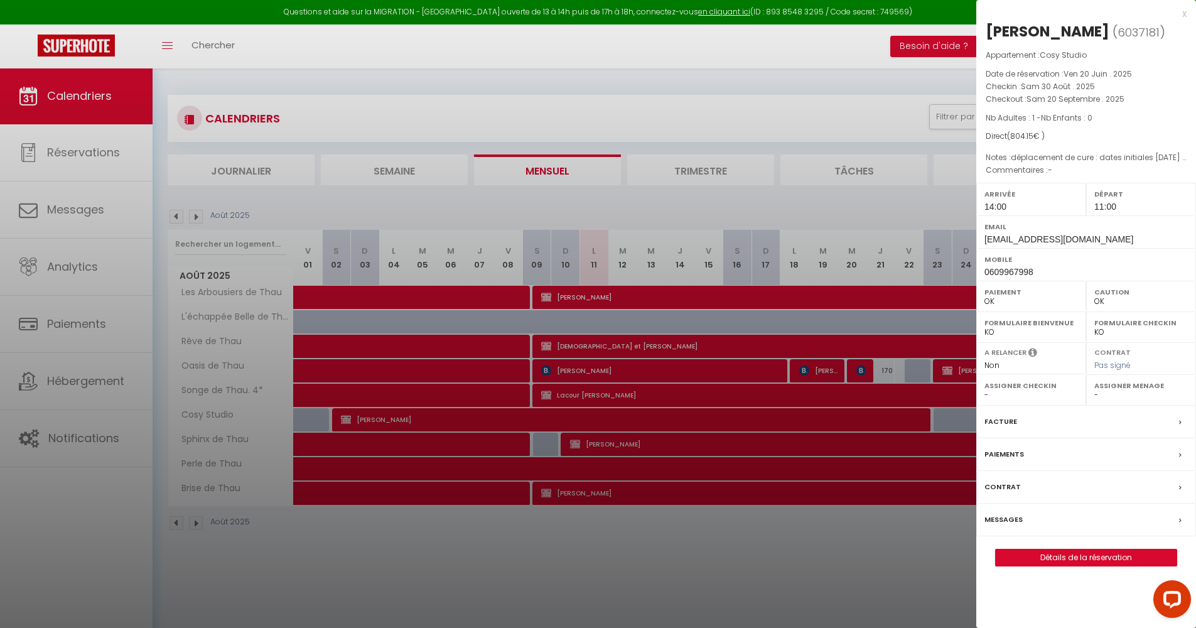
click at [935, 553] on link "Détails de la réservation" at bounding box center [1086, 557] width 181 height 16
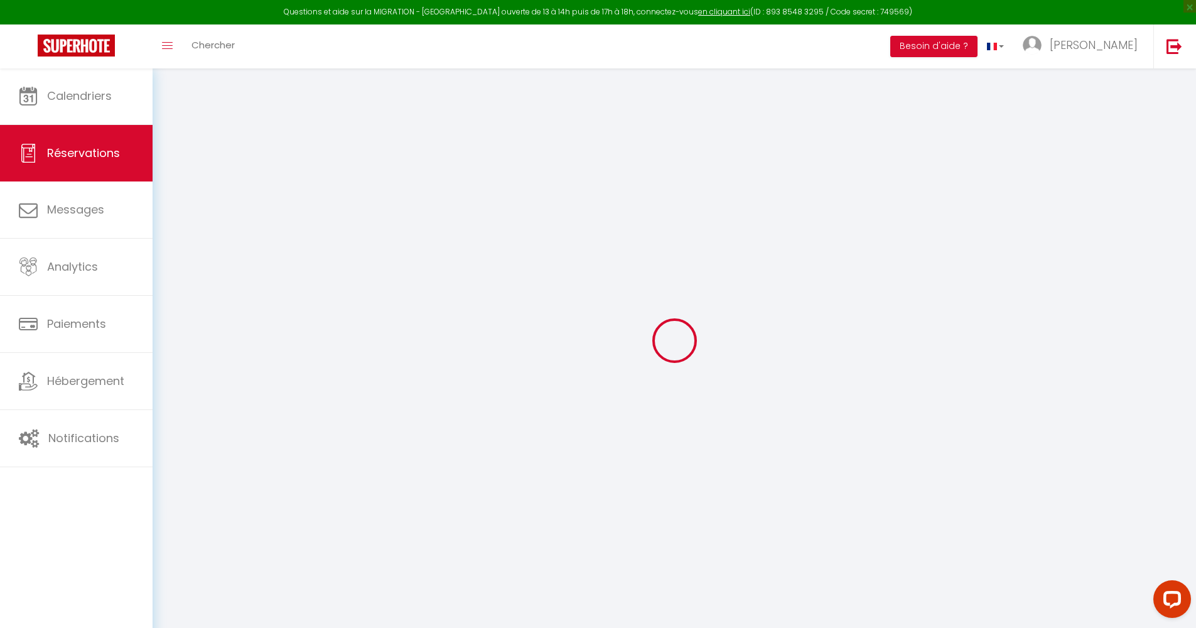
type input "[PERSON_NAME]"
type input "Peronnet"
type input "[EMAIL_ADDRESS][DOMAIN_NAME]"
type input "0609967998"
type input "03200"
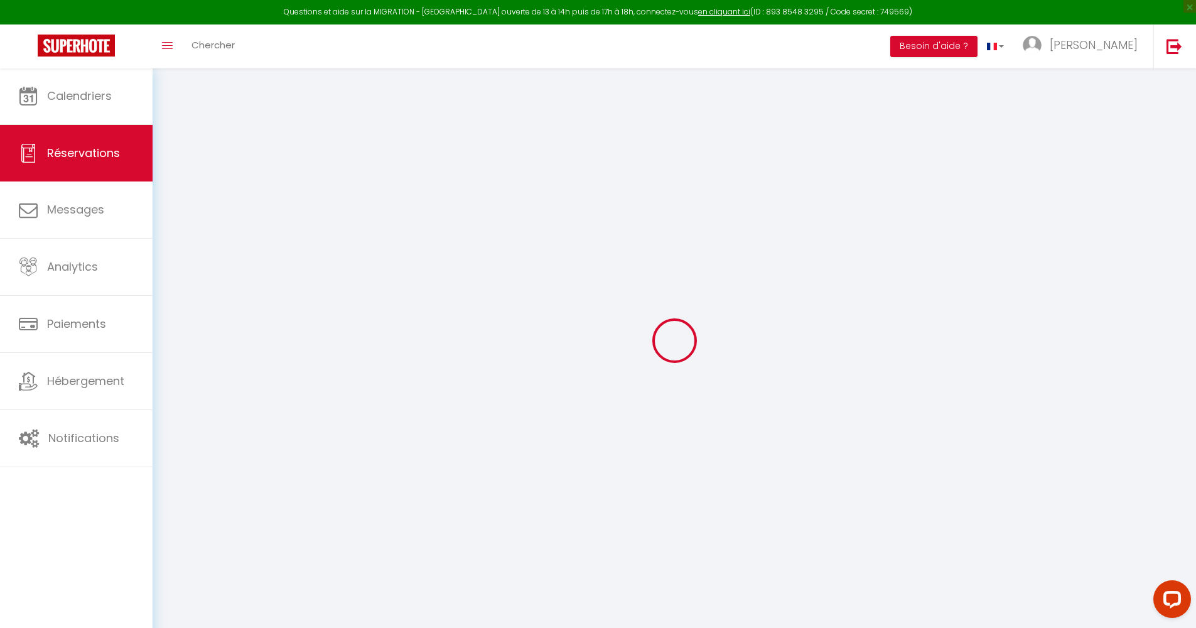
type input "[STREET_ADDRESS]"
type input "Vichy"
select select "FR"
select select "27465"
select select "1"
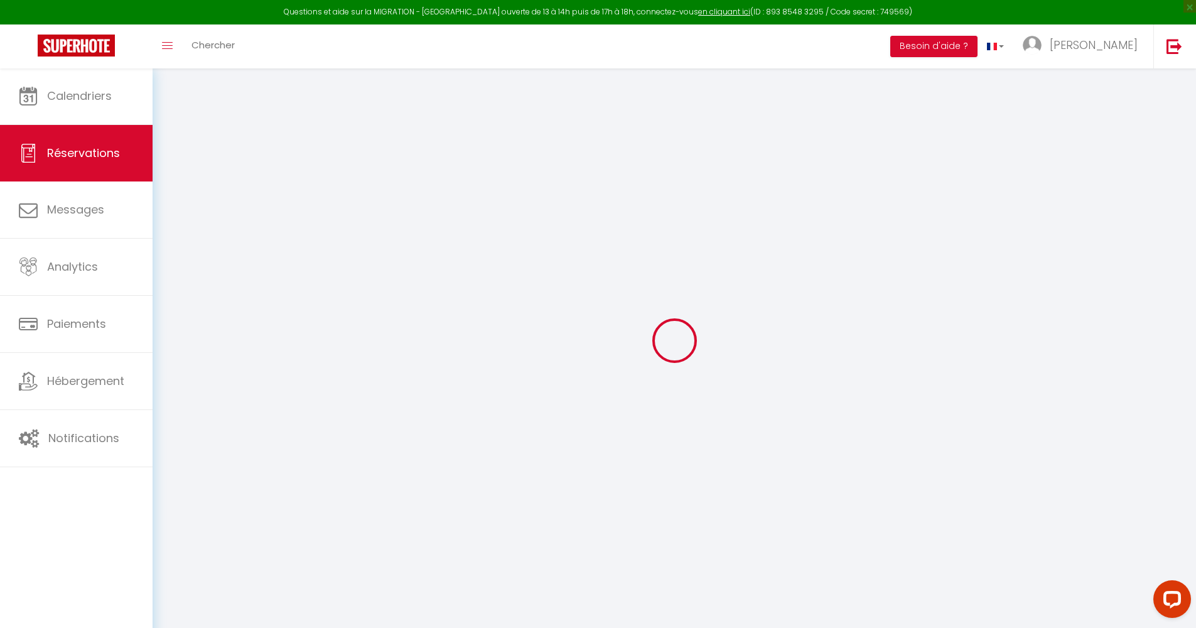
type input "[DATE]"
select select
type input "[DATE]"
select select
type input "1"
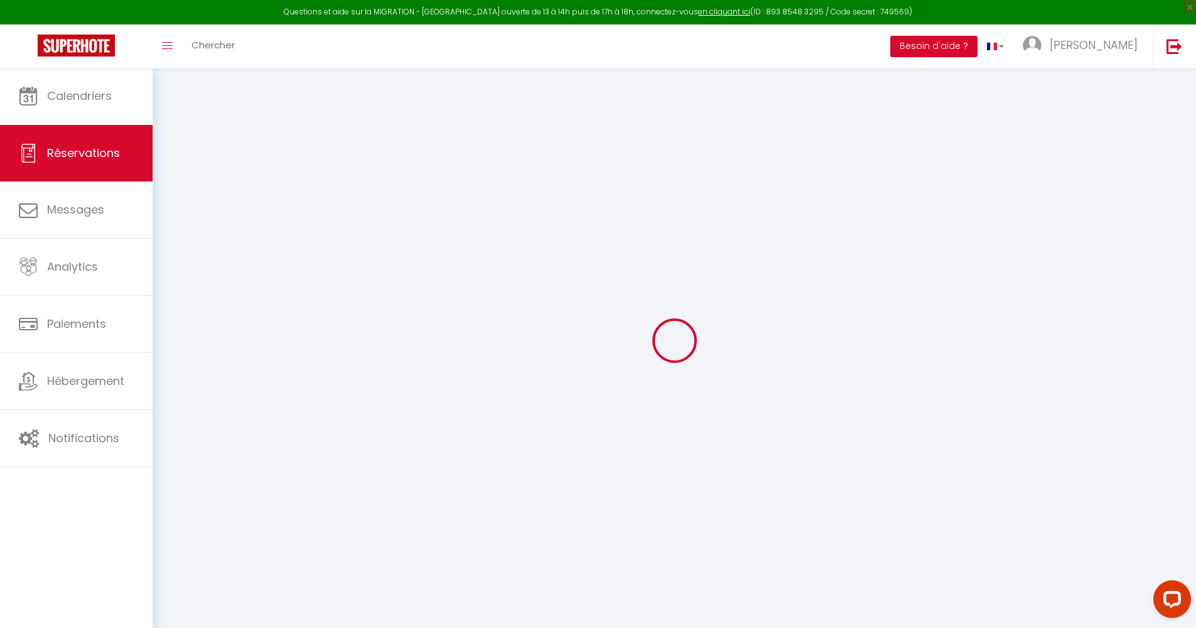
select select "12"
select select
type input "780"
checkbox input "true"
type input "24.15"
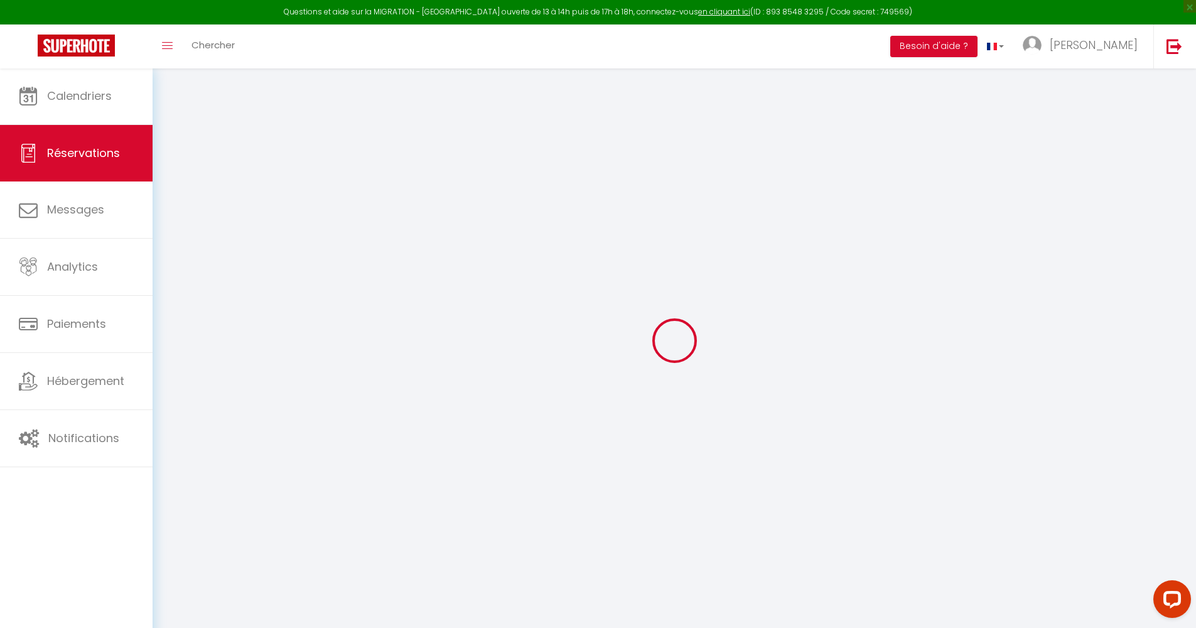
type input "0"
select select
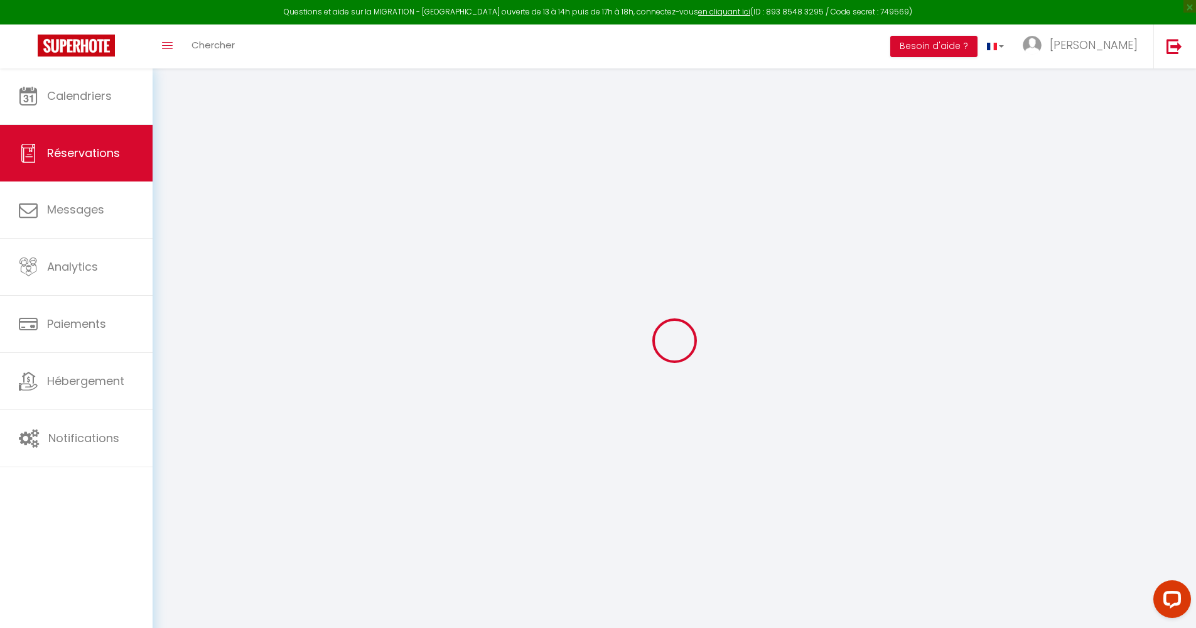
select select "15"
checkbox input "true"
select select
checkbox input "true"
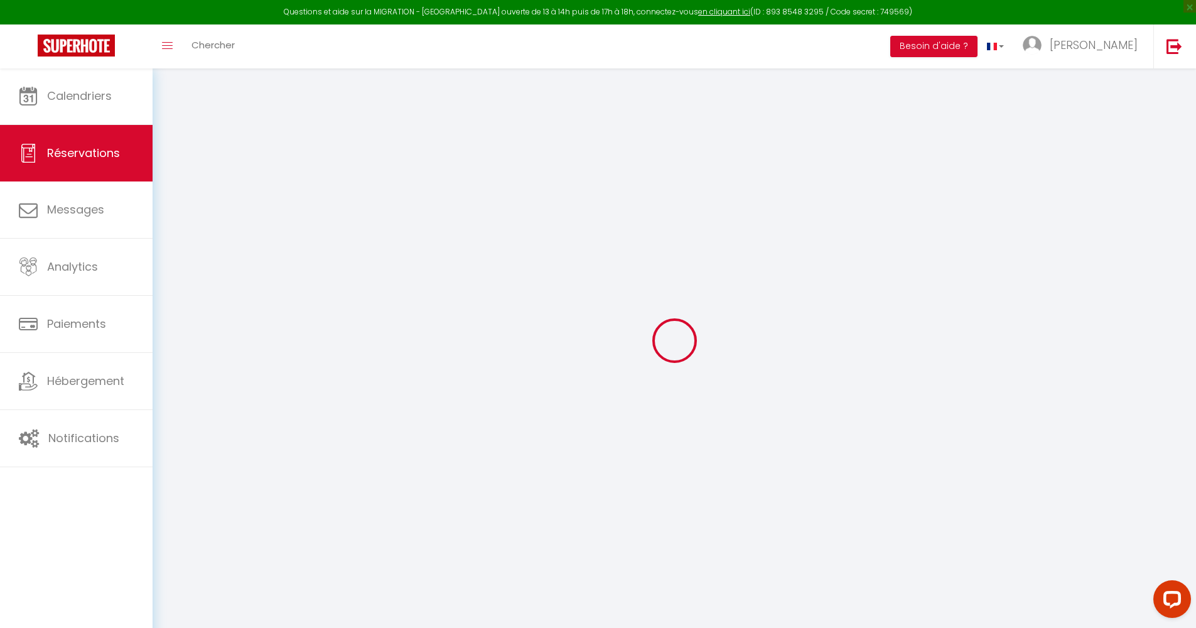
select select
checkbox input "true"
select select
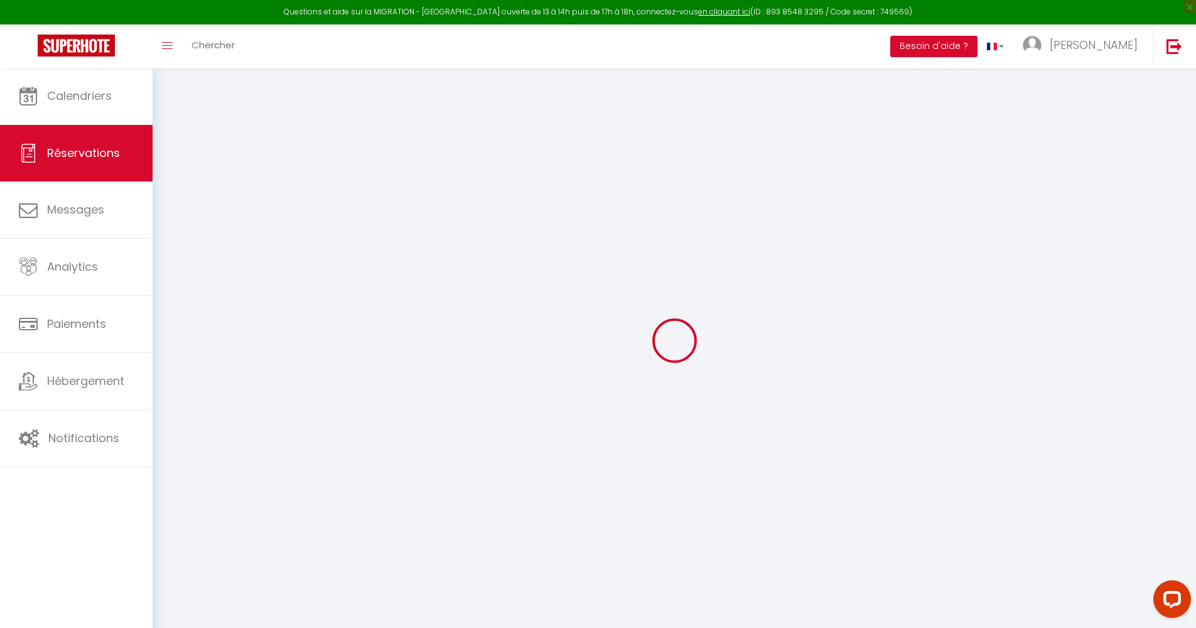
checkbox input "true"
type textarea "déplacement de cure : dates initiales [DATE] au [DATE] avec déplacement au [DAT…"
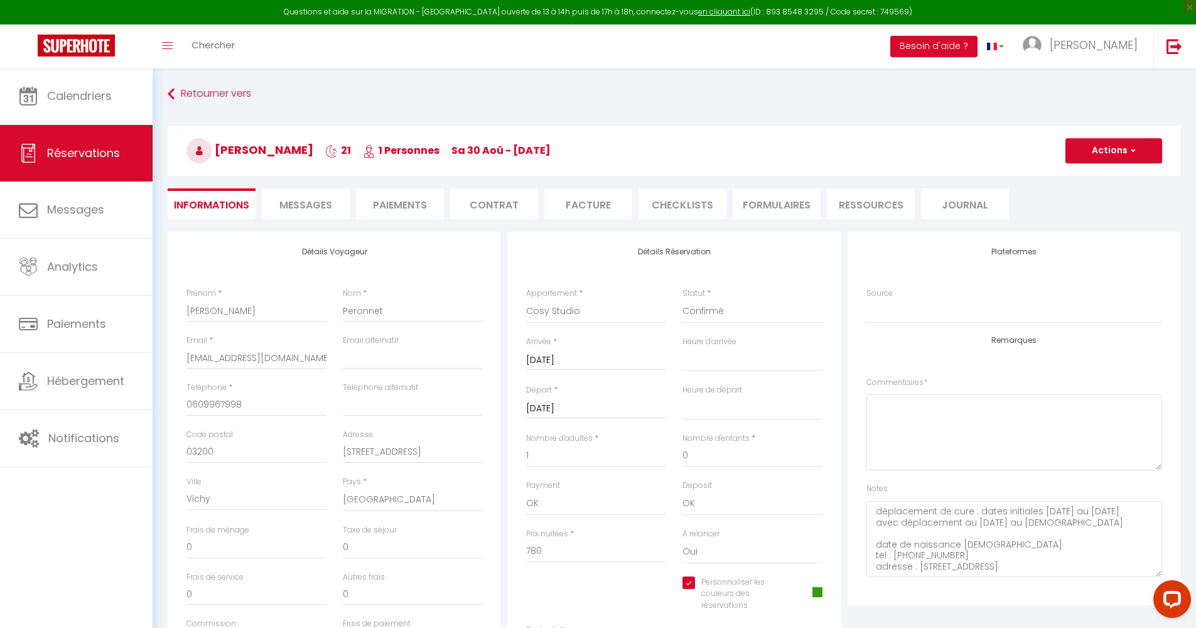
type input "24.15"
select select
checkbox input "true"
select select "14:00"
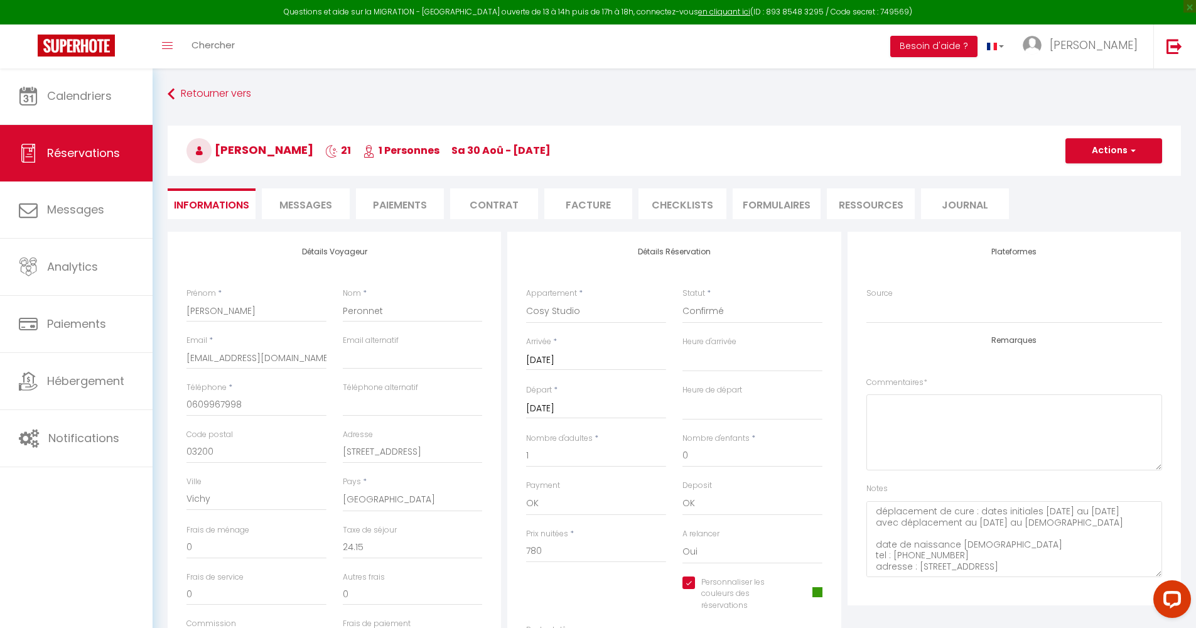
select select "11:00"
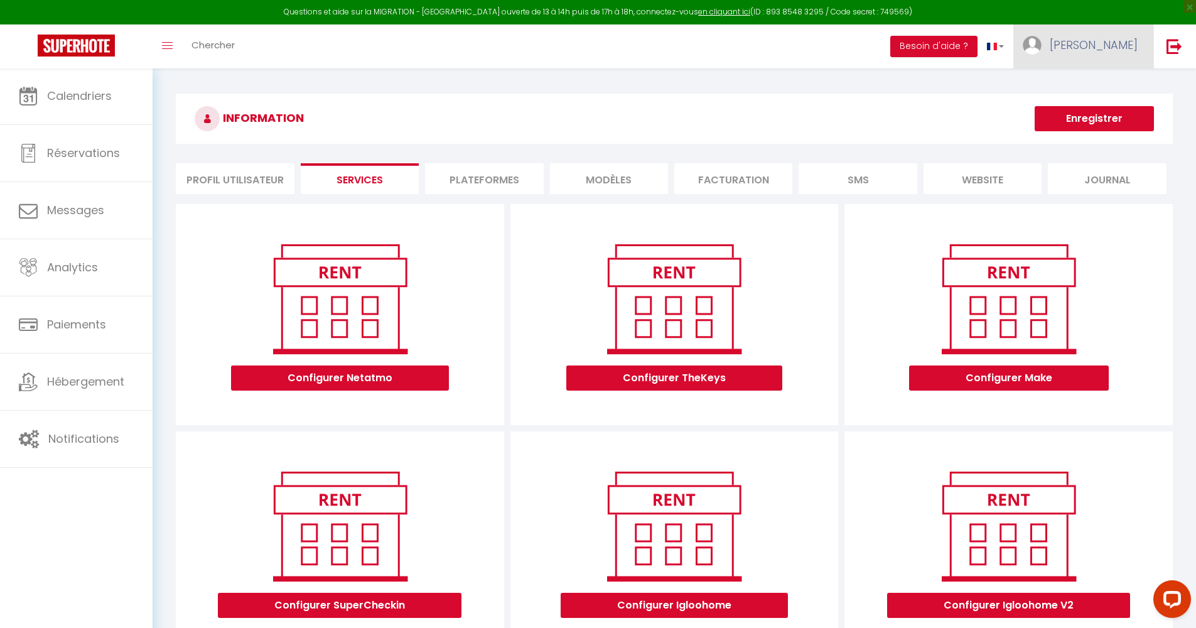
click at [935, 53] on link "[PERSON_NAME]" at bounding box center [1083, 46] width 140 height 44
click at [935, 88] on link "Paramètres" at bounding box center [1103, 87] width 93 height 21
click at [935, 87] on link "Paramètres" at bounding box center [1103, 87] width 93 height 21
click at [500, 112] on h3 "INFORMATION" at bounding box center [674, 119] width 997 height 50
click at [230, 178] on li "Profil Utilisateur" at bounding box center [235, 178] width 118 height 31
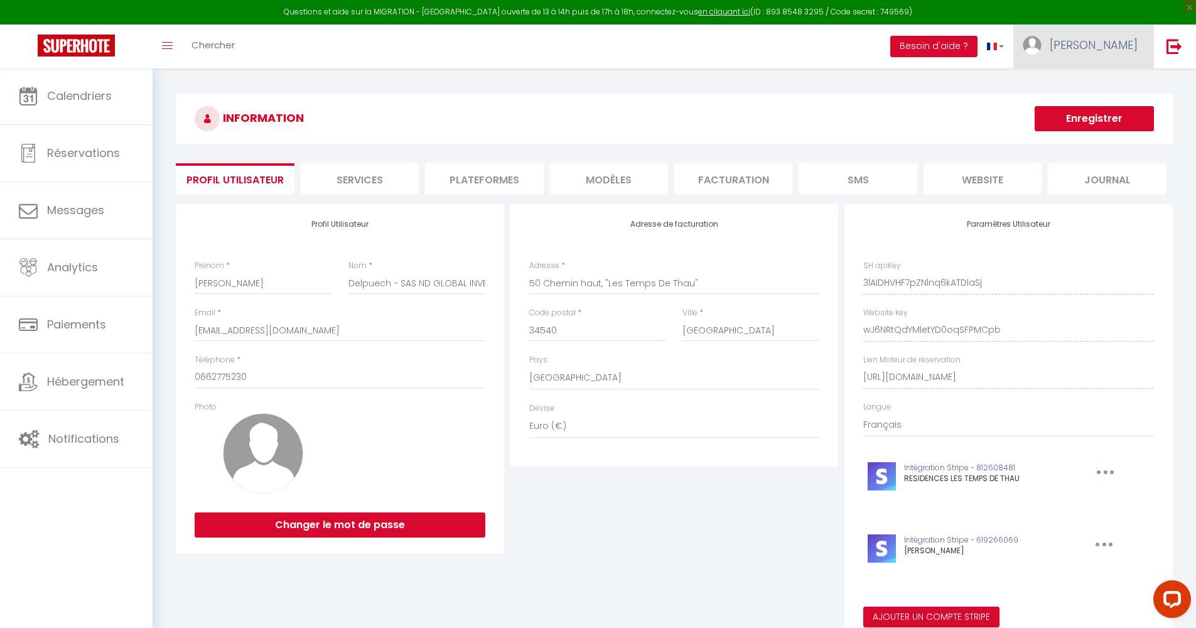
click at [935, 48] on span "[PERSON_NAME]" at bounding box center [1094, 45] width 88 height 16
click at [935, 111] on link "Équipe" at bounding box center [1103, 109] width 93 height 21
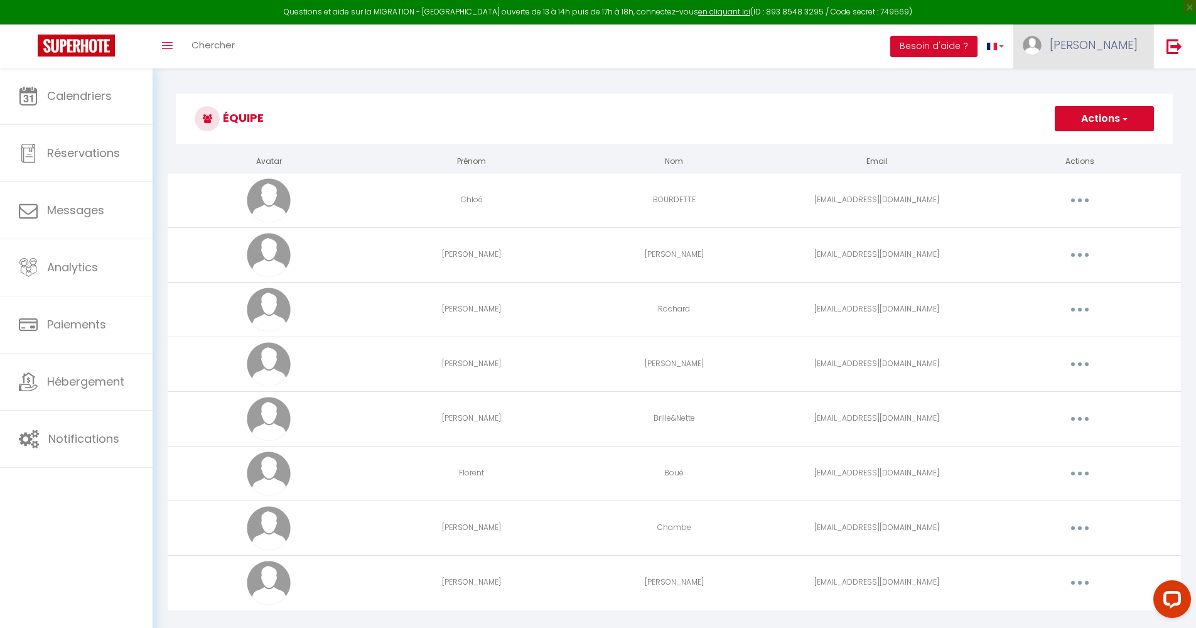
click at [935, 46] on span "[PERSON_NAME]" at bounding box center [1094, 45] width 88 height 16
click at [935, 84] on link "Paramètres" at bounding box center [1103, 87] width 93 height 21
select select "fr"
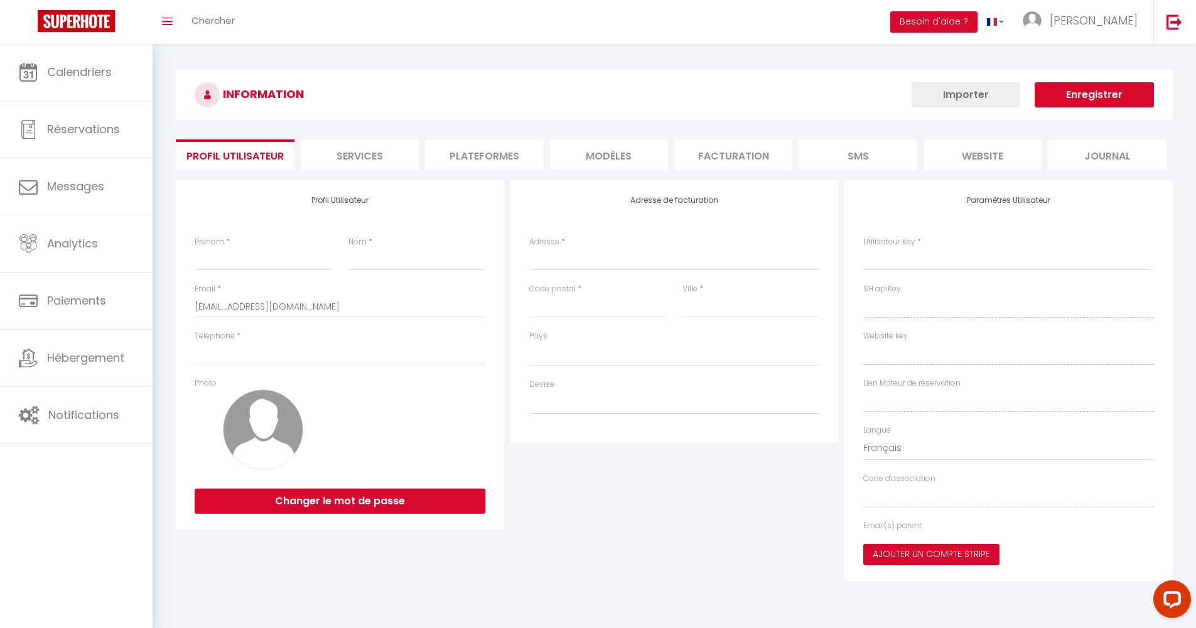
type input "[PERSON_NAME]"
type input "Delpuech - SAS ND GLOBAL INVEST"
type input "0662775230"
type input "50 Chemin haut, "Les Temps De Thau""
type input "34540"
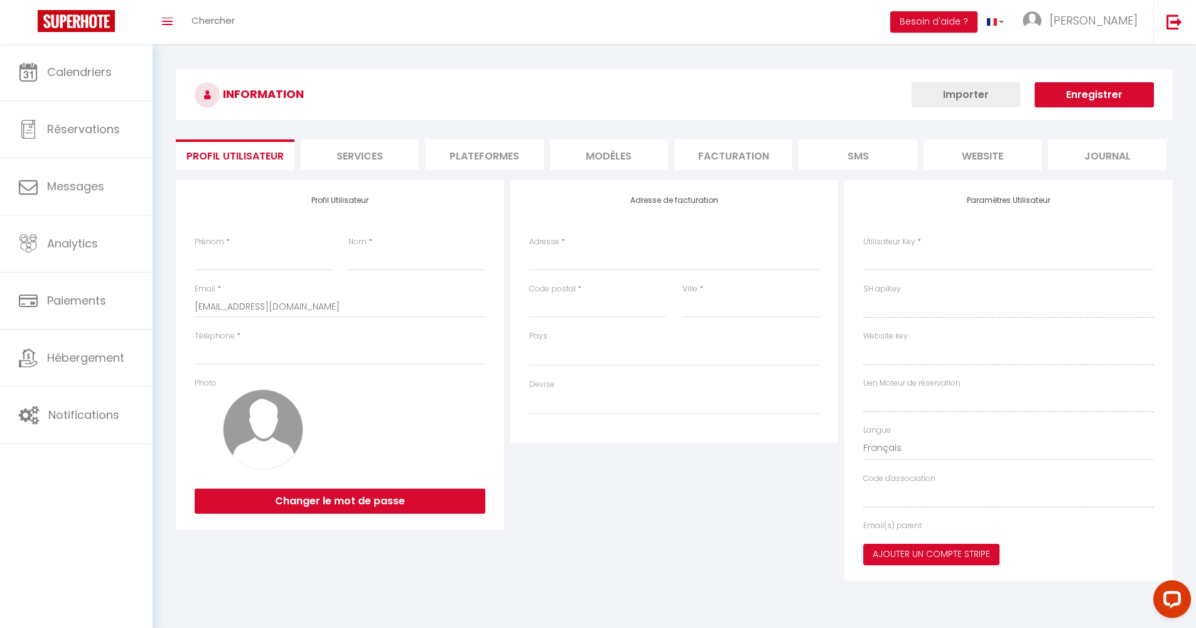
type input "[GEOGRAPHIC_DATA]"
type input "3lAIDHVHF7pZNlnq6kATDlaSj"
type input "wJ6NRtQdYMletYD0oqSFPMCpb"
type input "[URL][DOMAIN_NAME]"
type input "FO27250"
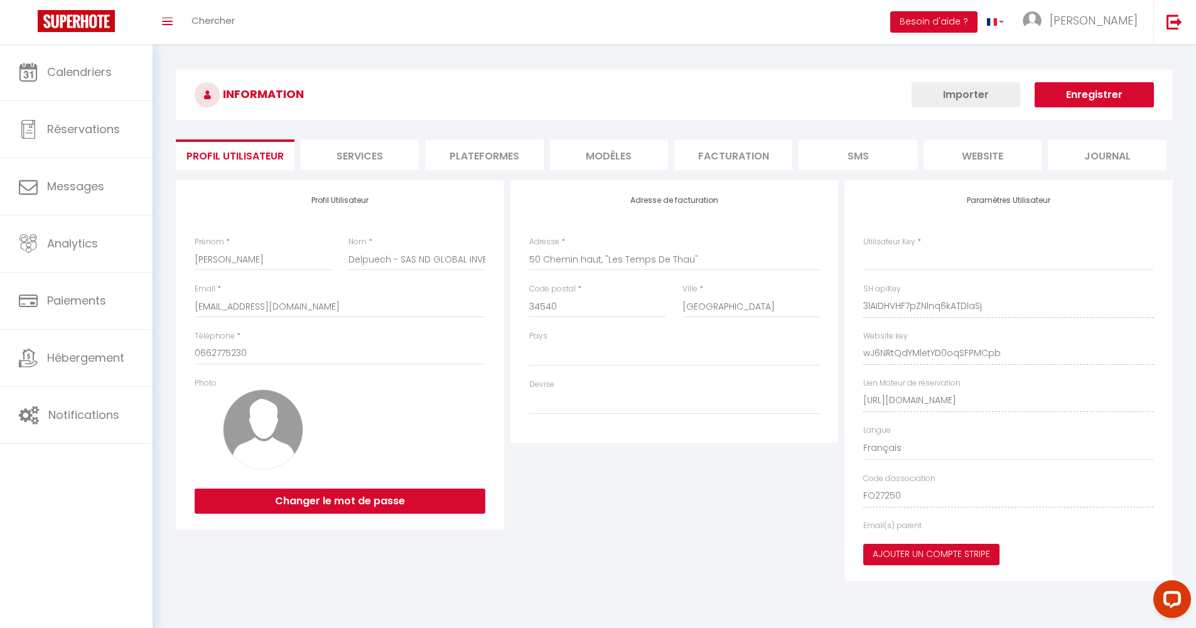
type input "3lAIDHVHF7pZNlnq6kATDlaSj"
type input "wJ6NRtQdYMletYD0oqSFPMCpb"
type input "[URL][DOMAIN_NAME]"
select select "28"
select select "fr"
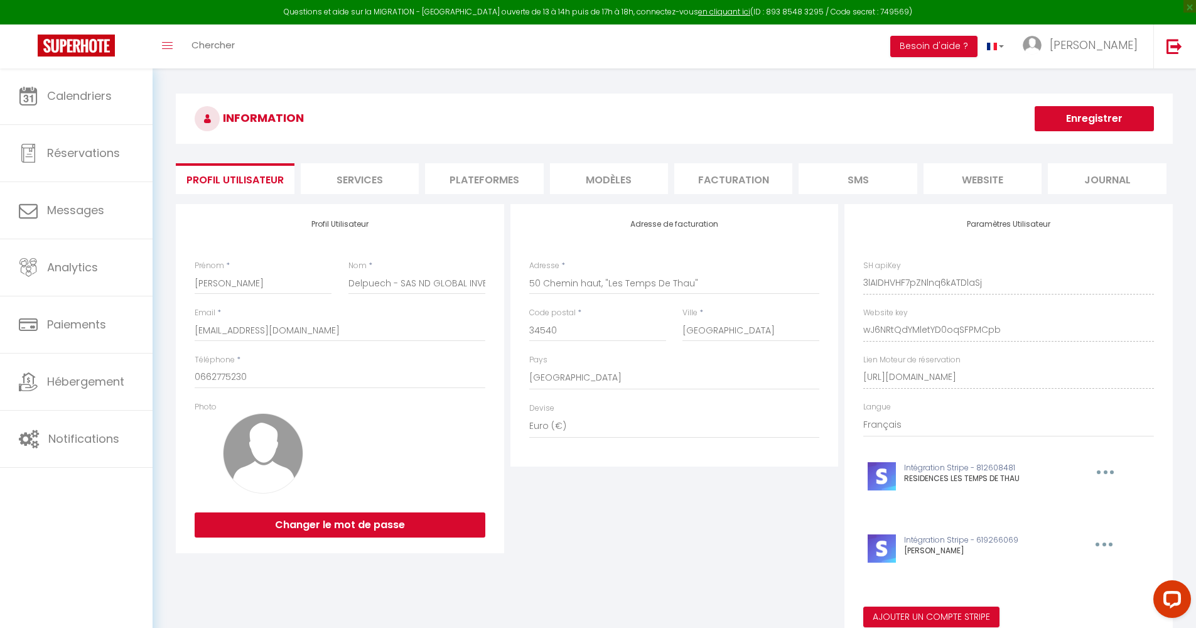
scroll to position [68, 0]
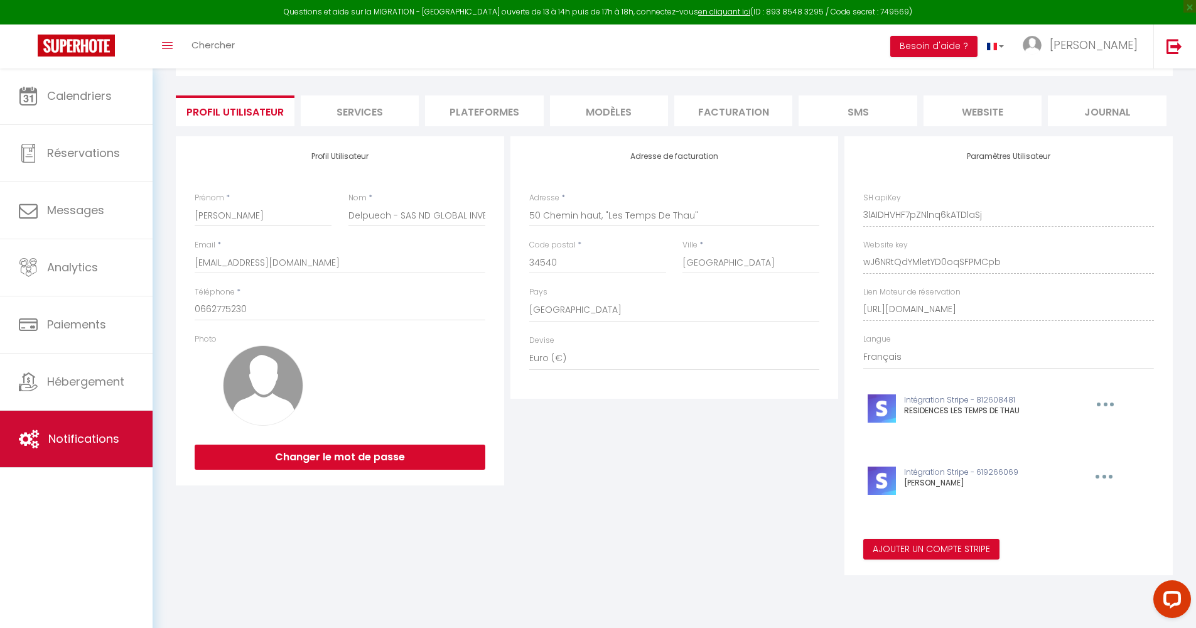
click at [63, 460] on link "Notifications" at bounding box center [76, 439] width 153 height 57
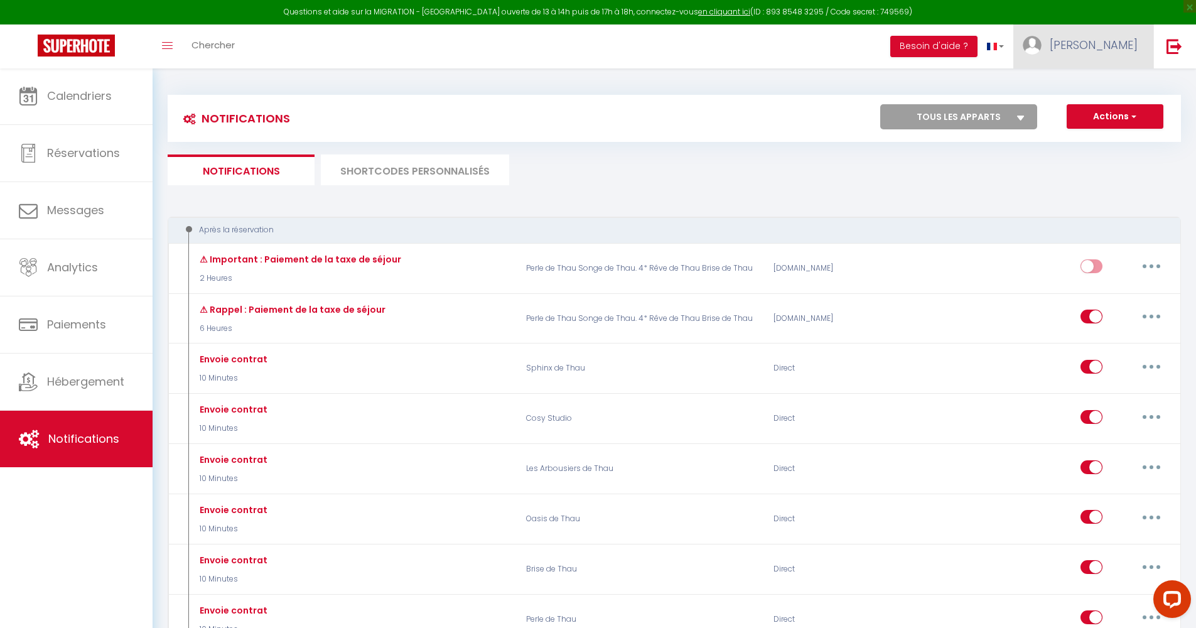
click at [935, 48] on span "[PERSON_NAME]" at bounding box center [1094, 45] width 88 height 16
click at [935, 87] on link "Paramètres" at bounding box center [1103, 87] width 93 height 21
select select "fr"
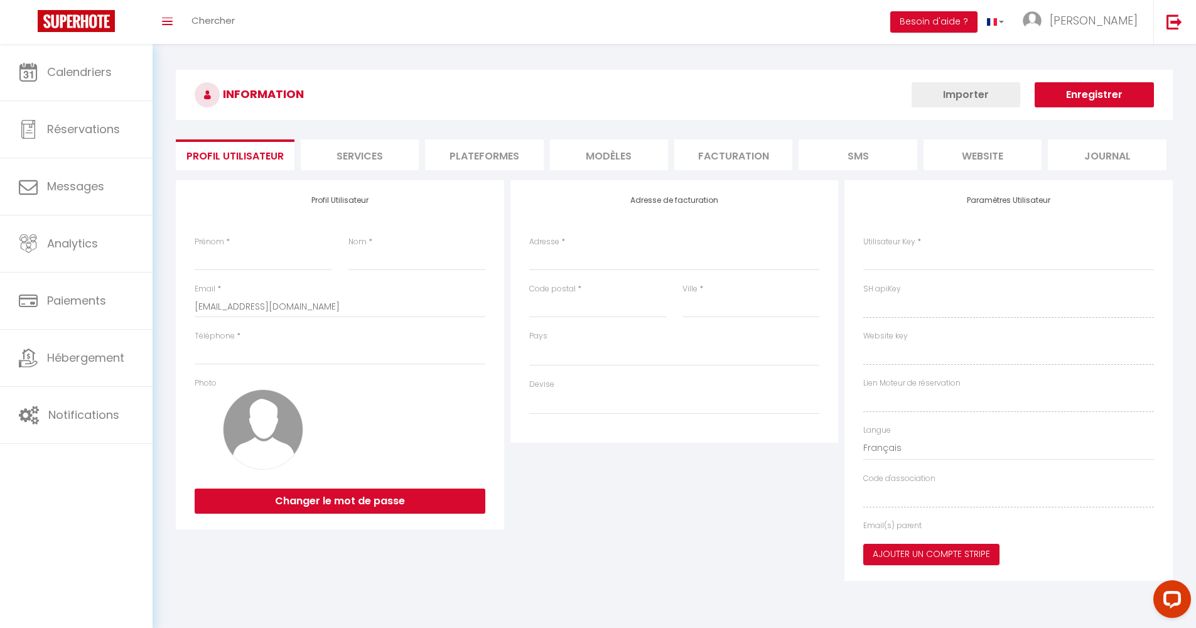
type input "[PERSON_NAME]"
type input "Delpuech - SAS ND GLOBAL INVEST"
type input "0662775230"
type input "50 Chemin haut, "Les Temps De Thau""
type input "34540"
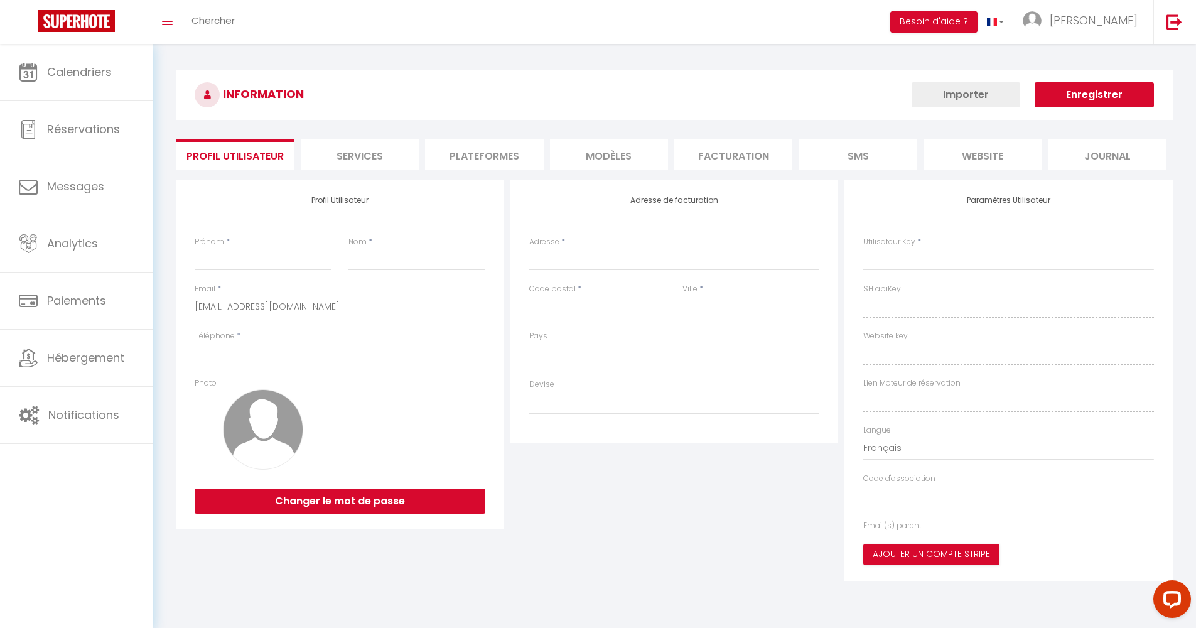
type input "[GEOGRAPHIC_DATA]"
type input "3lAIDHVHF7pZNlnq6kATDlaSj"
type input "wJ6NRtQdYMletYD0oqSFPMCpb"
type input "[URL][DOMAIN_NAME]"
type input "FO27250"
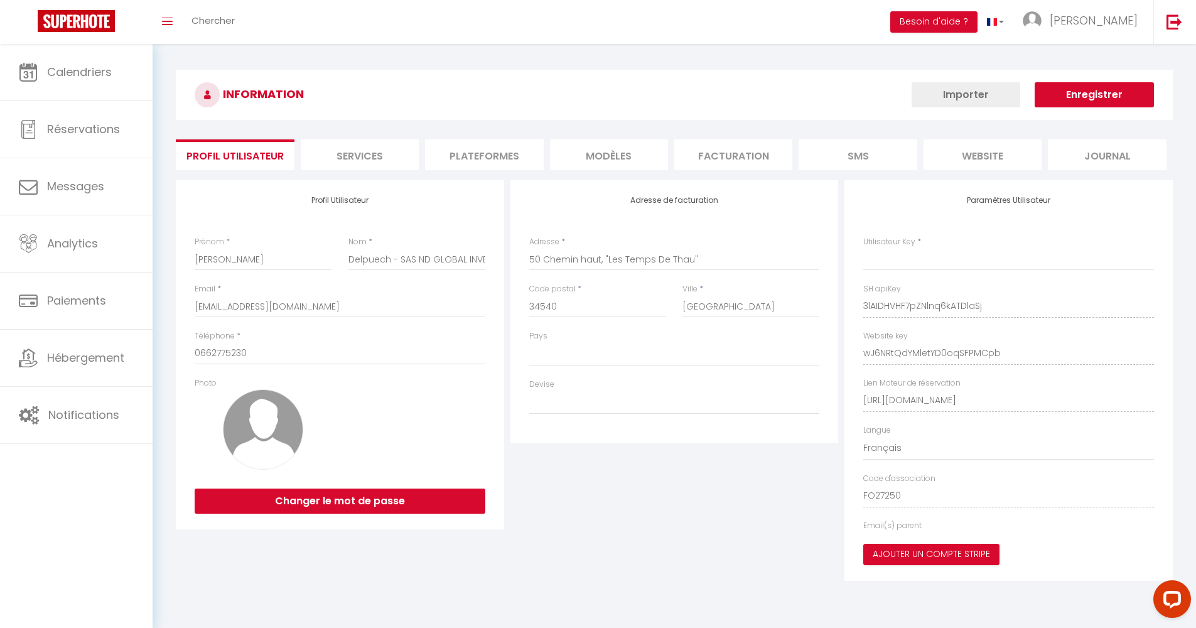
type input "3lAIDHVHF7pZNlnq6kATDlaSj"
type input "wJ6NRtQdYMletYD0oqSFPMCpb"
type input "[URL][DOMAIN_NAME]"
select select "28"
select select "fr"
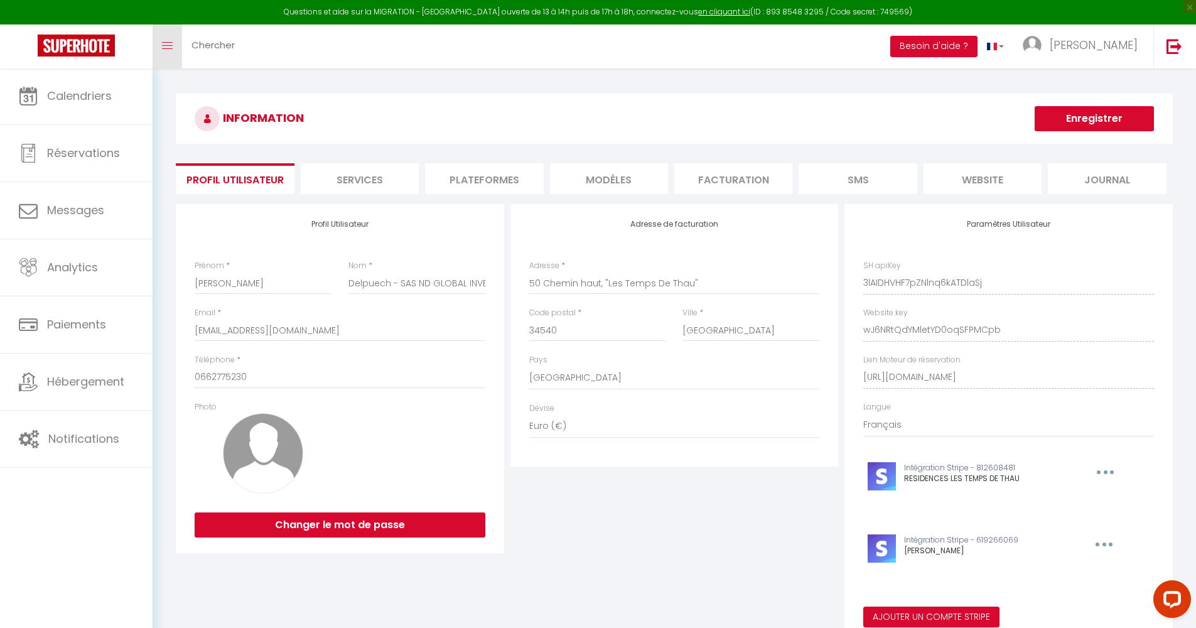
click at [172, 50] on link "Toggle menubar" at bounding box center [168, 46] width 30 height 44
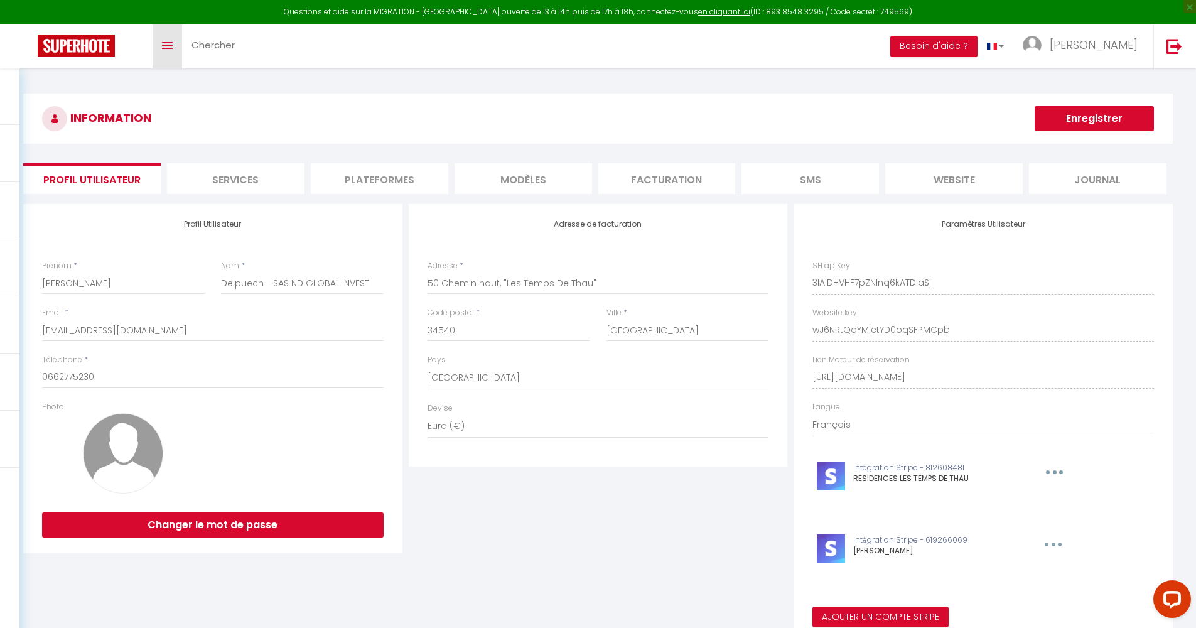
click at [168, 49] on link "Toggle menubar" at bounding box center [168, 46] width 30 height 44
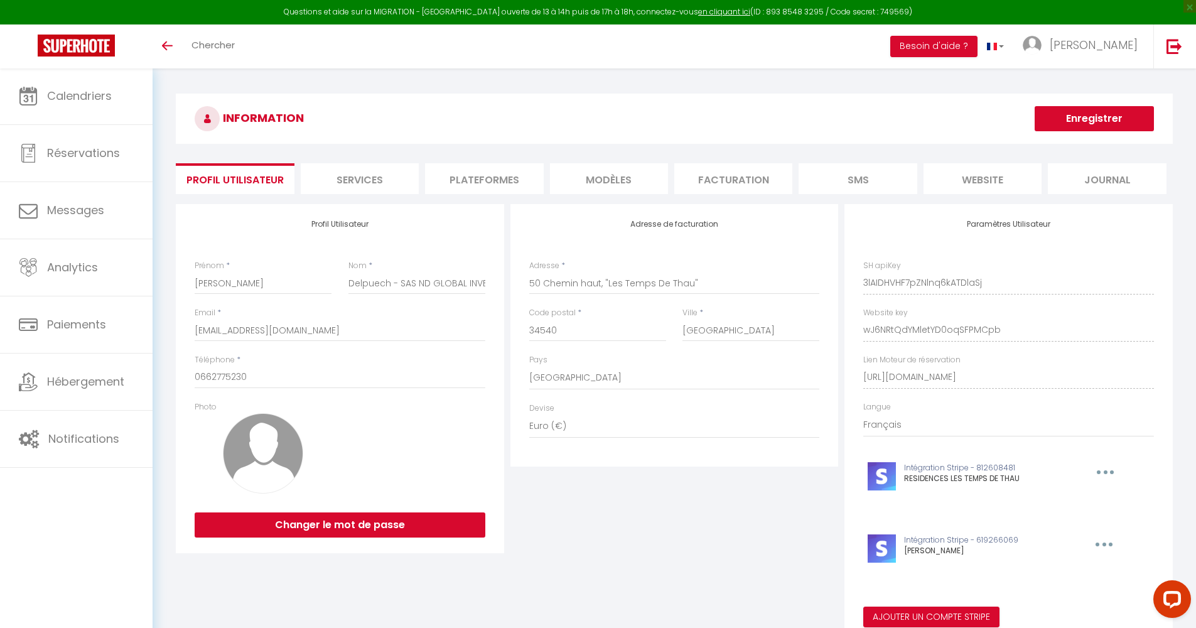
click at [89, 52] on img at bounding box center [76, 46] width 77 height 22
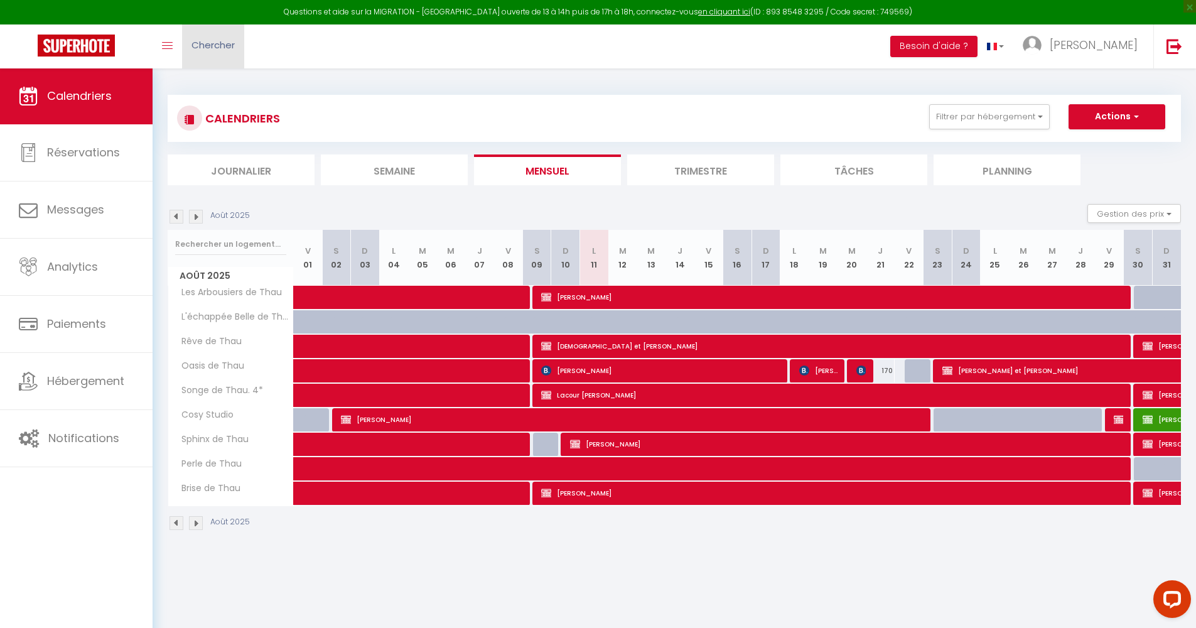
click at [207, 57] on link "Chercher" at bounding box center [213, 46] width 62 height 44
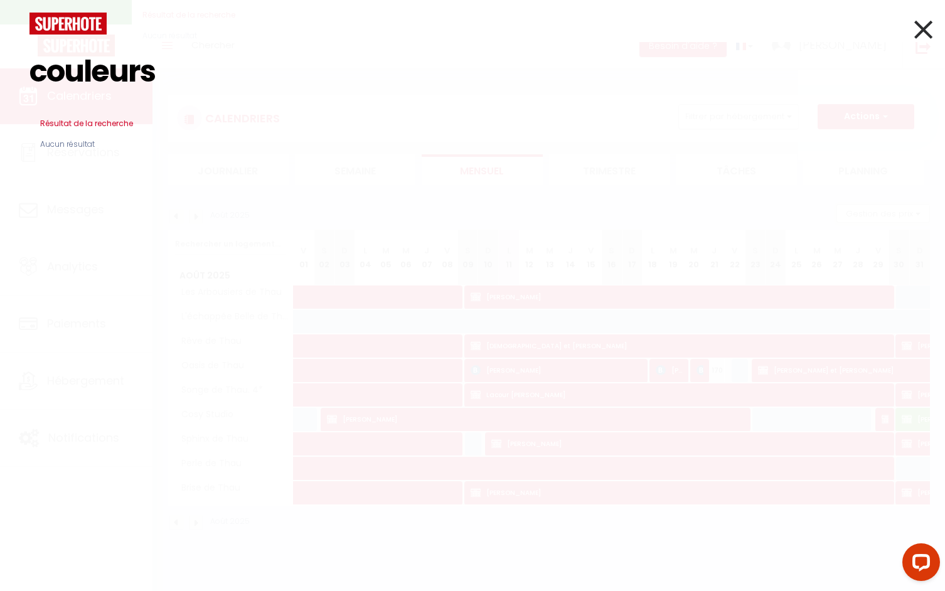
type input "couleurs"
click at [923, 29] on icon at bounding box center [924, 29] width 18 height 31
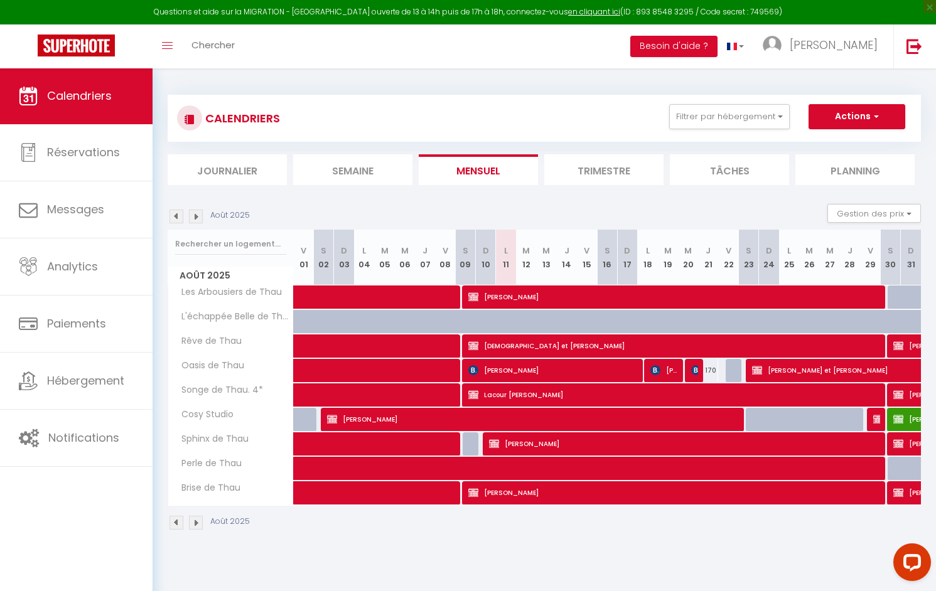
click at [878, 550] on div "CALENDRIERS Filtrer par hébergement Tous Rêve de Thau Oasis de Thau Songe de Th…" at bounding box center [544, 313] width 783 height 490
click at [907, 563] on icon "Open LiveChat chat widget" at bounding box center [913, 562] width 12 height 8
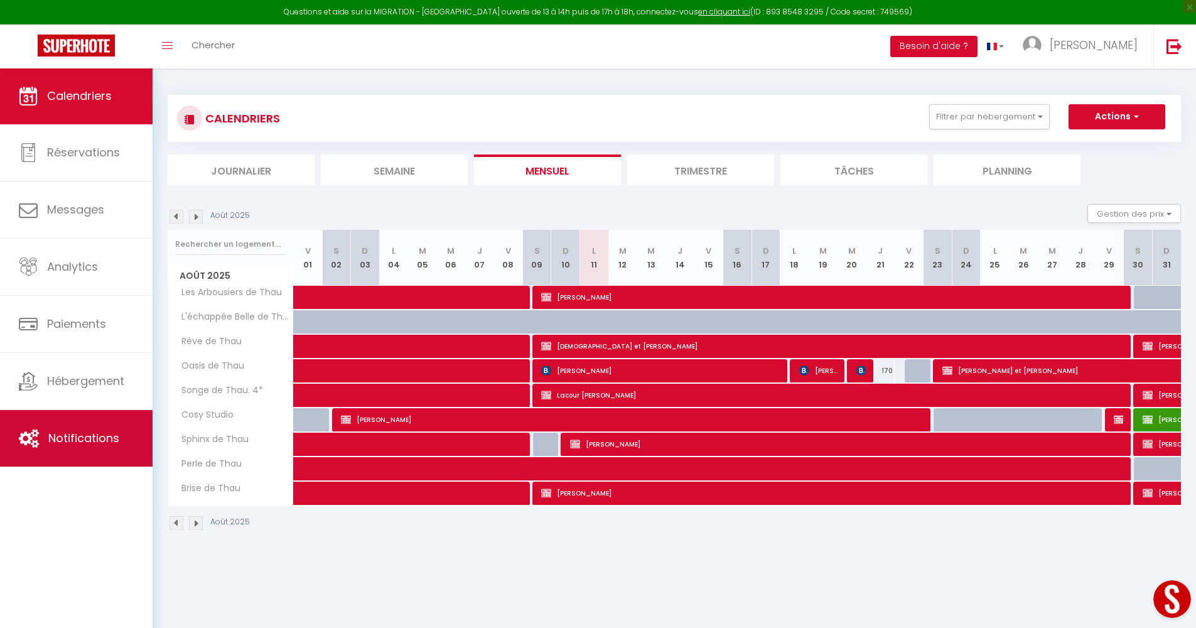
click at [35, 440] on icon at bounding box center [29, 438] width 20 height 19
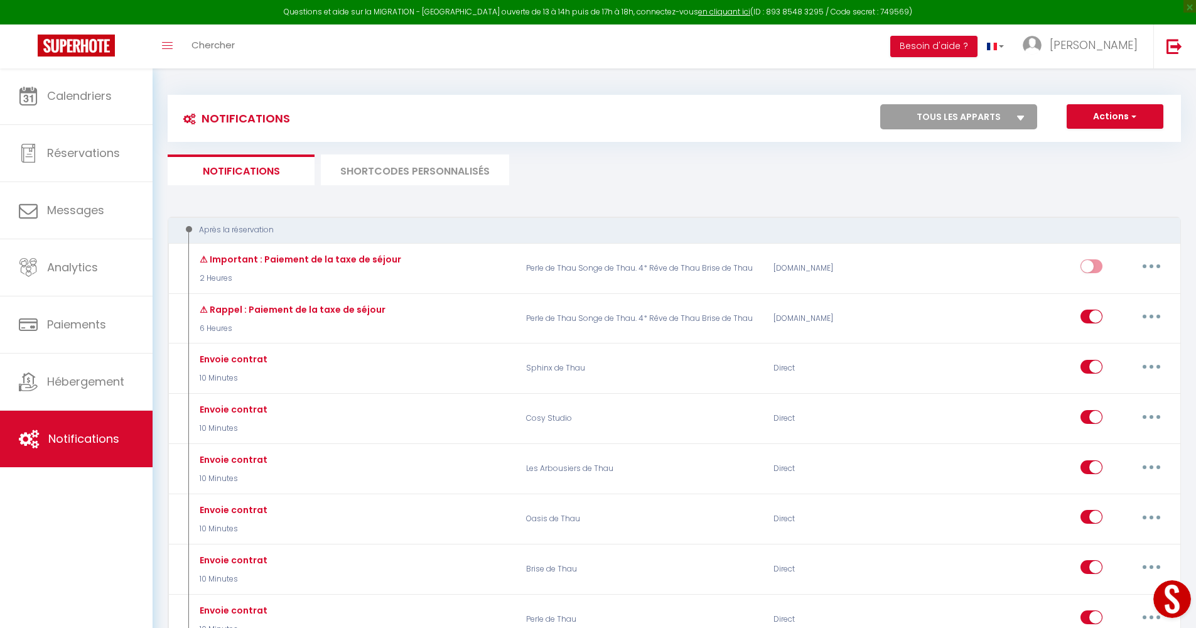
click at [365, 165] on li "SHORTCODES PERSONNALISÉS" at bounding box center [415, 169] width 188 height 31
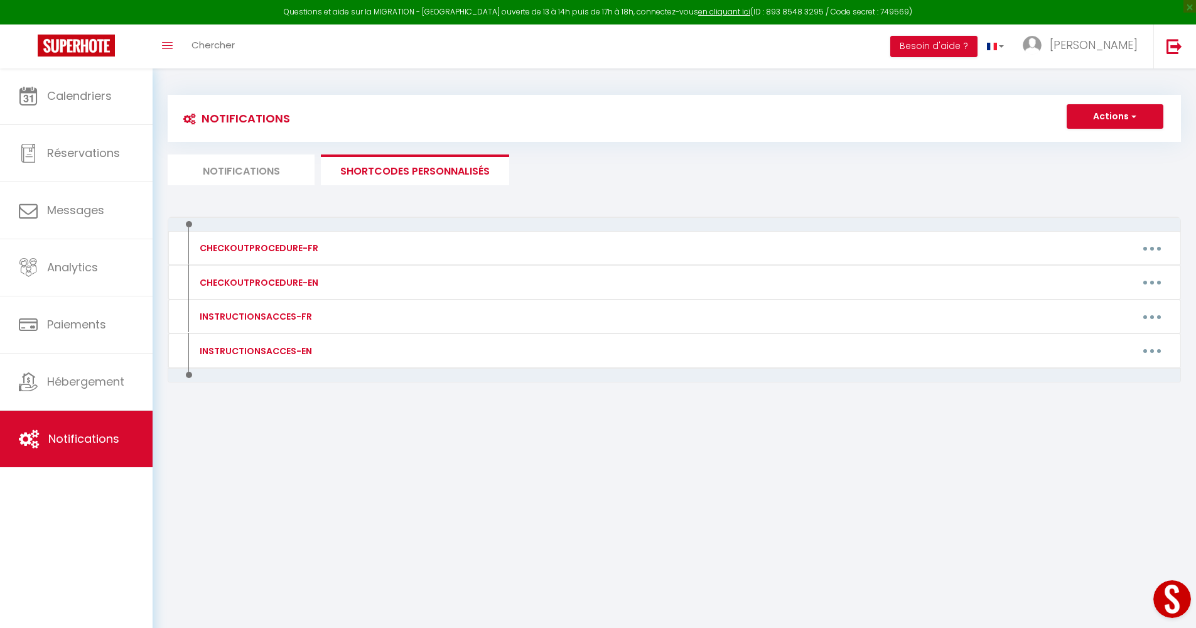
click at [217, 168] on li "Notifications" at bounding box center [241, 169] width 147 height 31
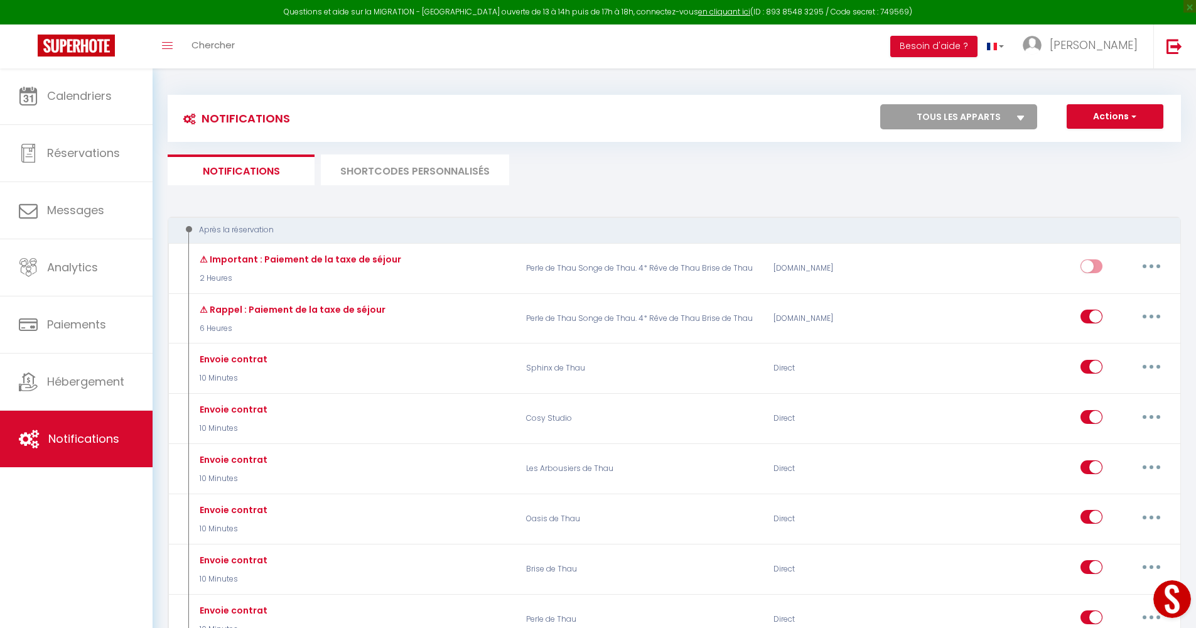
click at [935, 118] on button "Actions" at bounding box center [1115, 116] width 97 height 25
click at [935, 46] on button "Besoin d'aide ?" at bounding box center [933, 46] width 87 height 21
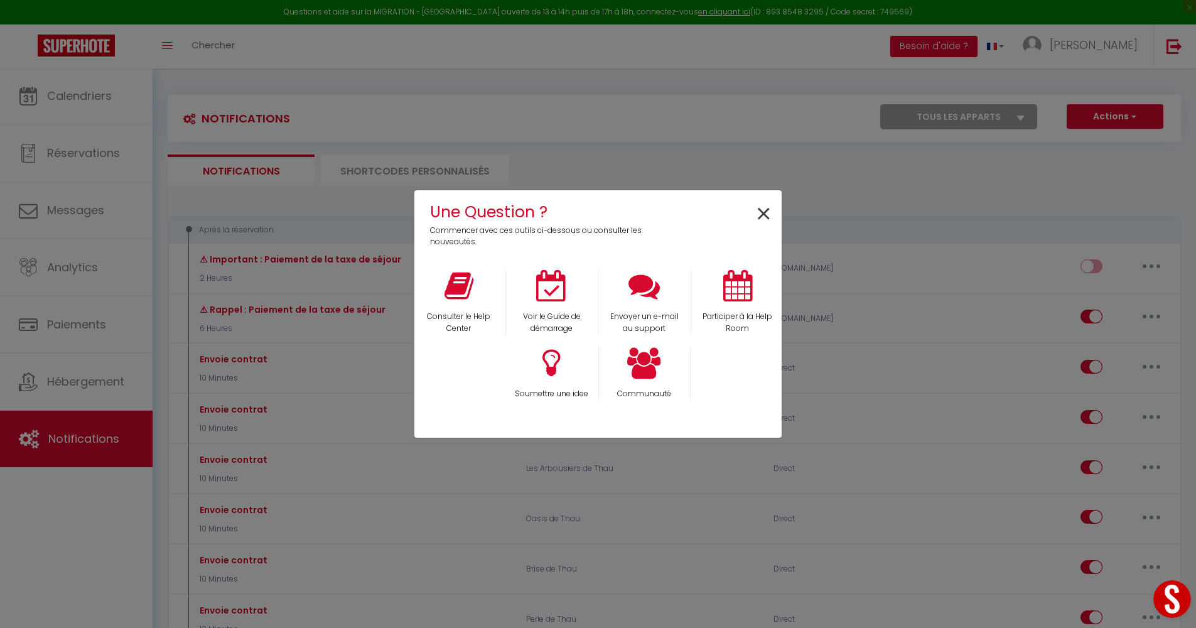
click at [758, 213] on span "×" at bounding box center [763, 215] width 17 height 40
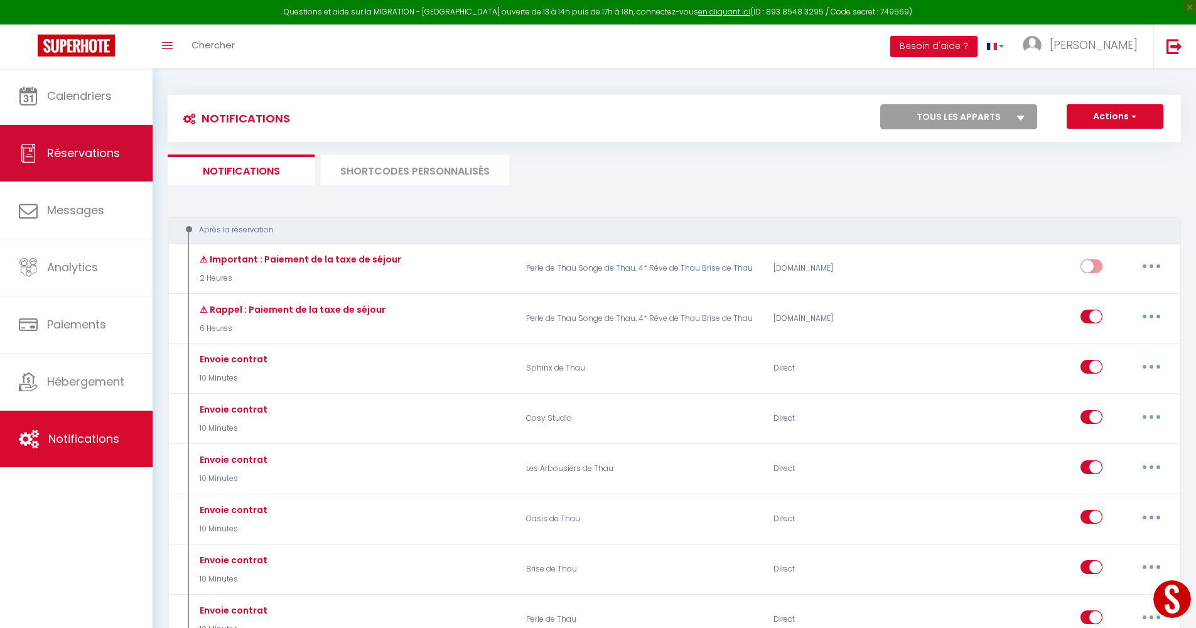
click at [28, 156] on icon at bounding box center [28, 153] width 19 height 19
select select "not_cancelled"
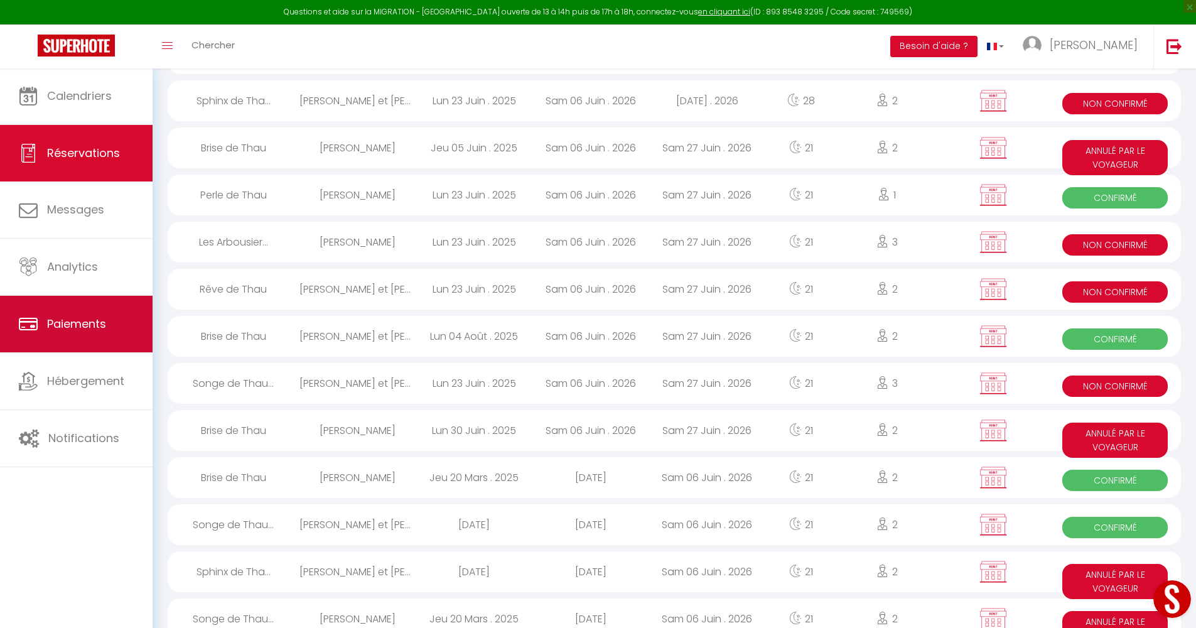
scroll to position [815, 0]
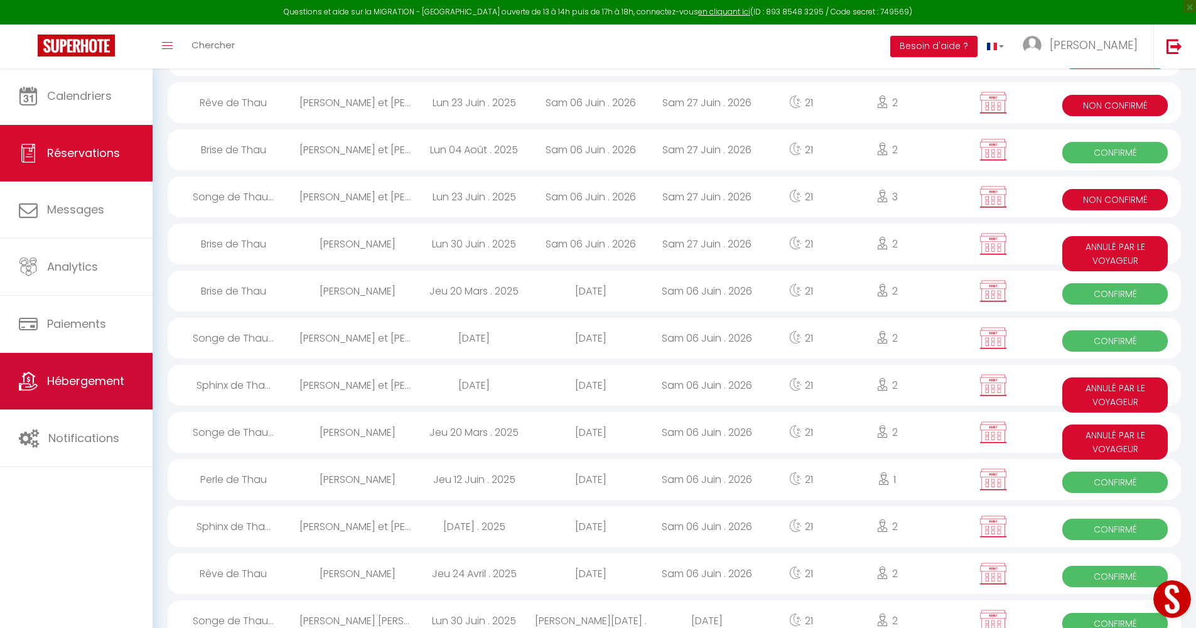
click at [53, 386] on span "Hébergement" at bounding box center [85, 381] width 77 height 16
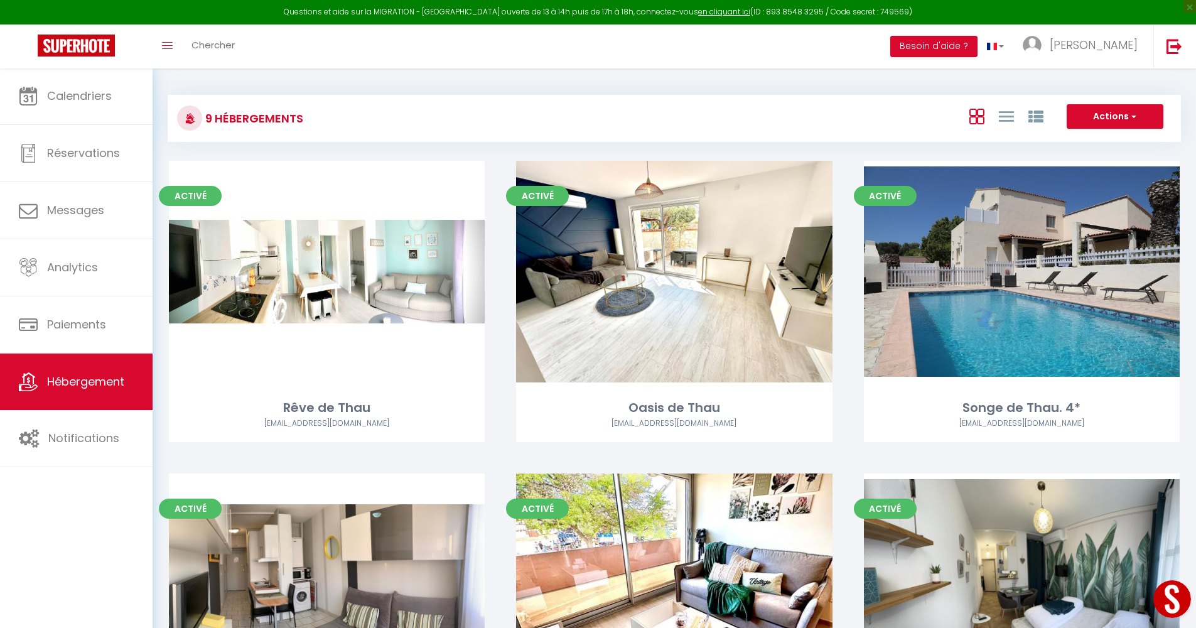
click at [935, 113] on button "Actions" at bounding box center [1115, 116] width 97 height 25
click at [904, 95] on div "9 Hébergements Actions Créer un Hébergement Nouveau groupe" at bounding box center [674, 118] width 1013 height 47
click at [935, 117] on icon at bounding box center [1006, 117] width 15 height 16
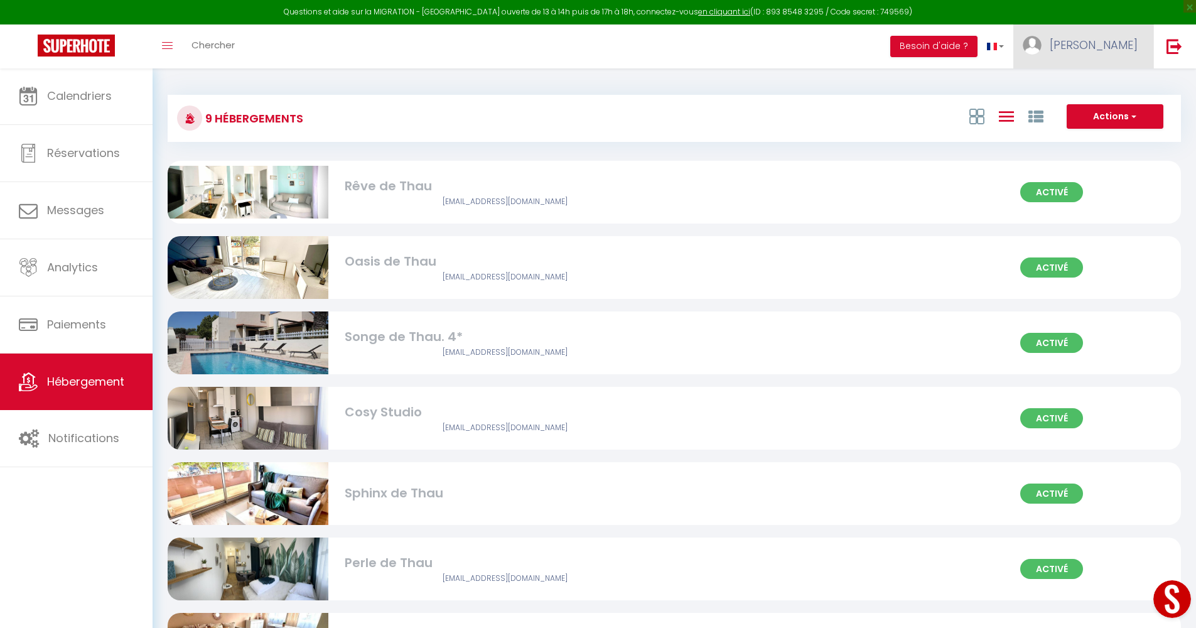
click at [935, 48] on img at bounding box center [1032, 45] width 19 height 19
click at [935, 104] on link "Équipe" at bounding box center [1103, 109] width 93 height 21
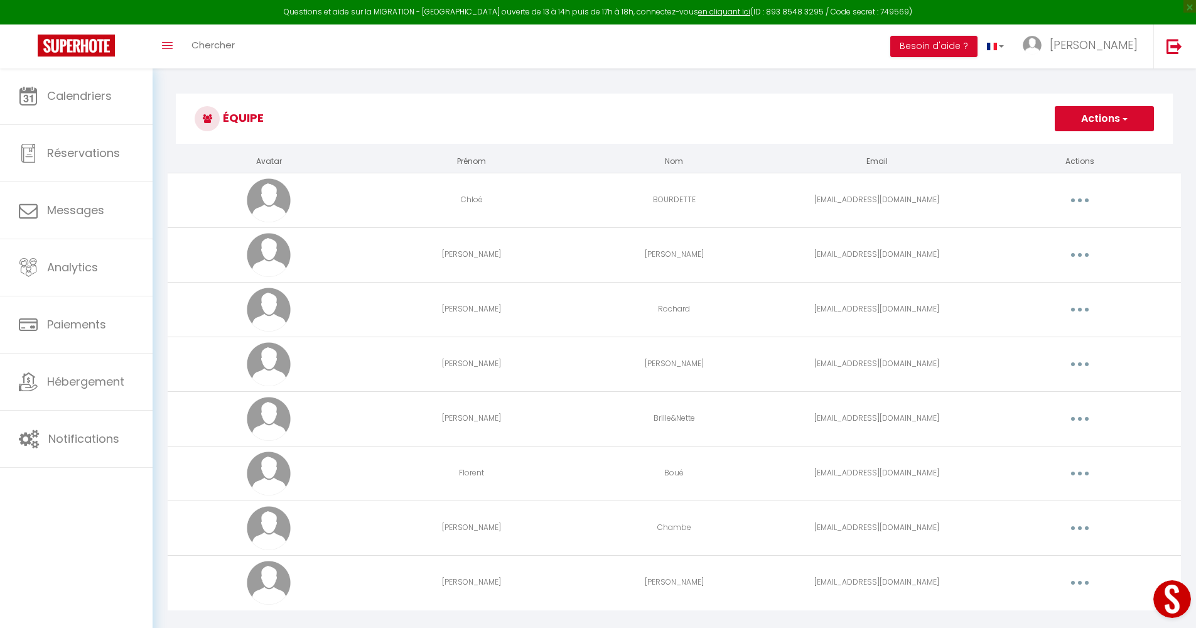
click at [935, 198] on button "button" at bounding box center [1079, 200] width 35 height 20
click at [935, 148] on div "Équipe Actions Ajouter un nouvel utilisateur" at bounding box center [674, 122] width 997 height 57
click at [283, 192] on img at bounding box center [269, 198] width 44 height 44
click at [458, 208] on td "Chloé" at bounding box center [471, 197] width 203 height 55
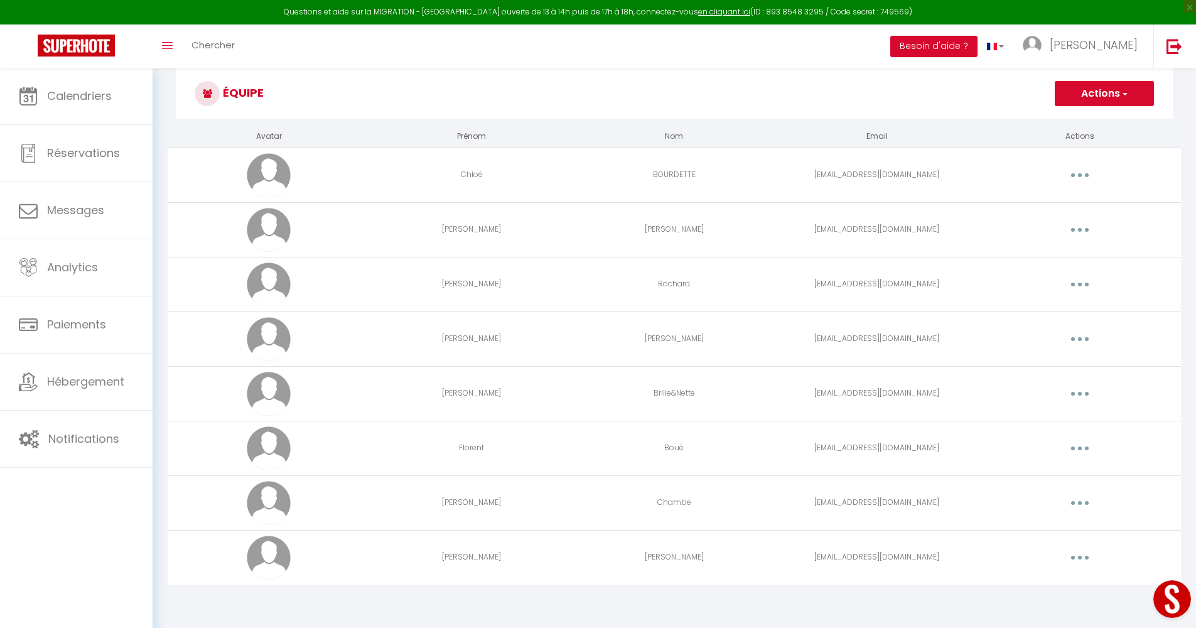
scroll to position [0, 0]
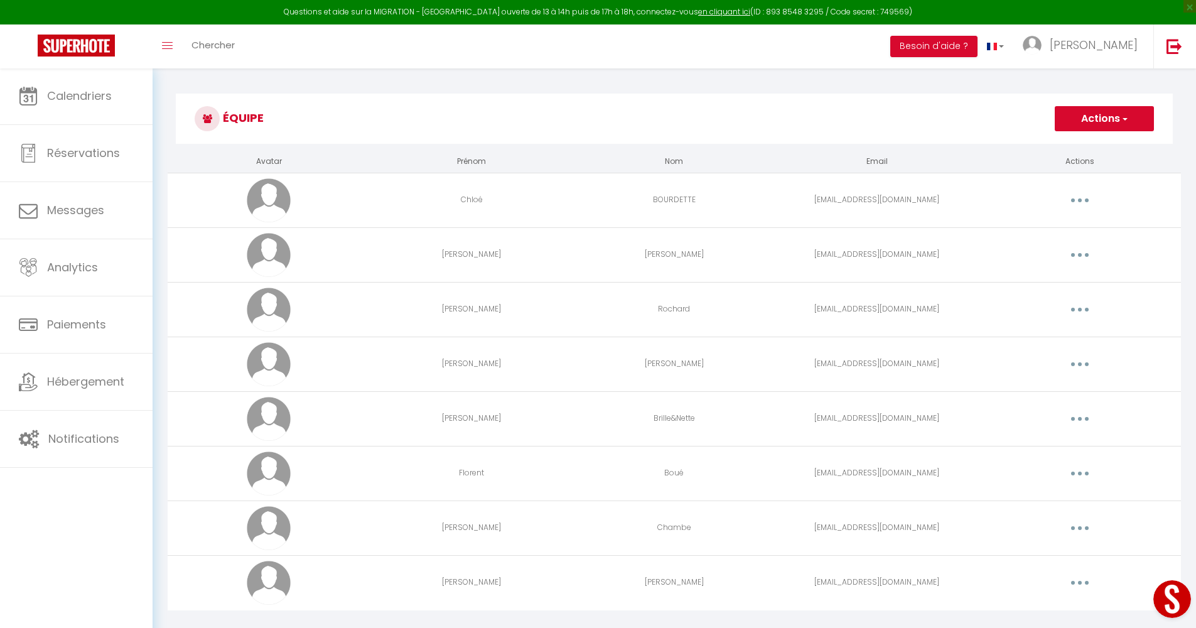
click at [894, 195] on td "[EMAIL_ADDRESS][DOMAIN_NAME]" at bounding box center [876, 200] width 203 height 55
click at [935, 198] on button "button" at bounding box center [1079, 200] width 35 height 20
click at [935, 96] on h3 "Équipe" at bounding box center [674, 119] width 997 height 50
click at [70, 50] on img at bounding box center [76, 46] width 77 height 22
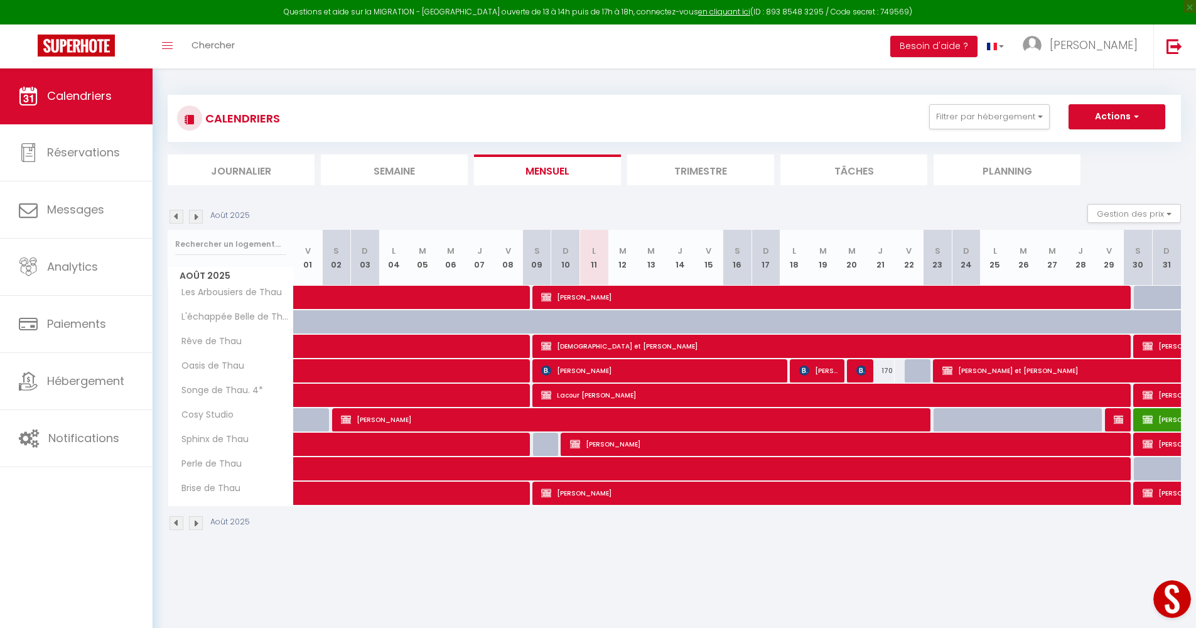
click at [770, 426] on span "[PERSON_NAME]" at bounding box center [634, 419] width 587 height 24
select select "OK"
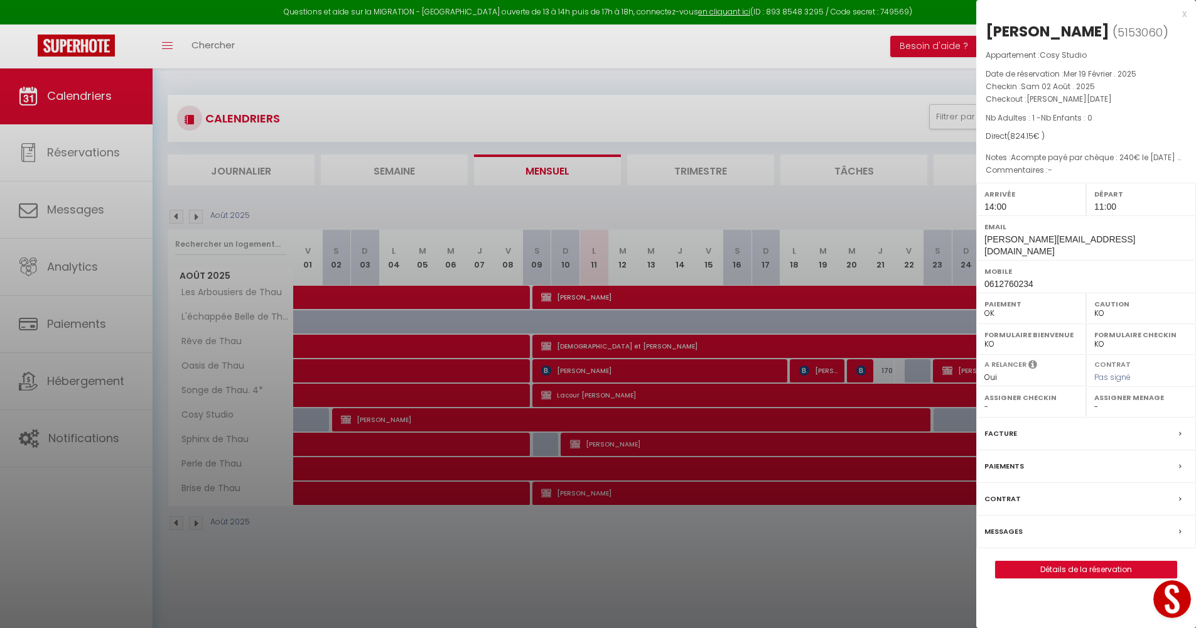
click at [935, 440] on div "Facture" at bounding box center [1086, 433] width 220 height 33
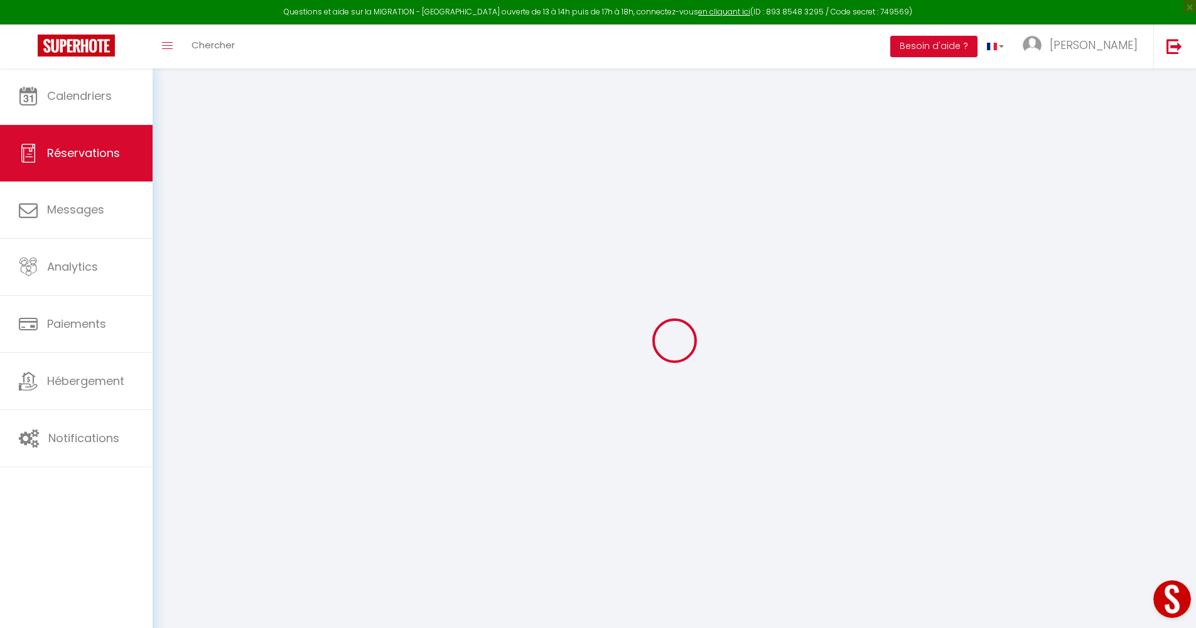
scroll to position [3, 0]
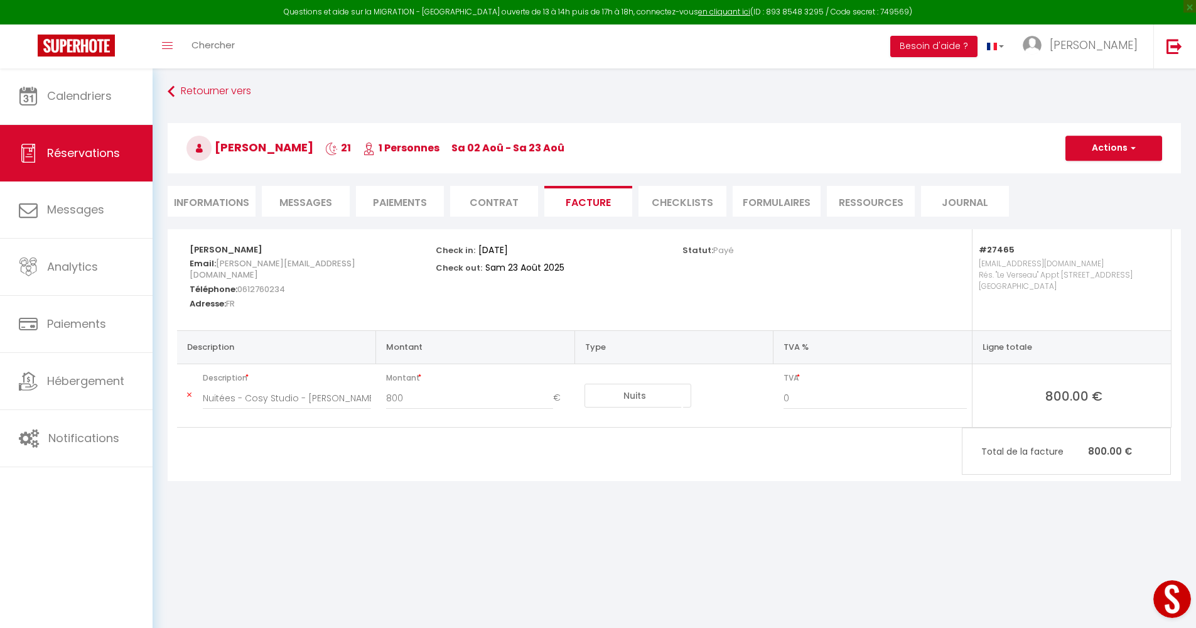
click at [239, 201] on li "Informations" at bounding box center [212, 201] width 88 height 31
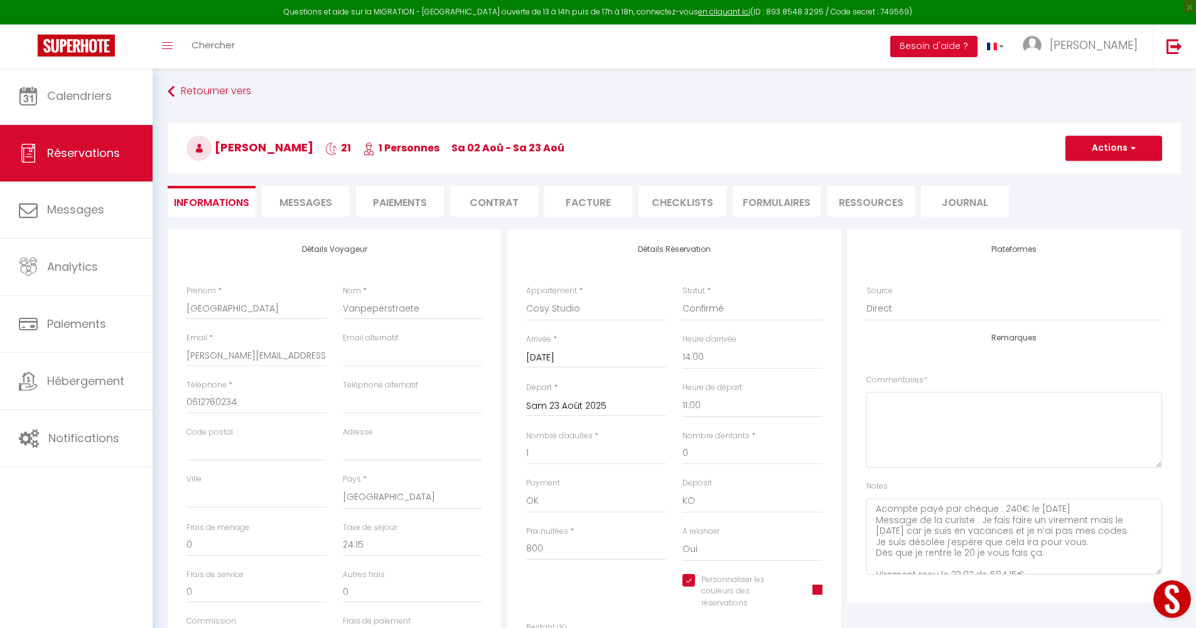
scroll to position [160, 0]
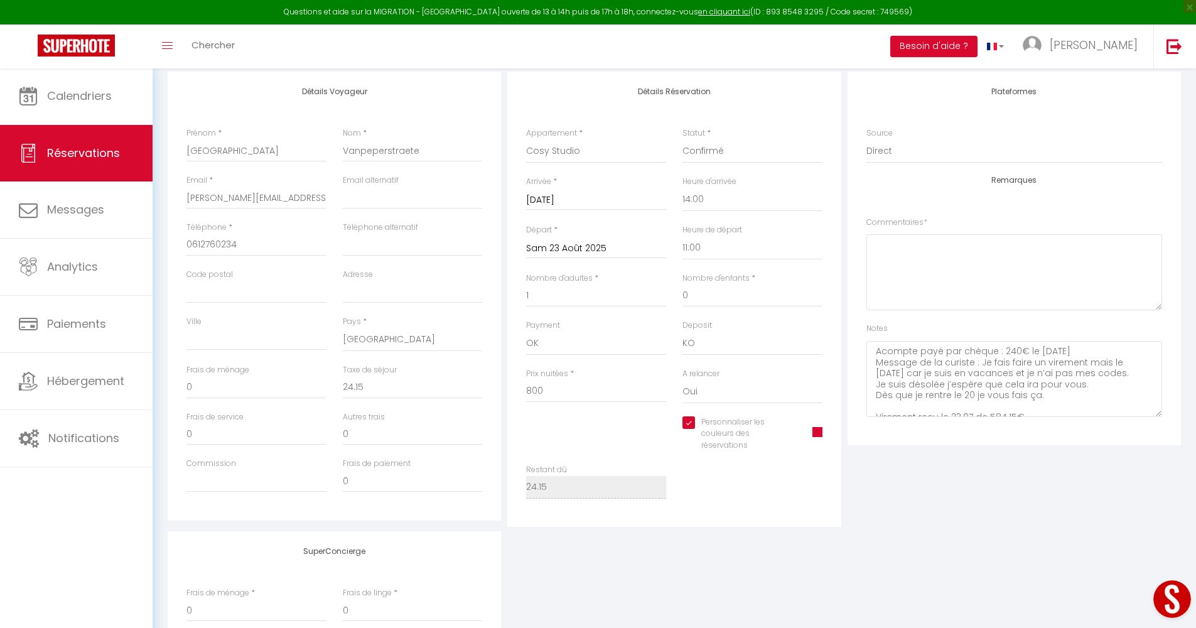
click at [821, 427] on span at bounding box center [817, 432] width 10 height 10
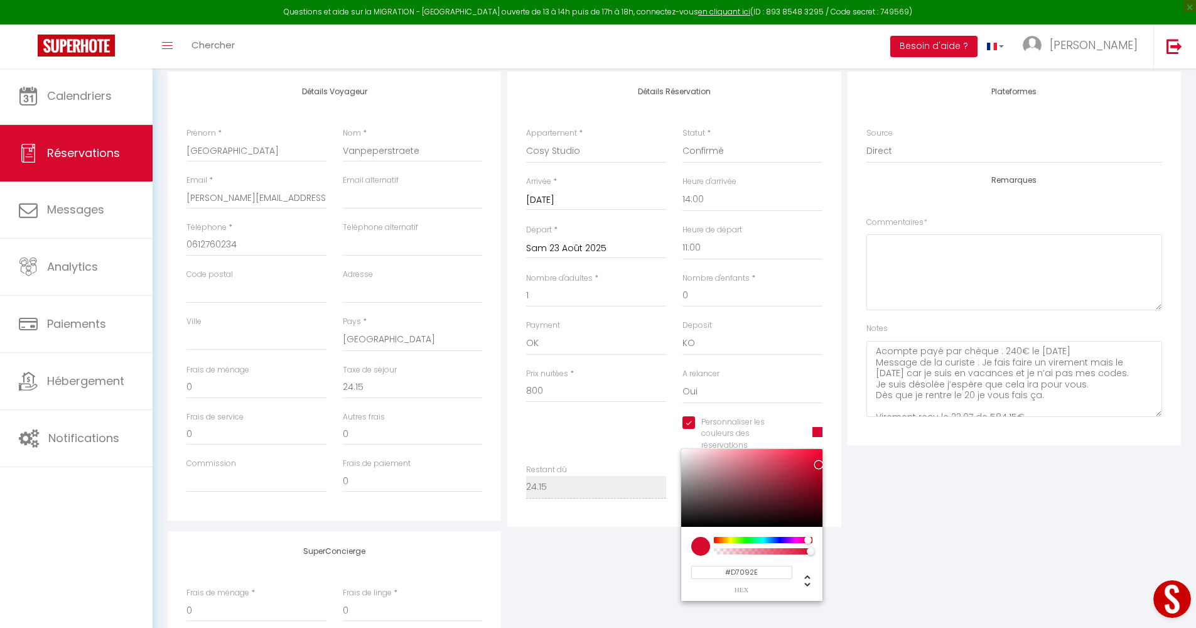
click at [747, 574] on input "#D7092E" at bounding box center [741, 572] width 101 height 13
click at [883, 531] on div "SuperConcierge Frais de ménage * 0 Frais de linge * 0 Frais de checkin * 0" at bounding box center [674, 614] width 1020 height 166
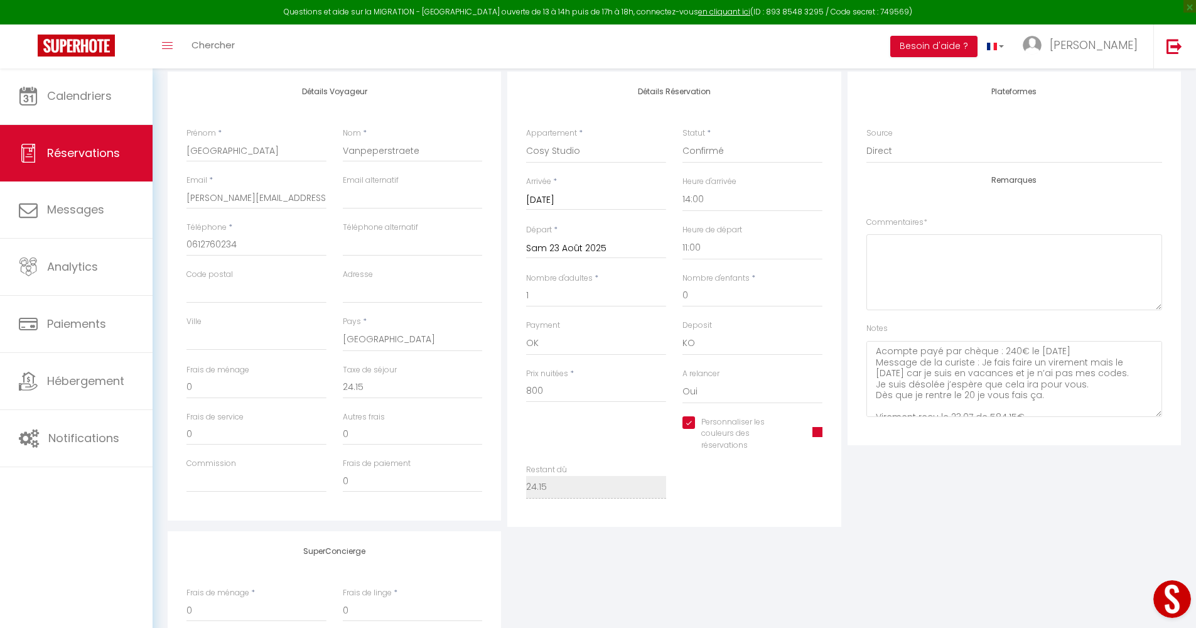
scroll to position [0, 0]
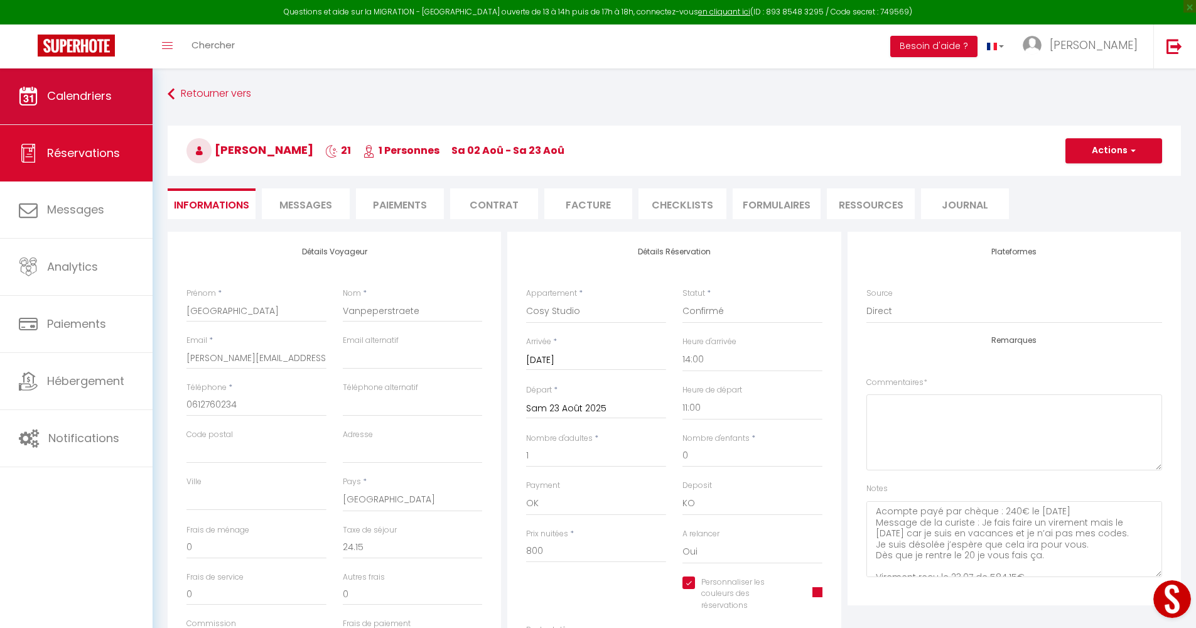
click at [121, 106] on link "Calendriers" at bounding box center [76, 96] width 153 height 57
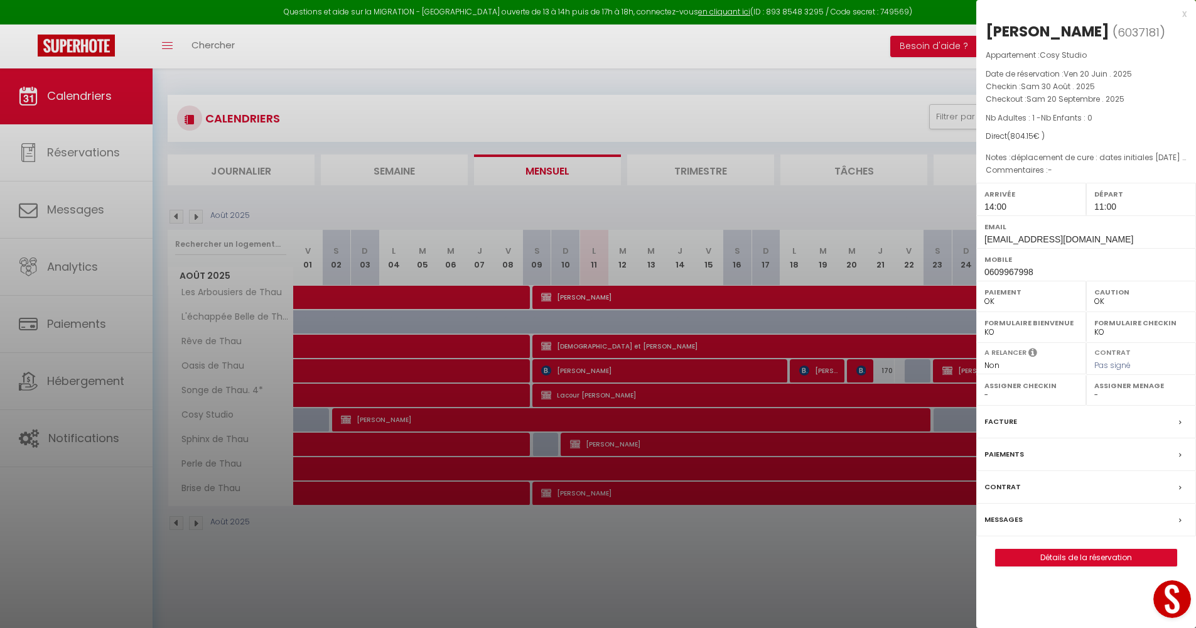
click at [935, 416] on label "Facture" at bounding box center [1000, 421] width 33 height 13
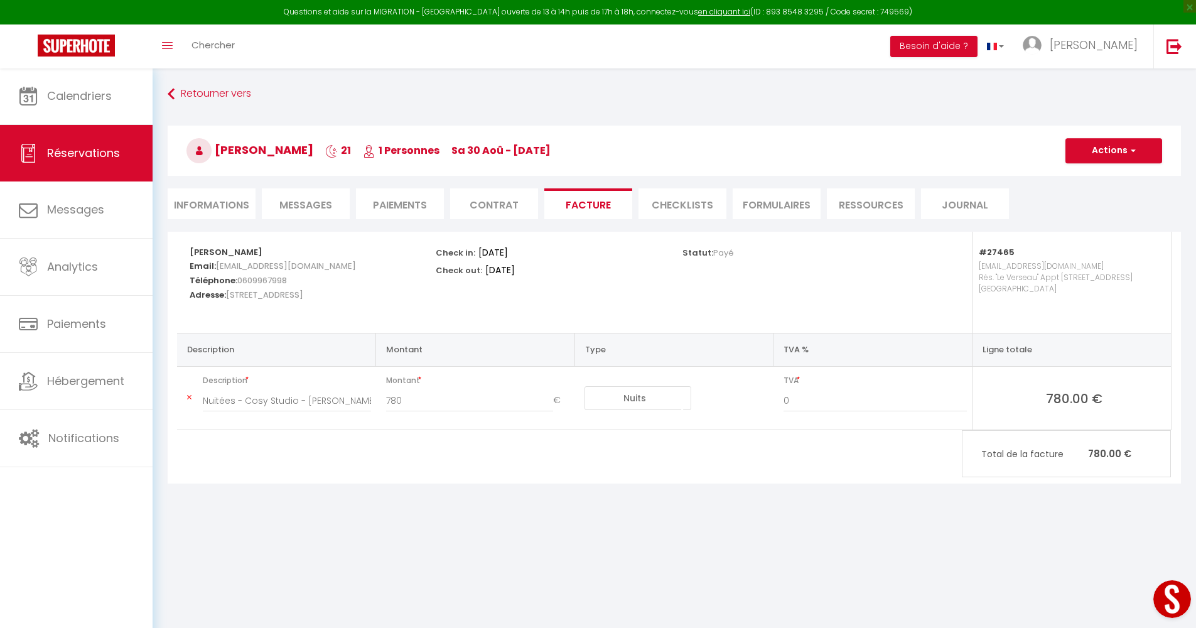
click at [197, 200] on li "Informations" at bounding box center [212, 203] width 88 height 31
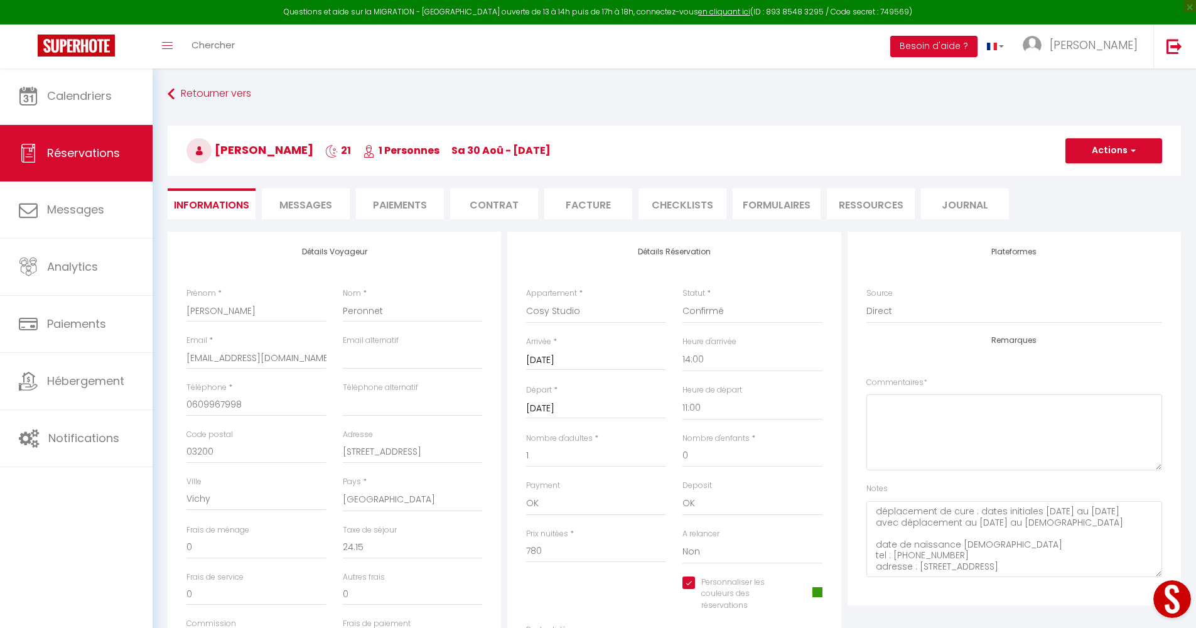
click at [819, 590] on span at bounding box center [817, 592] width 10 height 10
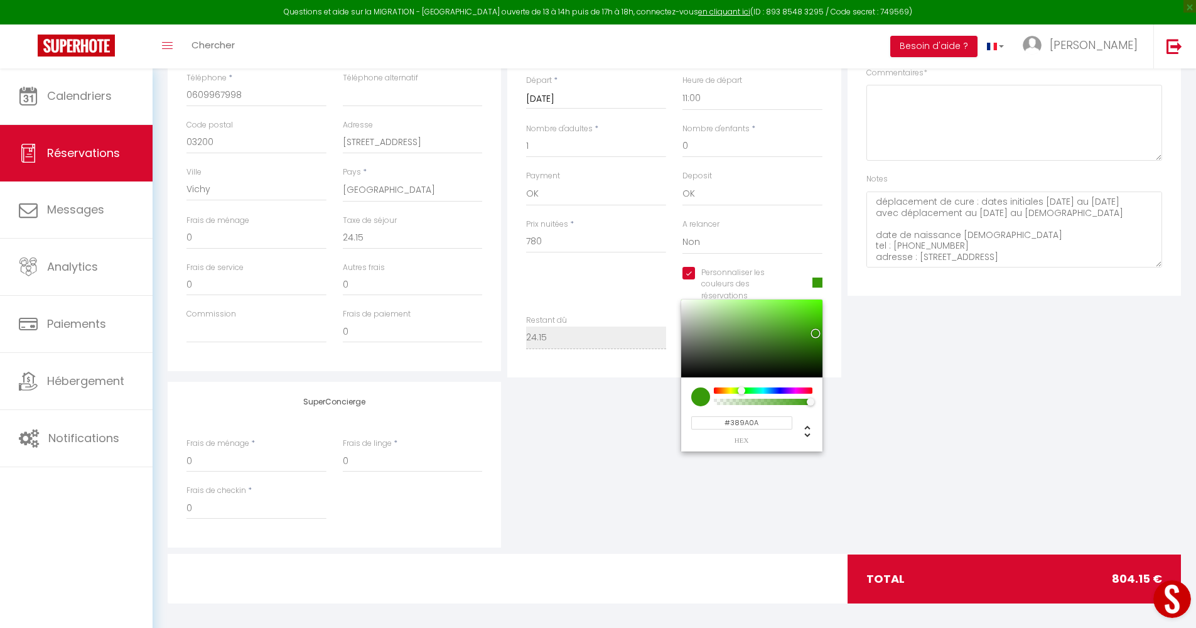
click at [750, 417] on input "#389A0A" at bounding box center [741, 422] width 101 height 13
paste input "#D7092E"
paste input "D7092E"
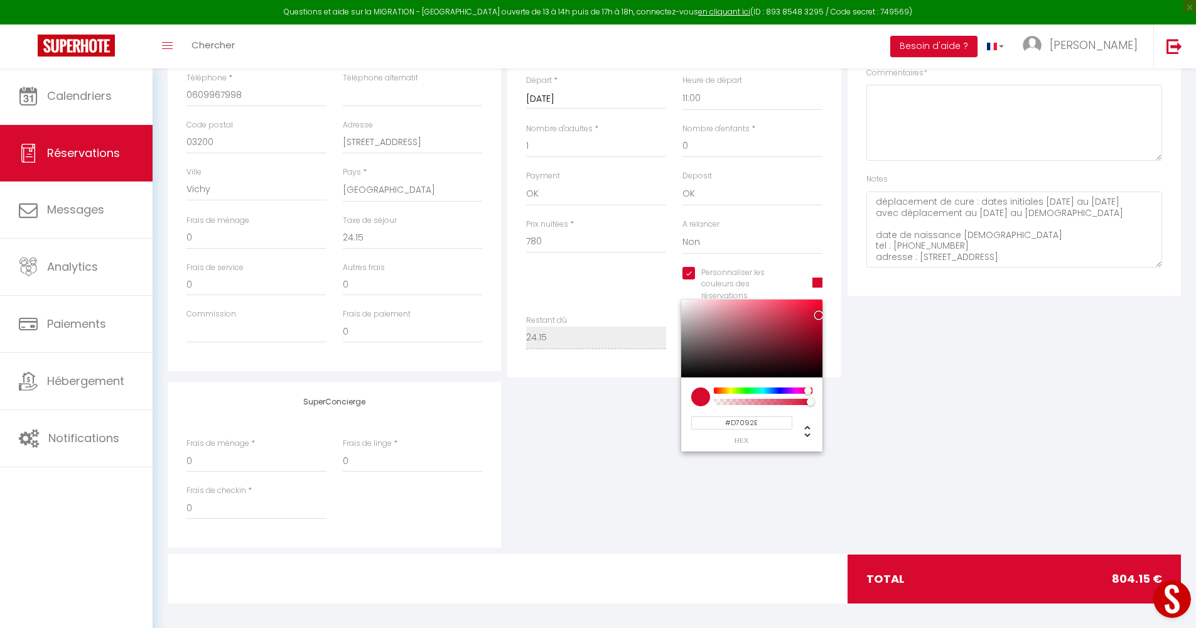
click at [935, 428] on div "SuperConcierge Frais de ménage * 0 Frais de linge * 0 Frais de checkin * 0" at bounding box center [674, 465] width 1020 height 166
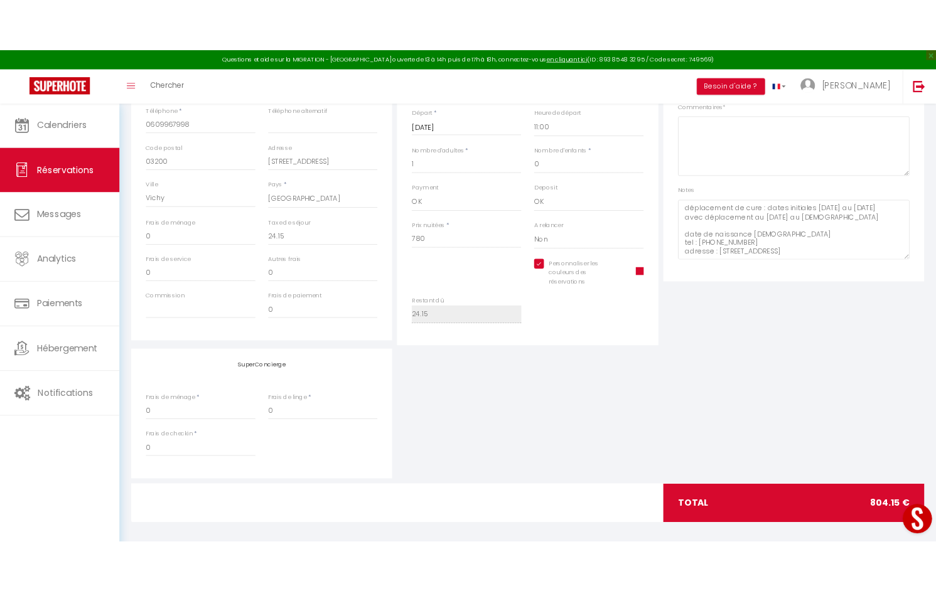
scroll to position [0, 0]
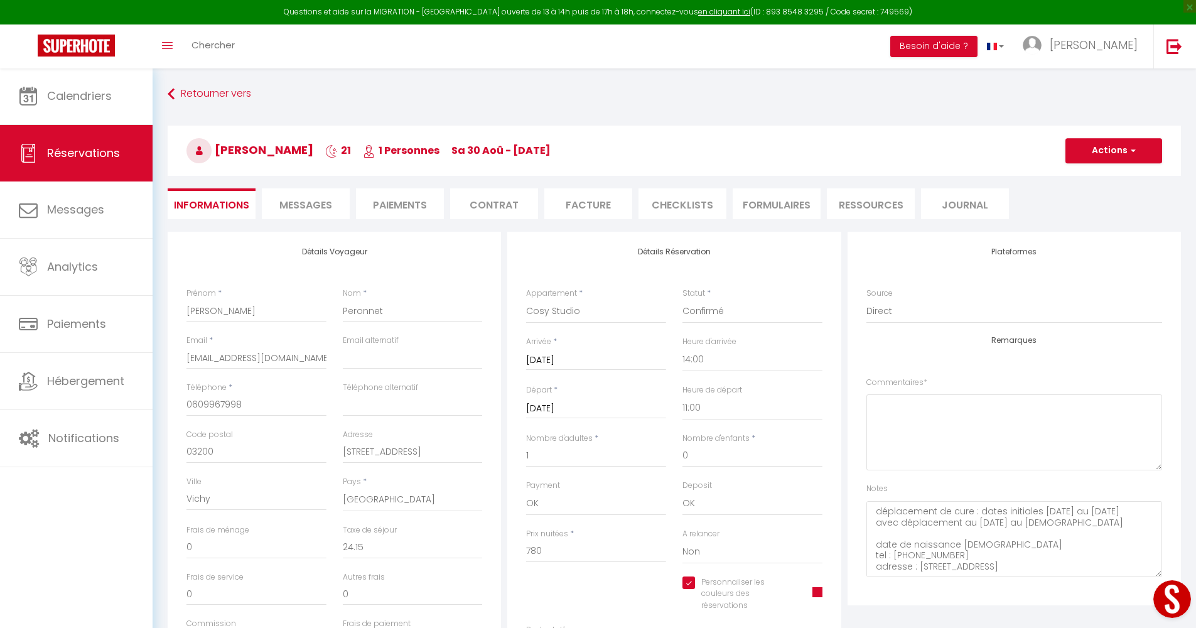
click at [935, 150] on button "Actions" at bounding box center [1113, 150] width 97 height 25
click at [935, 183] on link "Enregistrer" at bounding box center [1101, 178] width 99 height 16
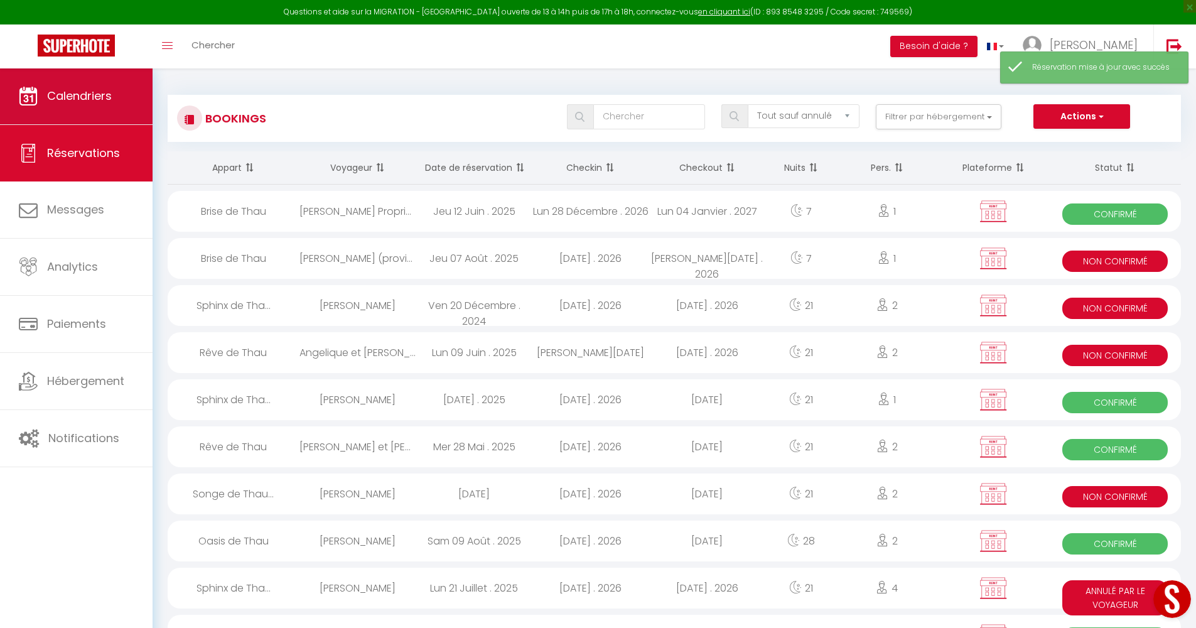
click at [82, 112] on link "Calendriers" at bounding box center [76, 96] width 153 height 57
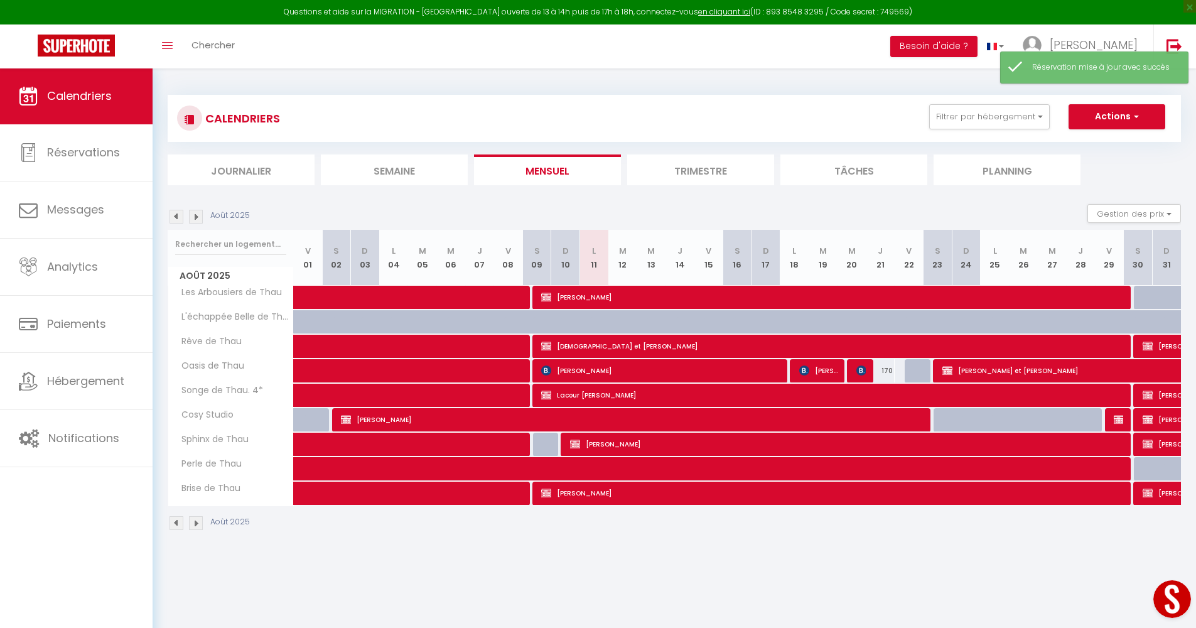
click at [196, 213] on img at bounding box center [196, 217] width 14 height 14
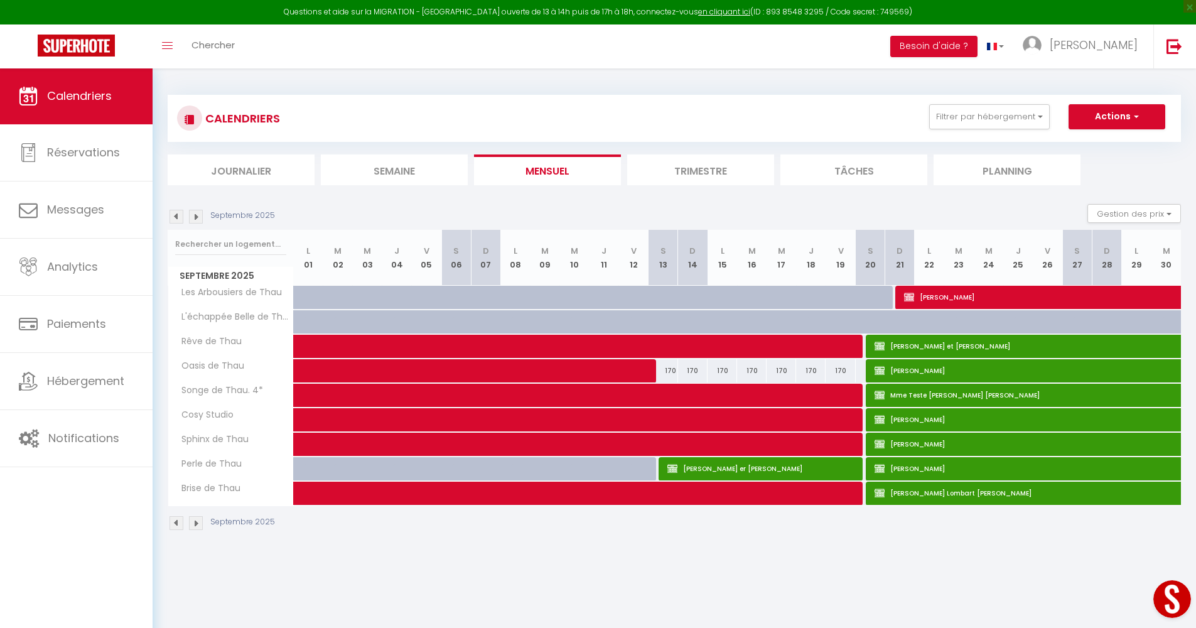
click at [733, 471] on span "[PERSON_NAME] er [PERSON_NAME]" at bounding box center [760, 468] width 187 height 24
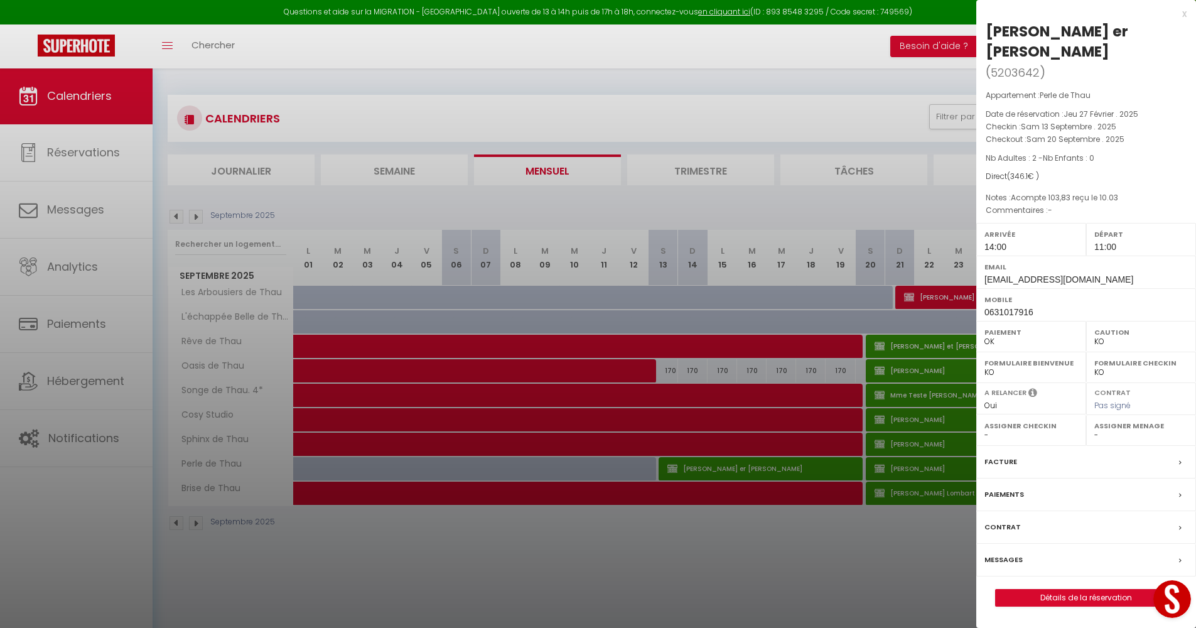
click at [727, 554] on div at bounding box center [598, 314] width 1196 height 628
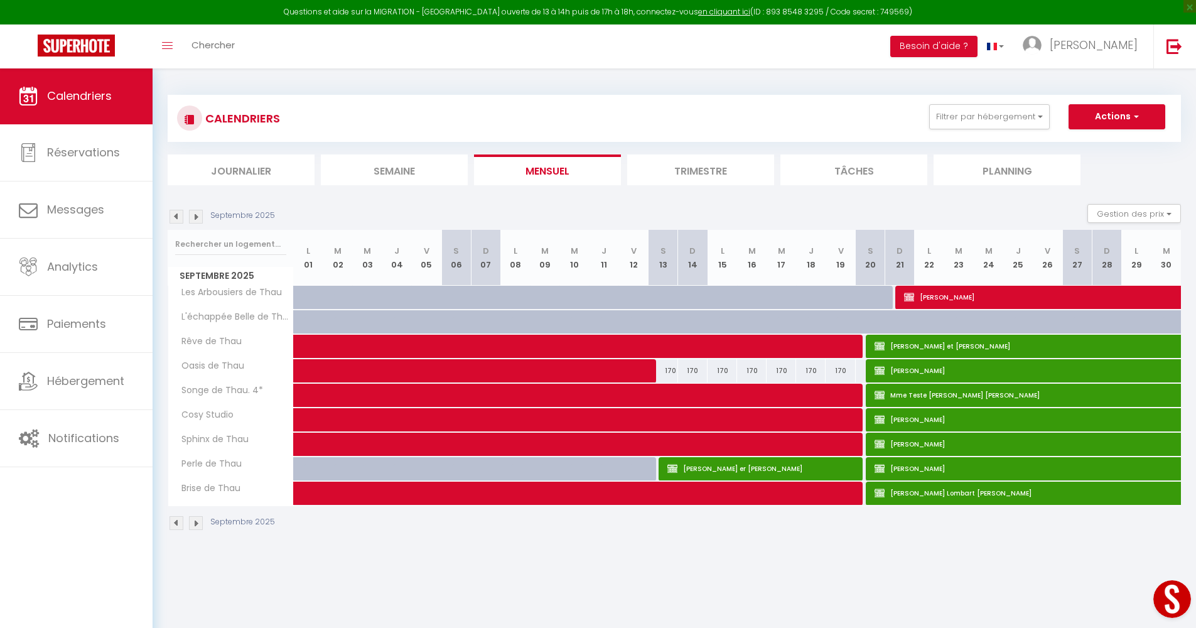
click at [191, 213] on img at bounding box center [196, 217] width 14 height 14
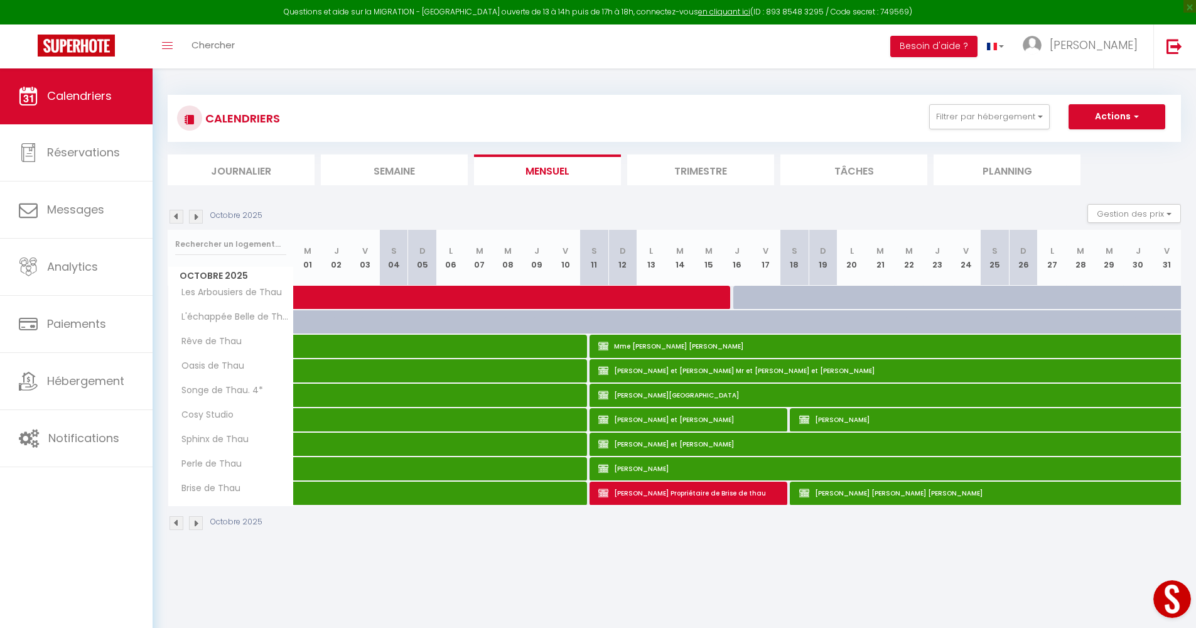
click at [191, 213] on img at bounding box center [196, 217] width 14 height 14
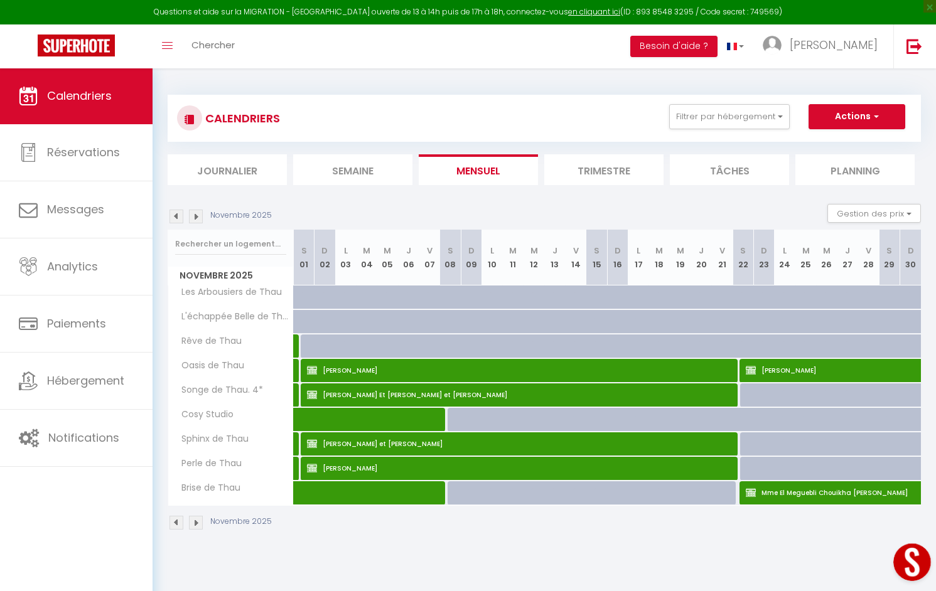
drag, startPoint x: 704, startPoint y: 48, endPoint x: 716, endPoint y: 68, distance: 23.4
click at [704, 48] on button "Besoin d'aide ?" at bounding box center [673, 46] width 87 height 21
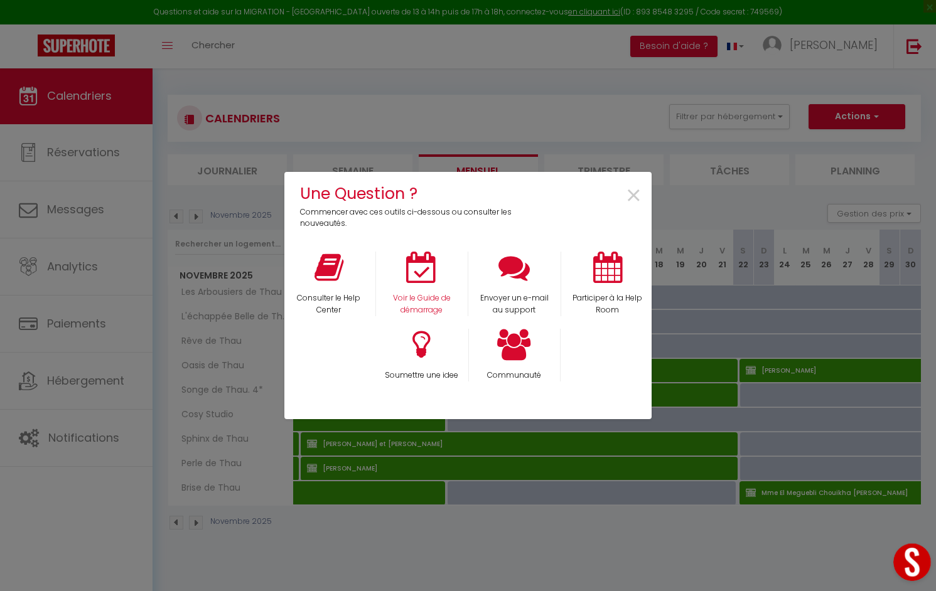
click at [431, 277] on icon at bounding box center [421, 267] width 31 height 31
